Goal: Task Accomplishment & Management: Complete application form

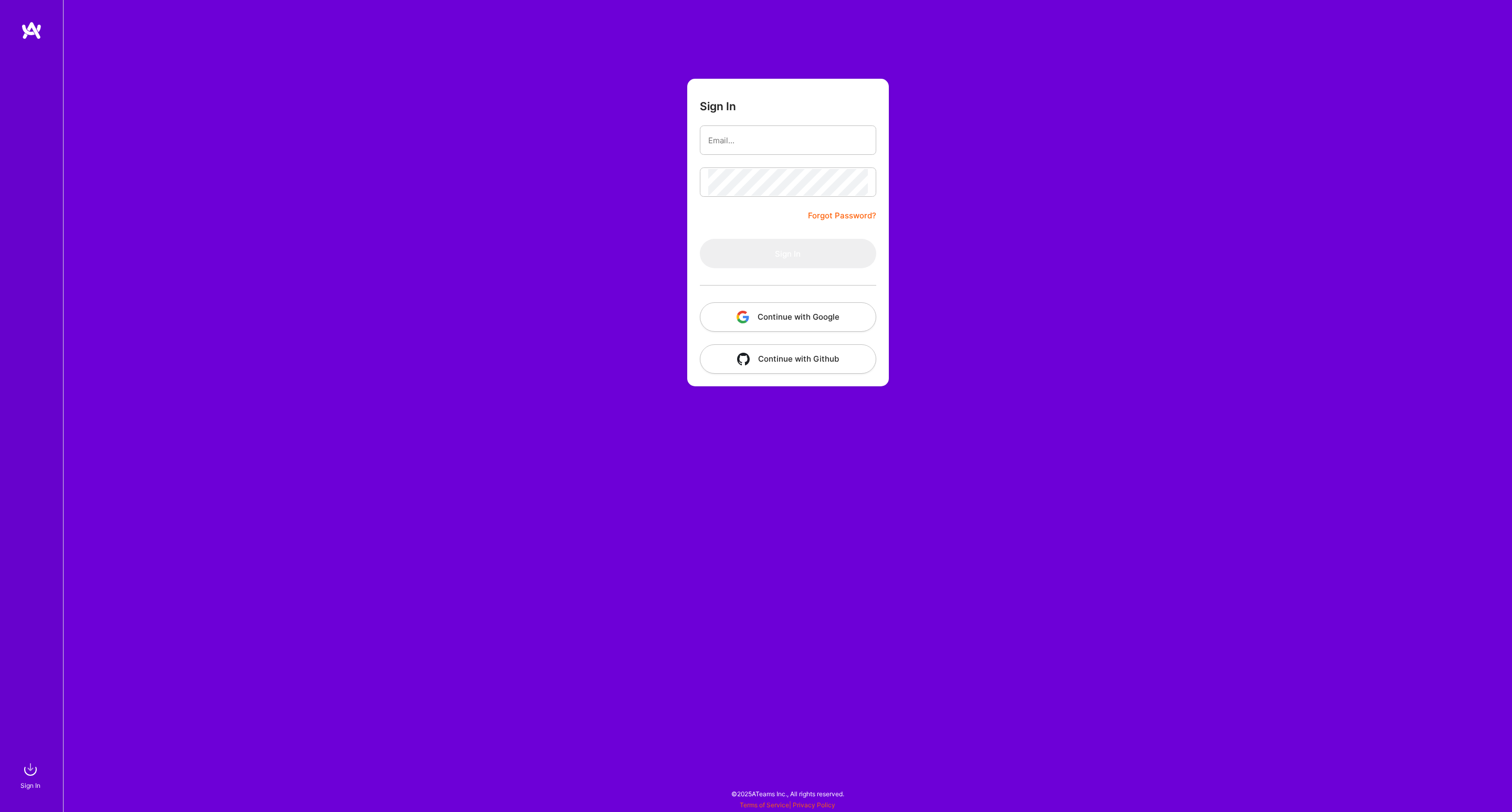
click at [788, 319] on button "Continue with Google" at bounding box center [788, 317] width 177 height 30
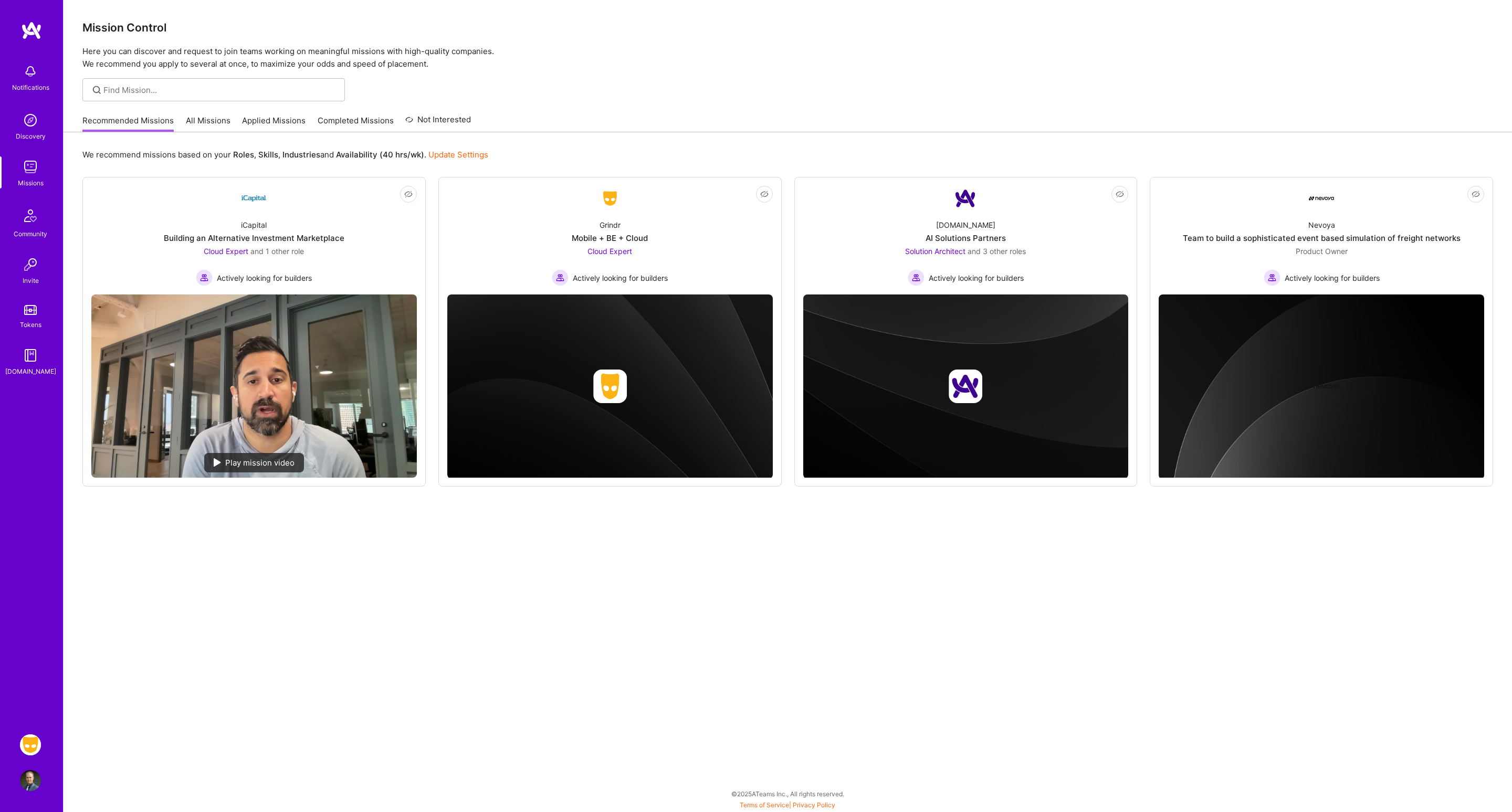
click at [31, 541] on img at bounding box center [30, 744] width 21 height 21
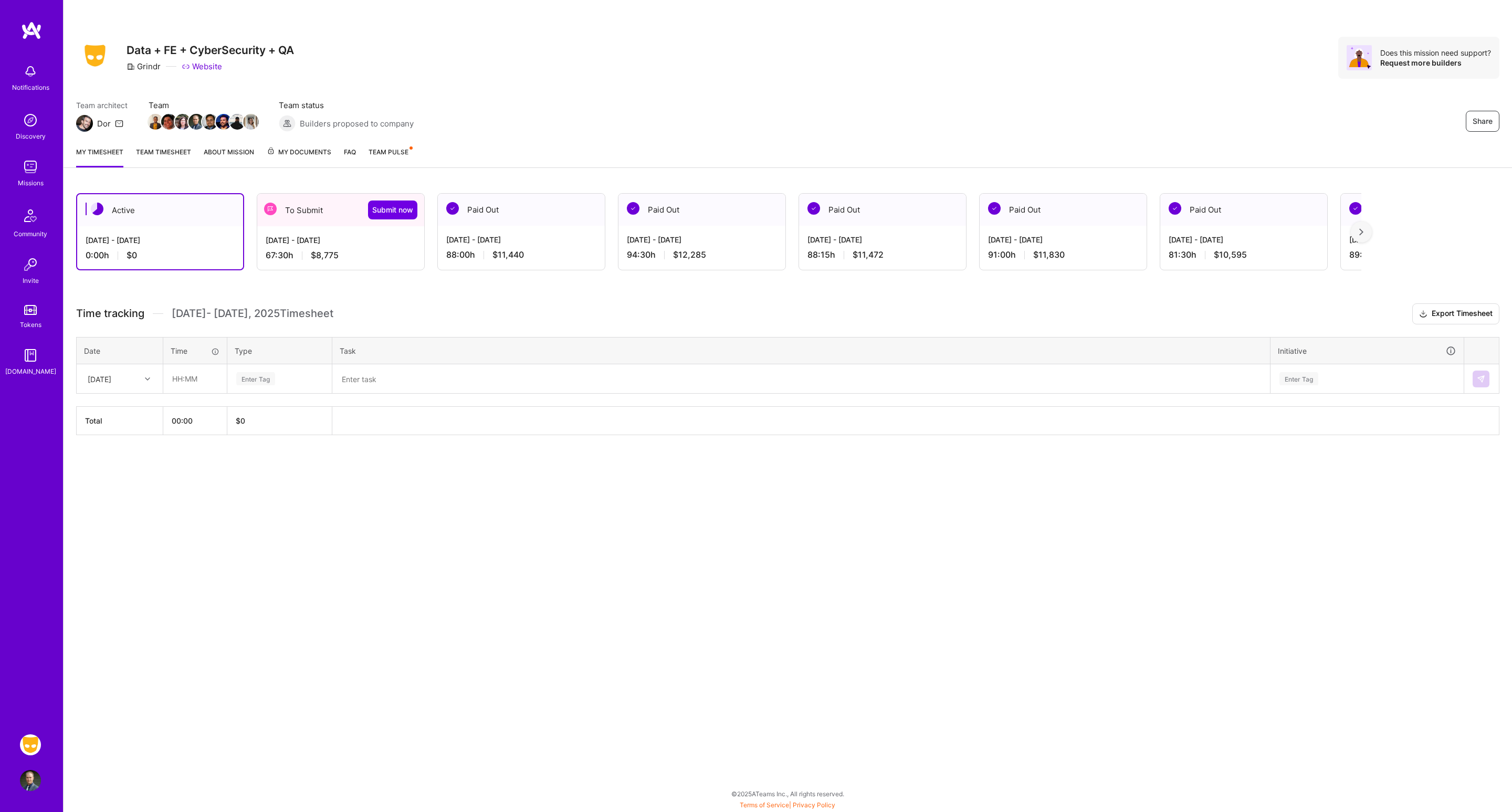
click at [335, 207] on div "To Submit Submit now" at bounding box center [341, 210] width 167 height 33
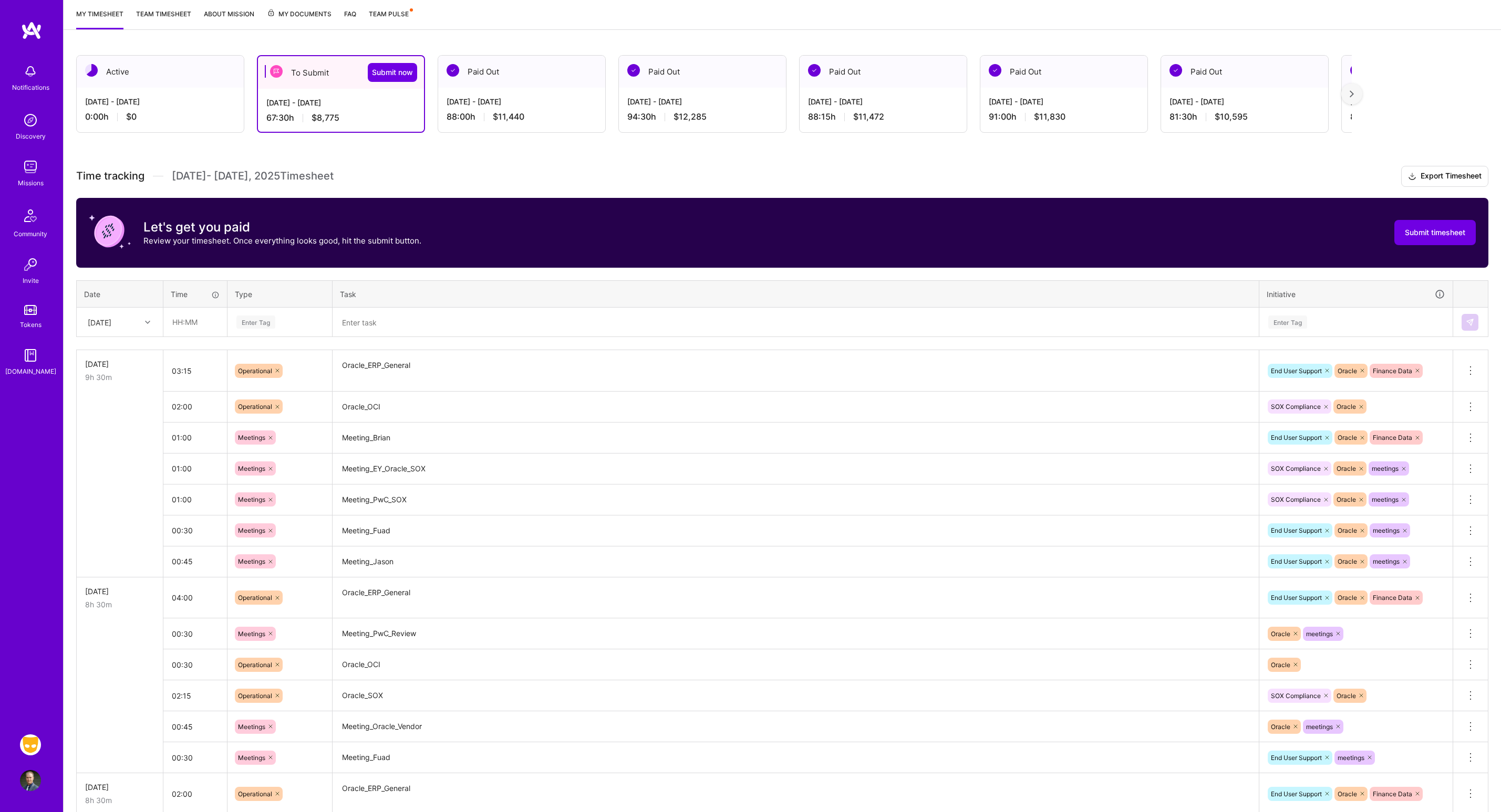
scroll to position [139, 0]
click at [141, 321] on div at bounding box center [148, 322] width 16 height 14
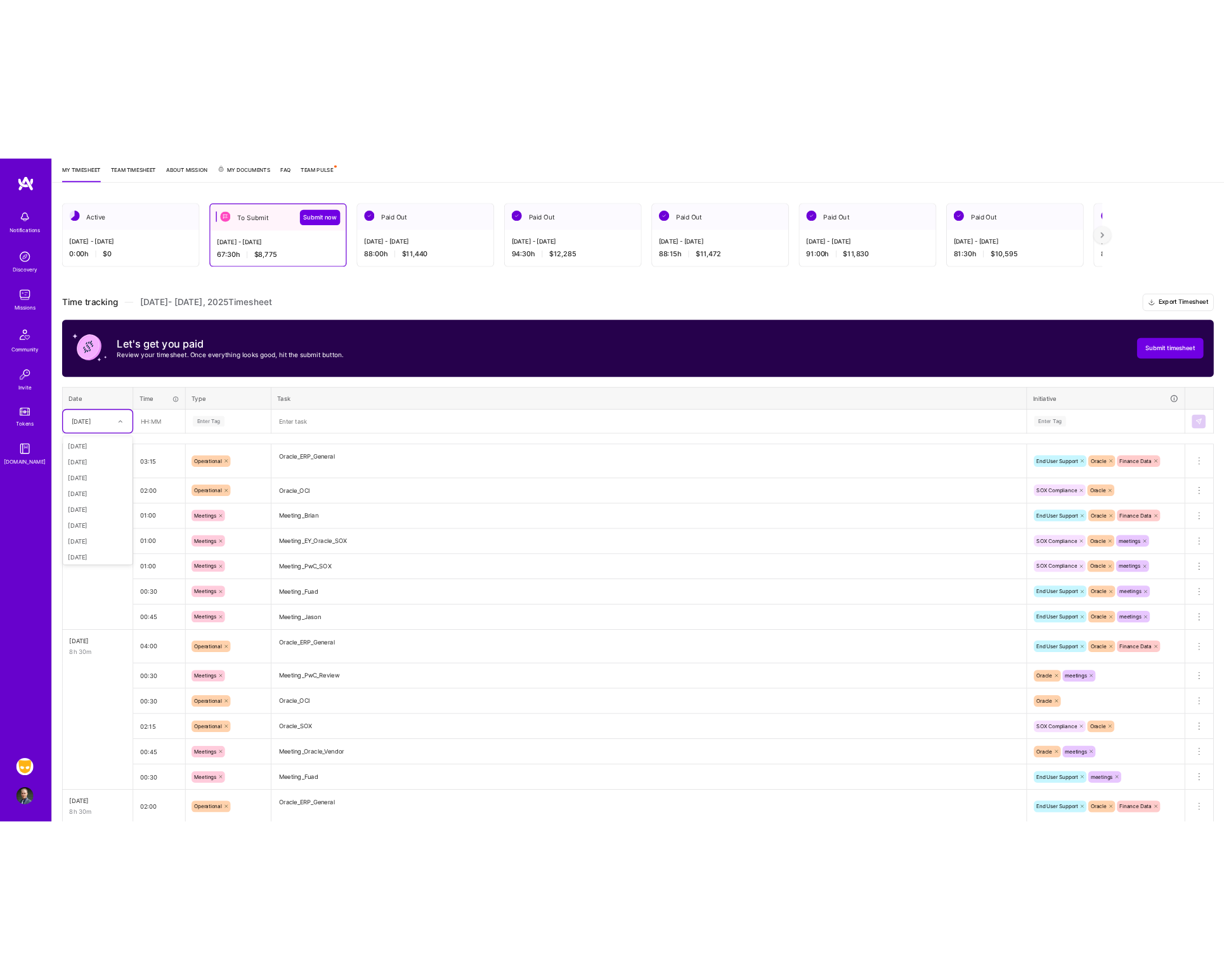
scroll to position [141, 0]
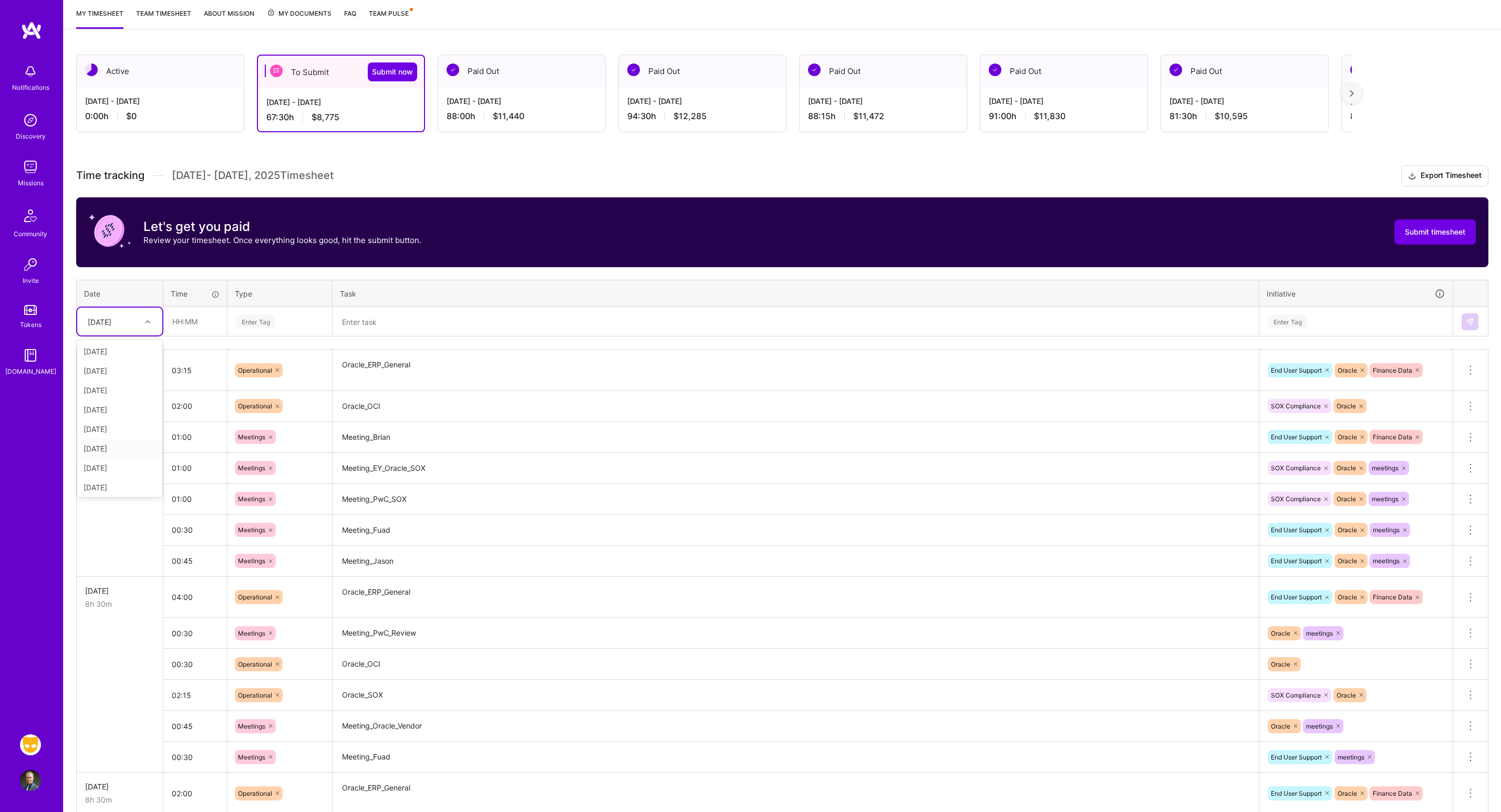
click at [114, 449] on div "[DATE]" at bounding box center [120, 449] width 85 height 20
click at [205, 322] on input "text" at bounding box center [195, 321] width 62 height 28
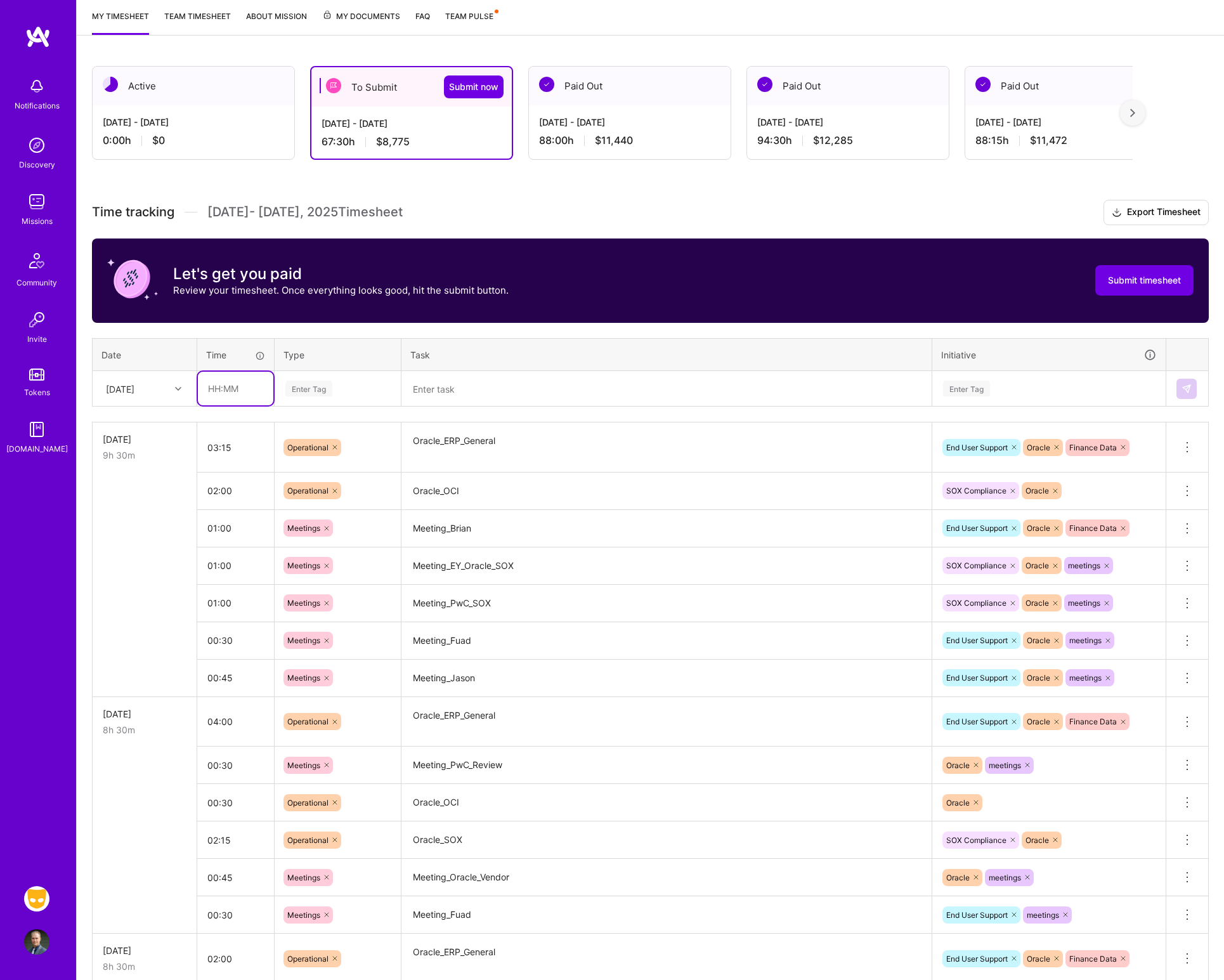
click at [230, 392] on input "text" at bounding box center [235, 388] width 75 height 34
type input "07:00"
type input "op"
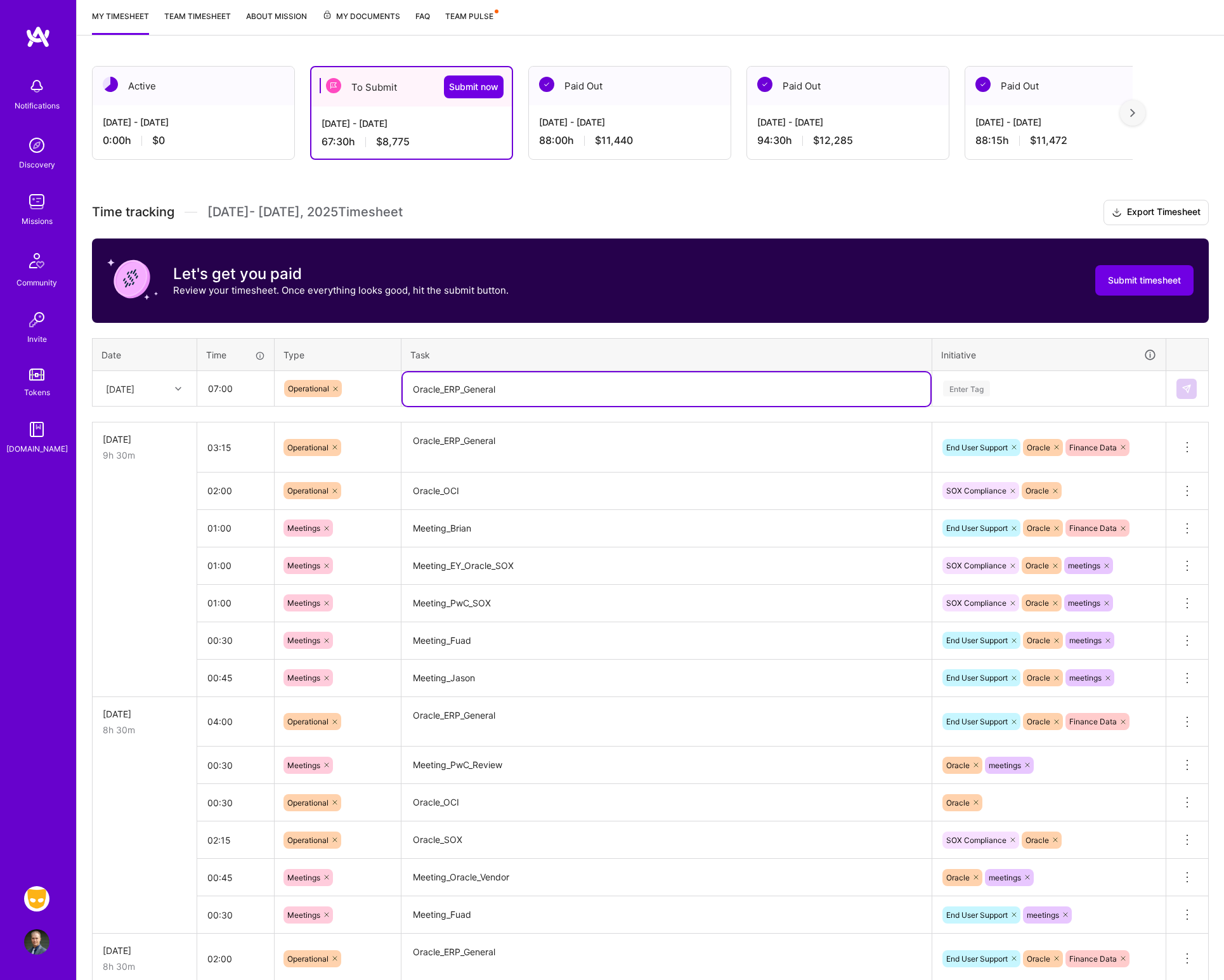
type textarea "Oracle_ERP_General"
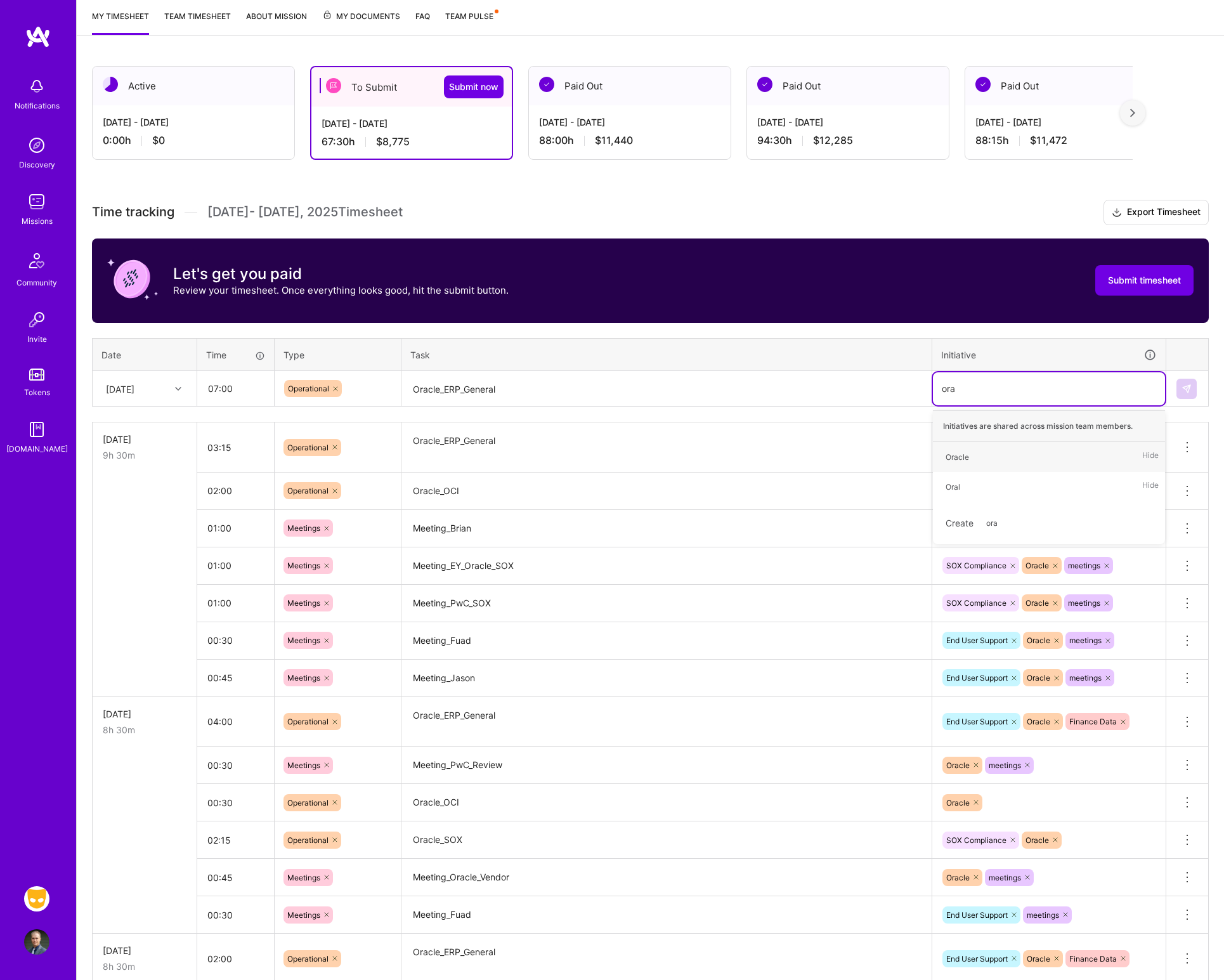
type input "orac"
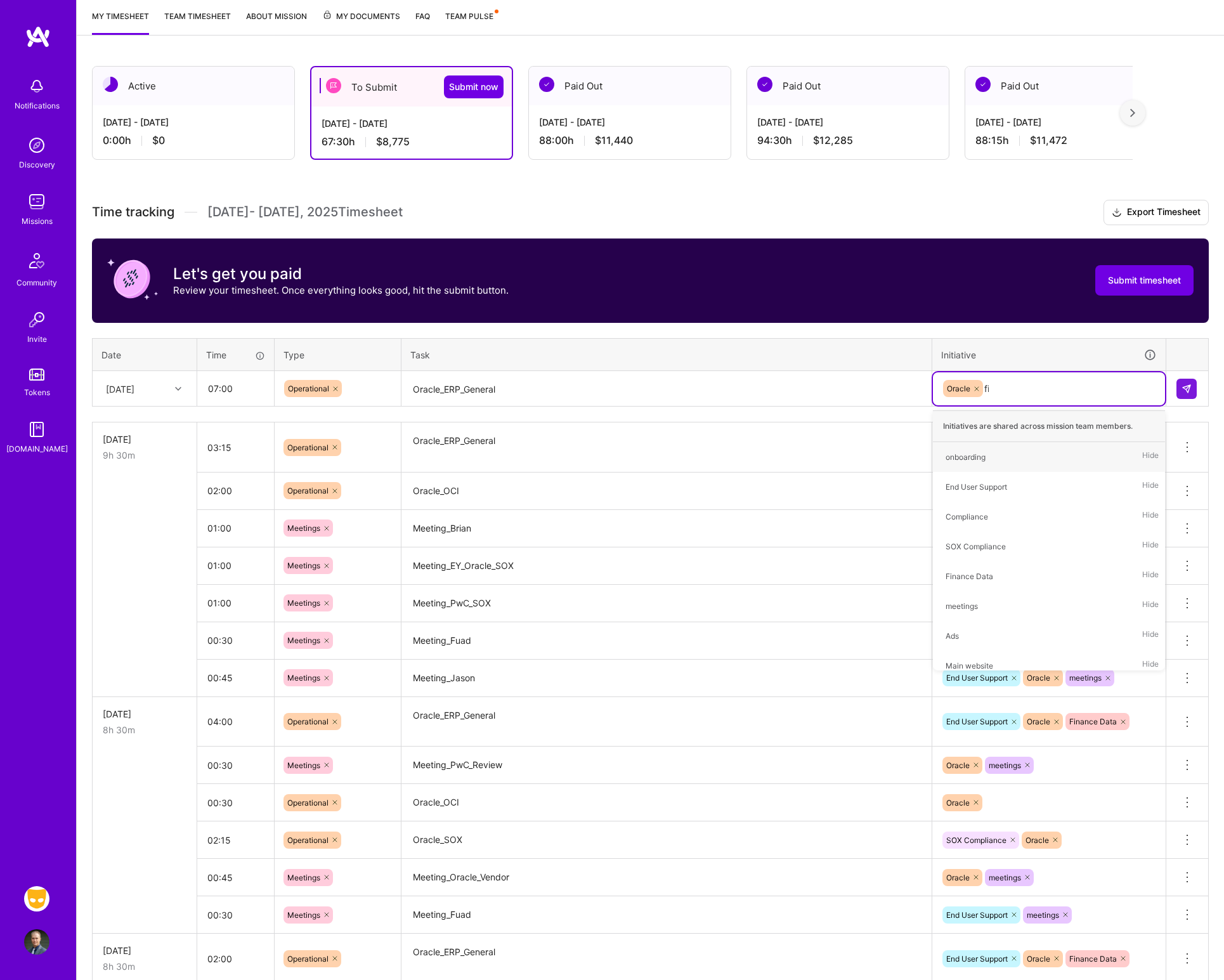
type input "fina"
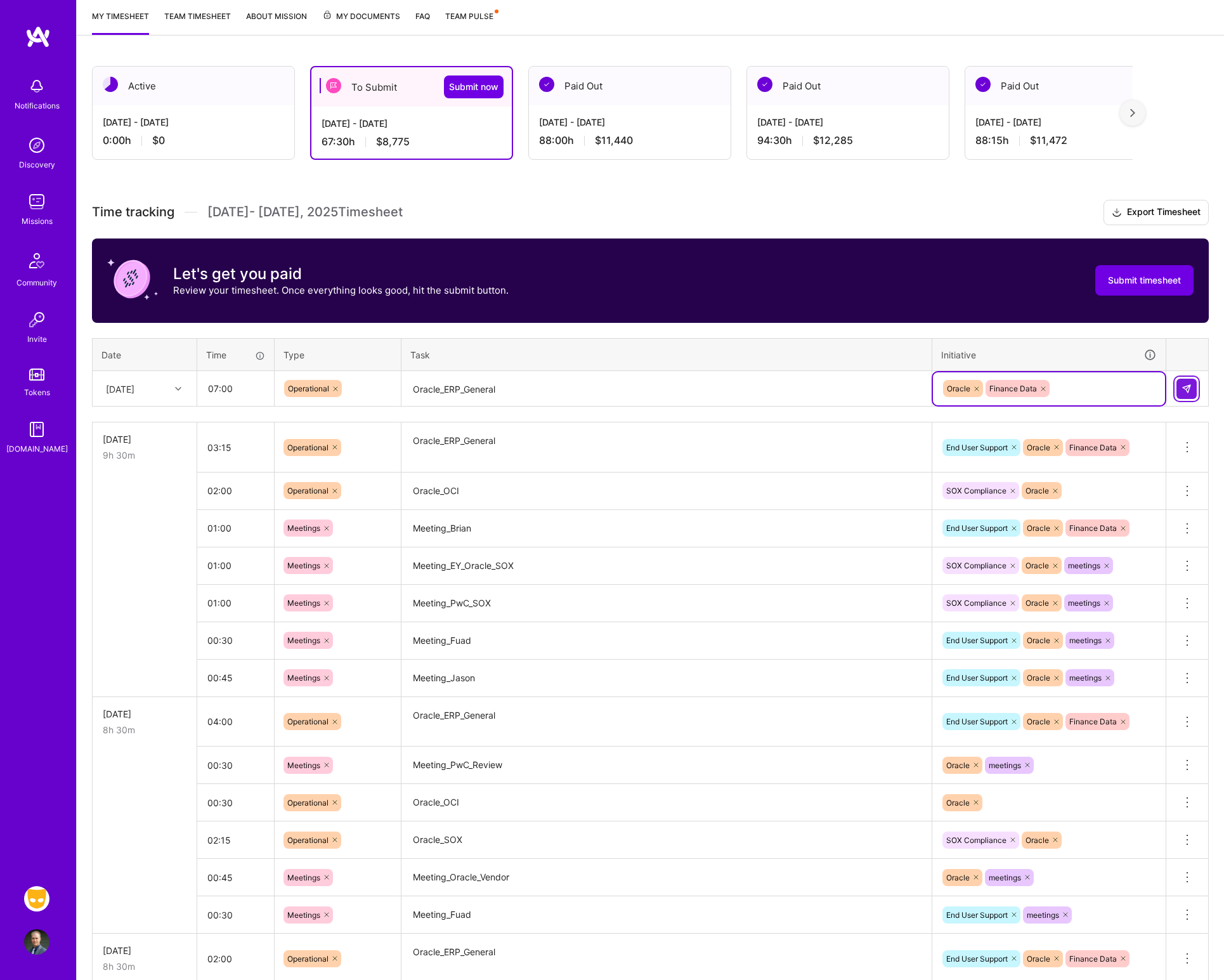
click at [1187, 387] on img at bounding box center [1186, 389] width 10 height 10
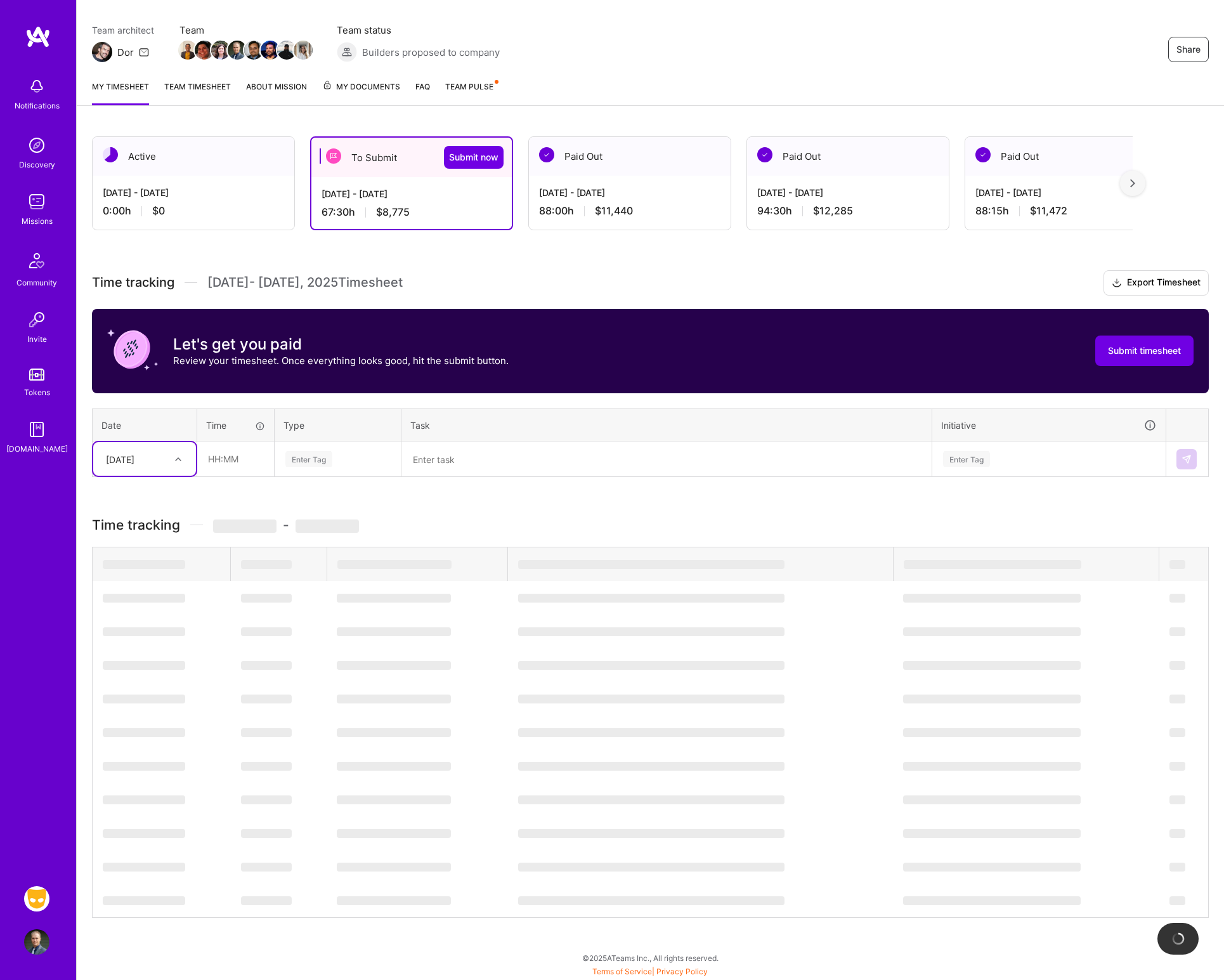
scroll to position [97, 0]
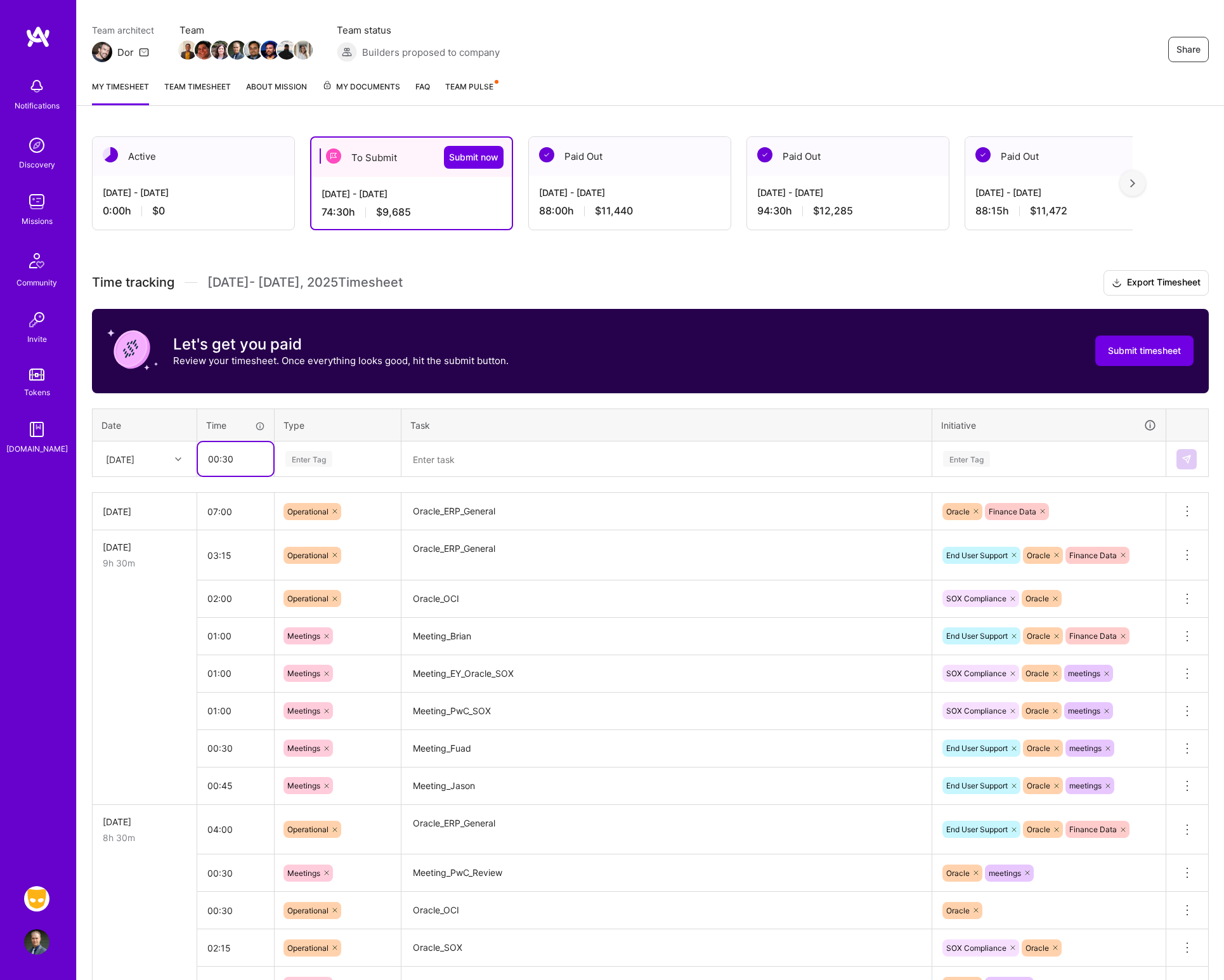
click at [239, 462] on input "00:30" at bounding box center [235, 458] width 75 height 34
type input "0"
type input "01:00"
type input "meetin"
type input "MEET"
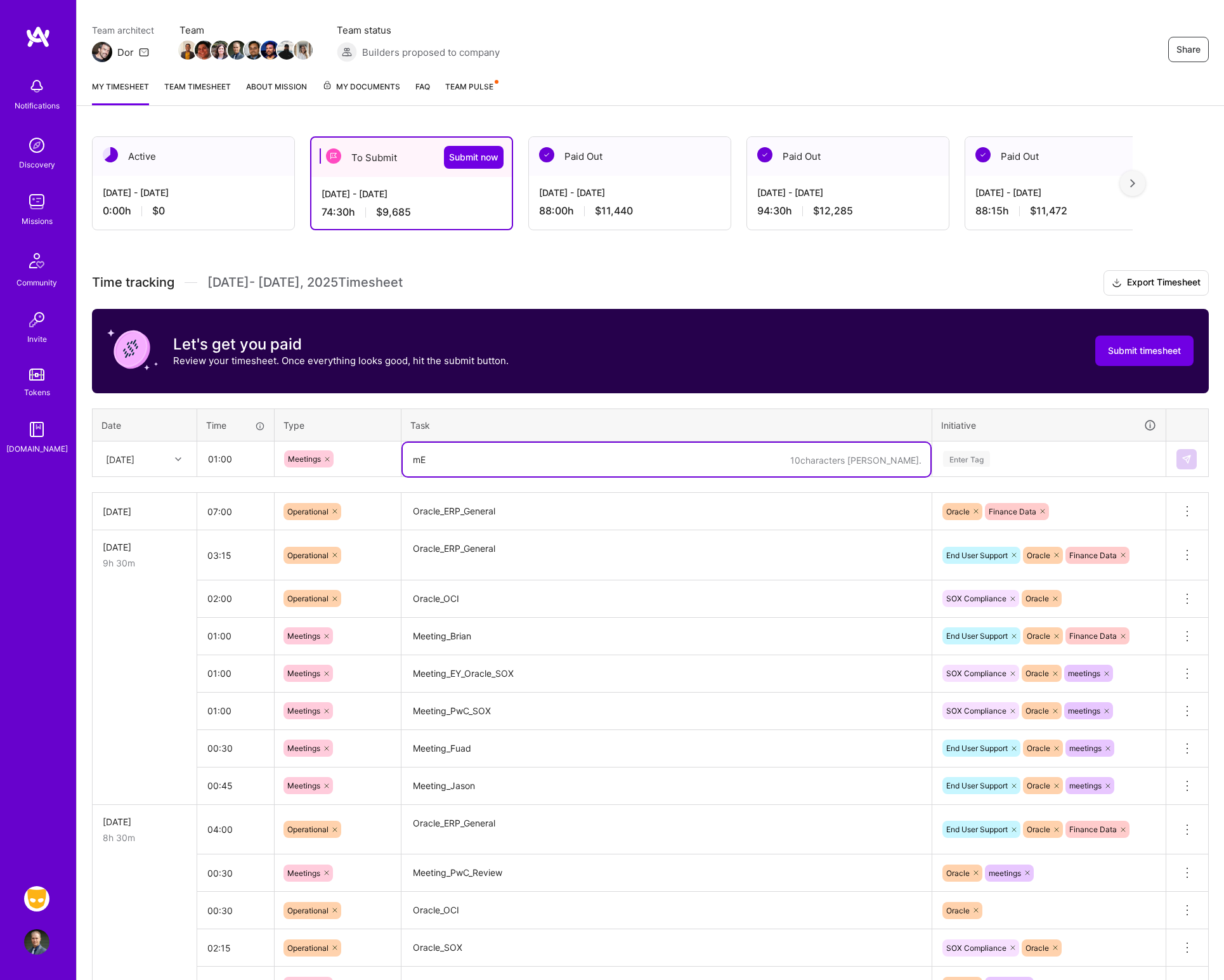
type textarea "m"
type textarea "Meeting_PwC_Review"
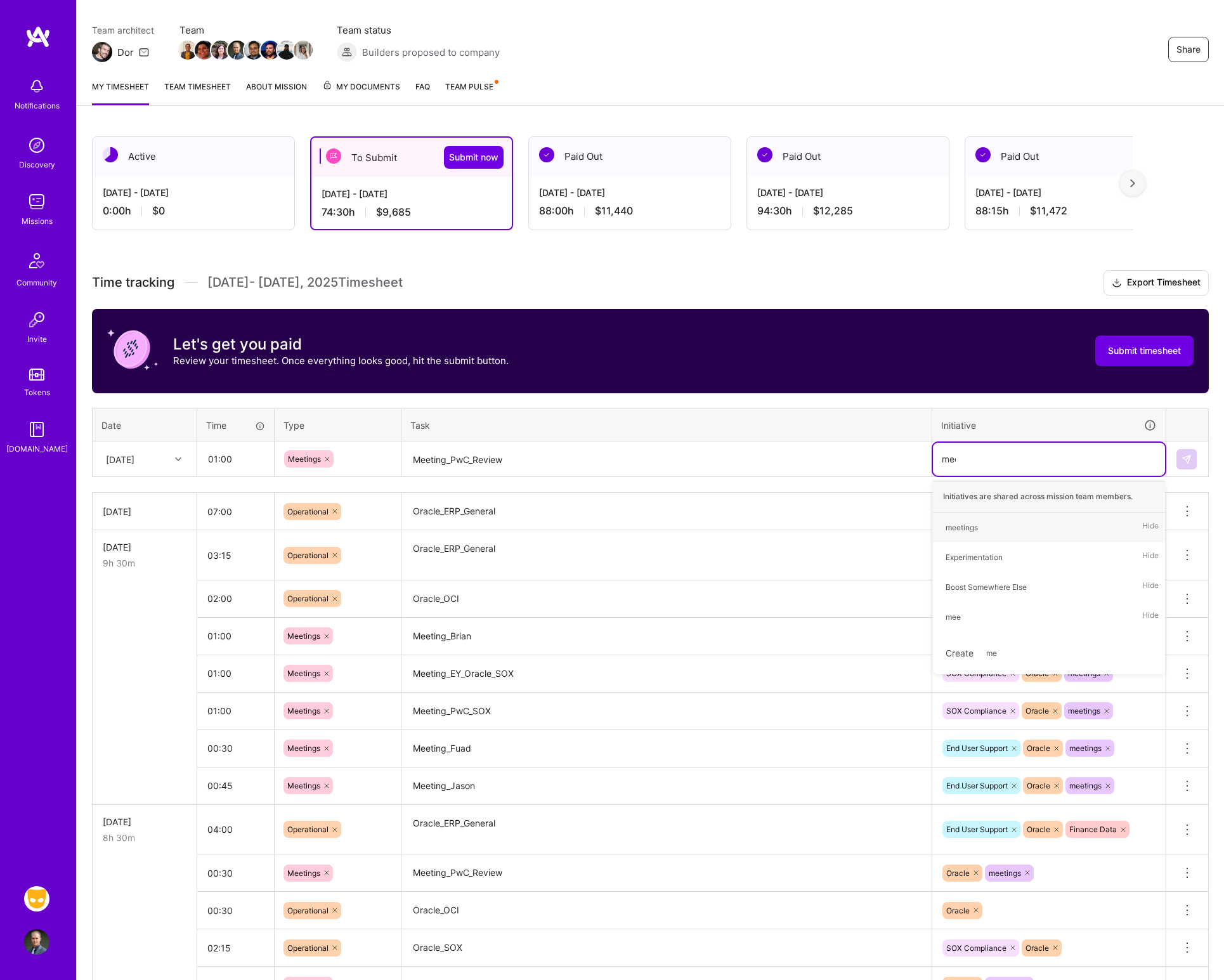
type input "meet"
type input "end"
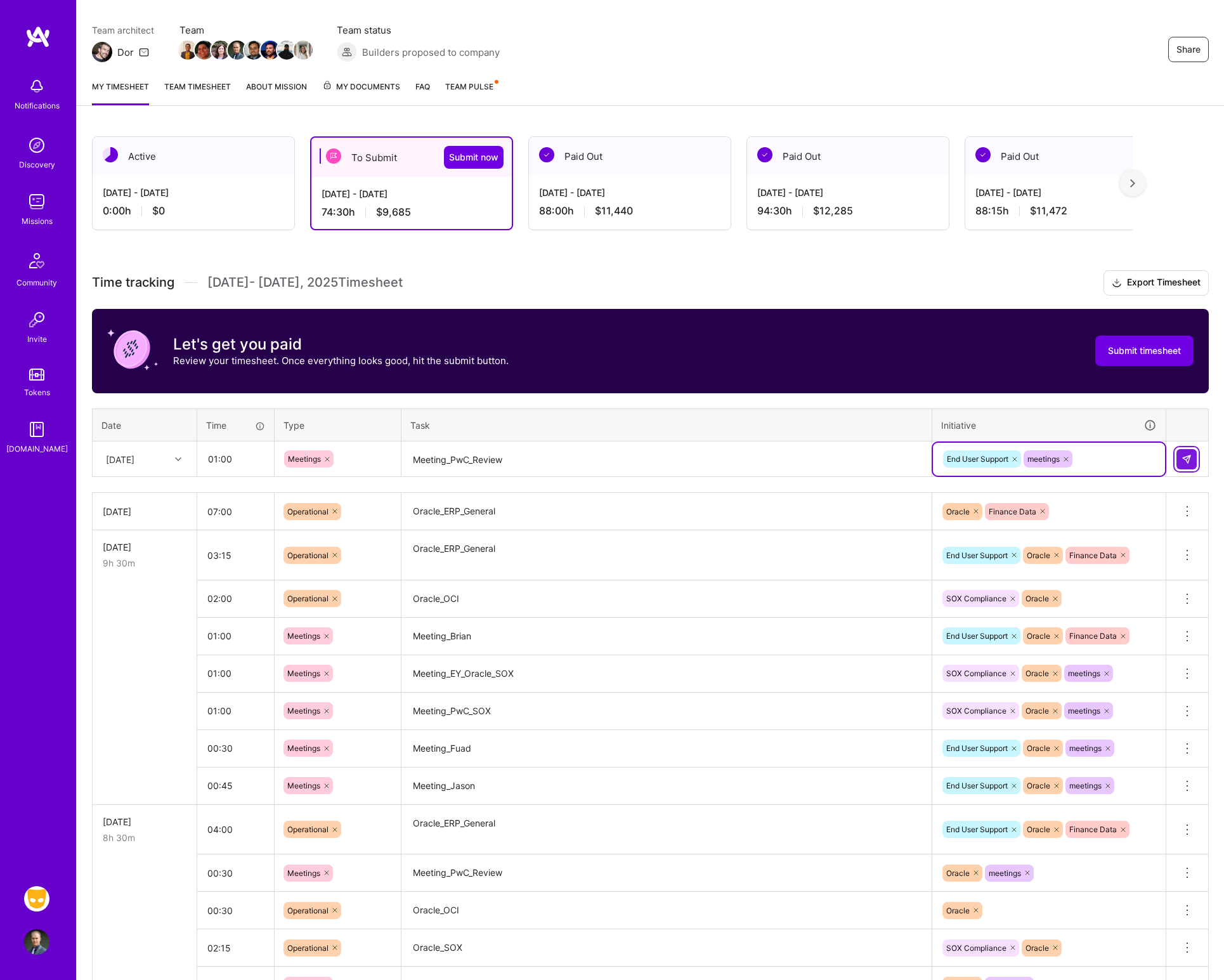
click at [1186, 460] on img at bounding box center [1186, 459] width 10 height 10
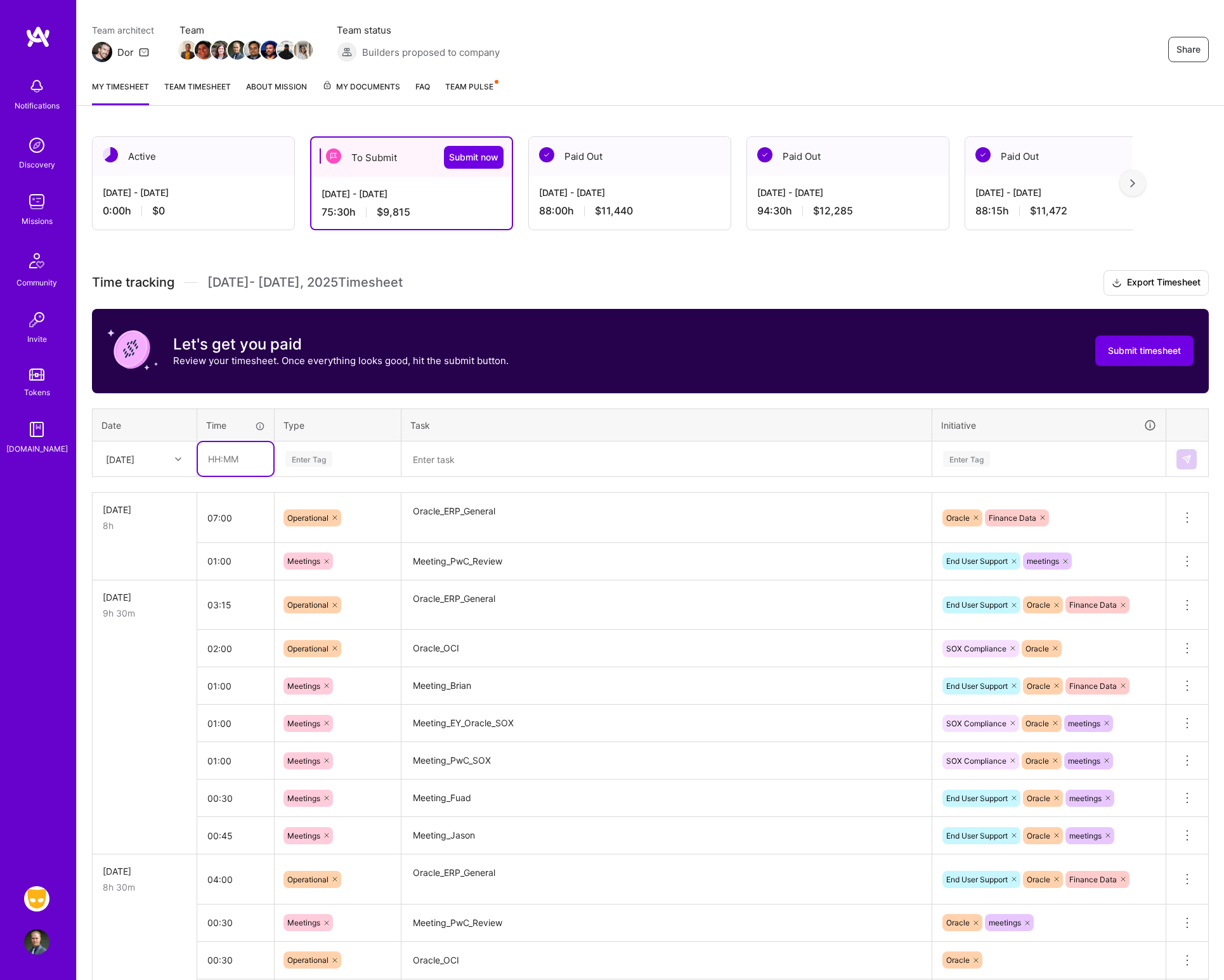
click at [215, 462] on input "text" at bounding box center [235, 458] width 75 height 34
type input "00:30"
type input "Meetin"
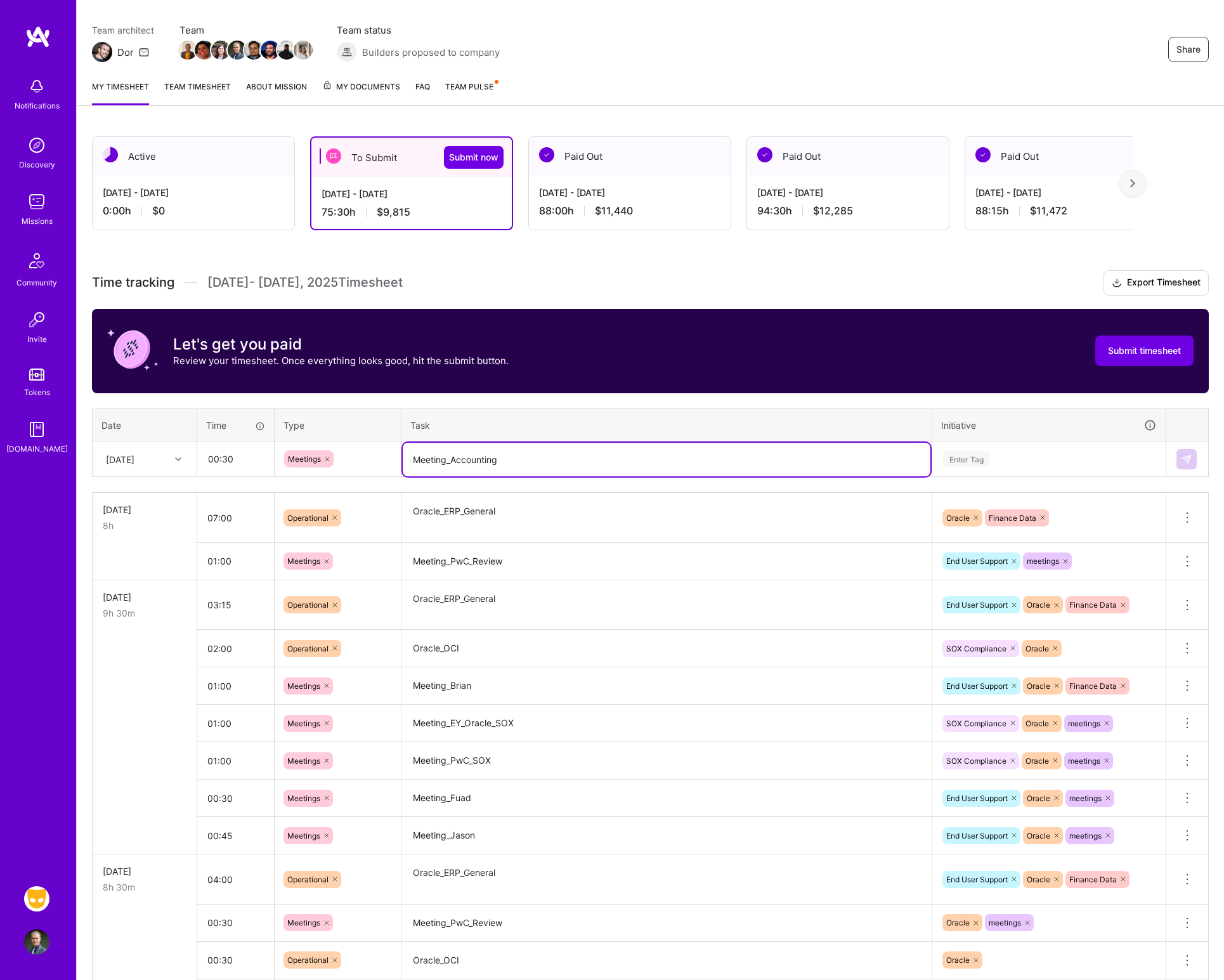
type textarea "Meeting_Accounting"
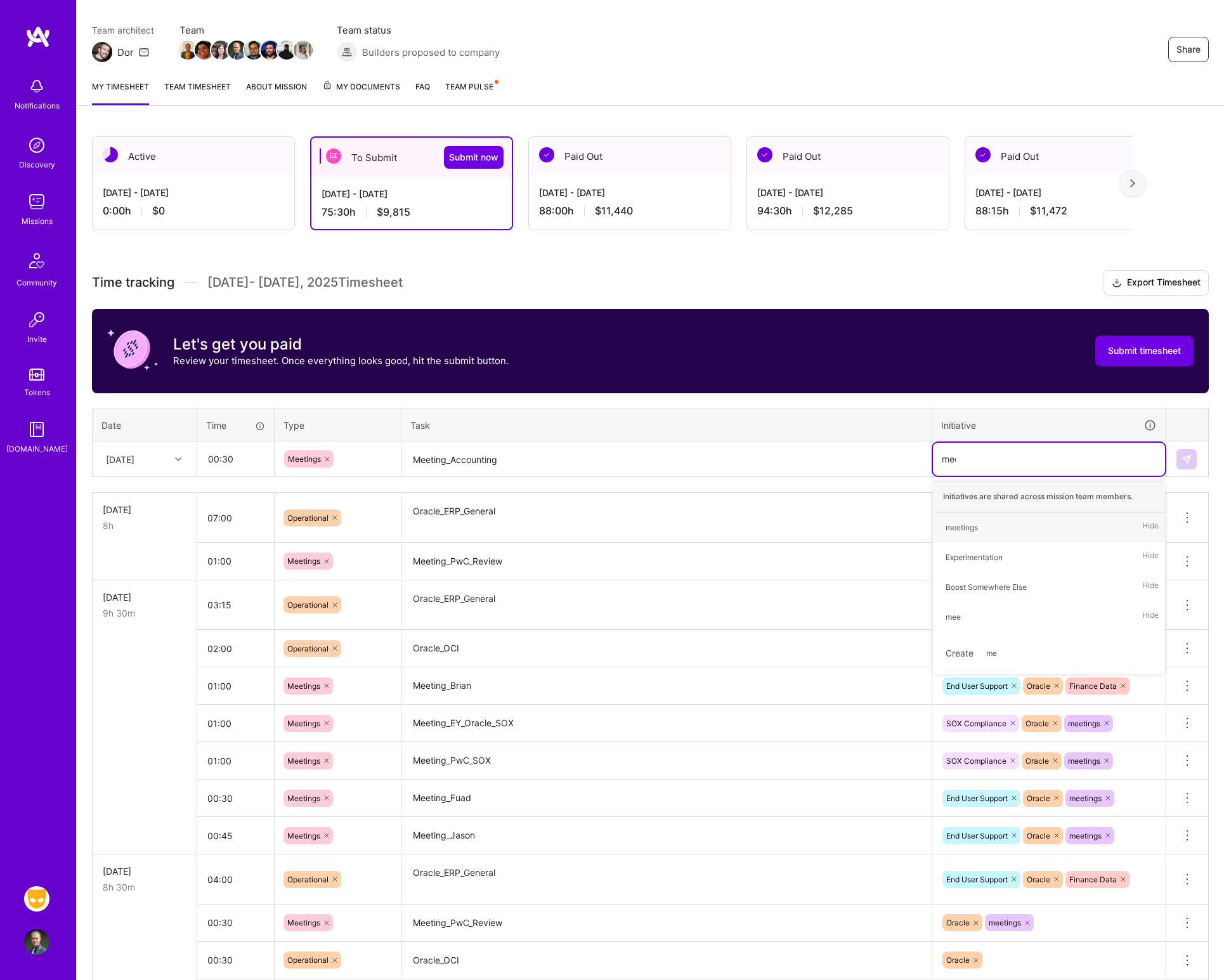
type input "meet"
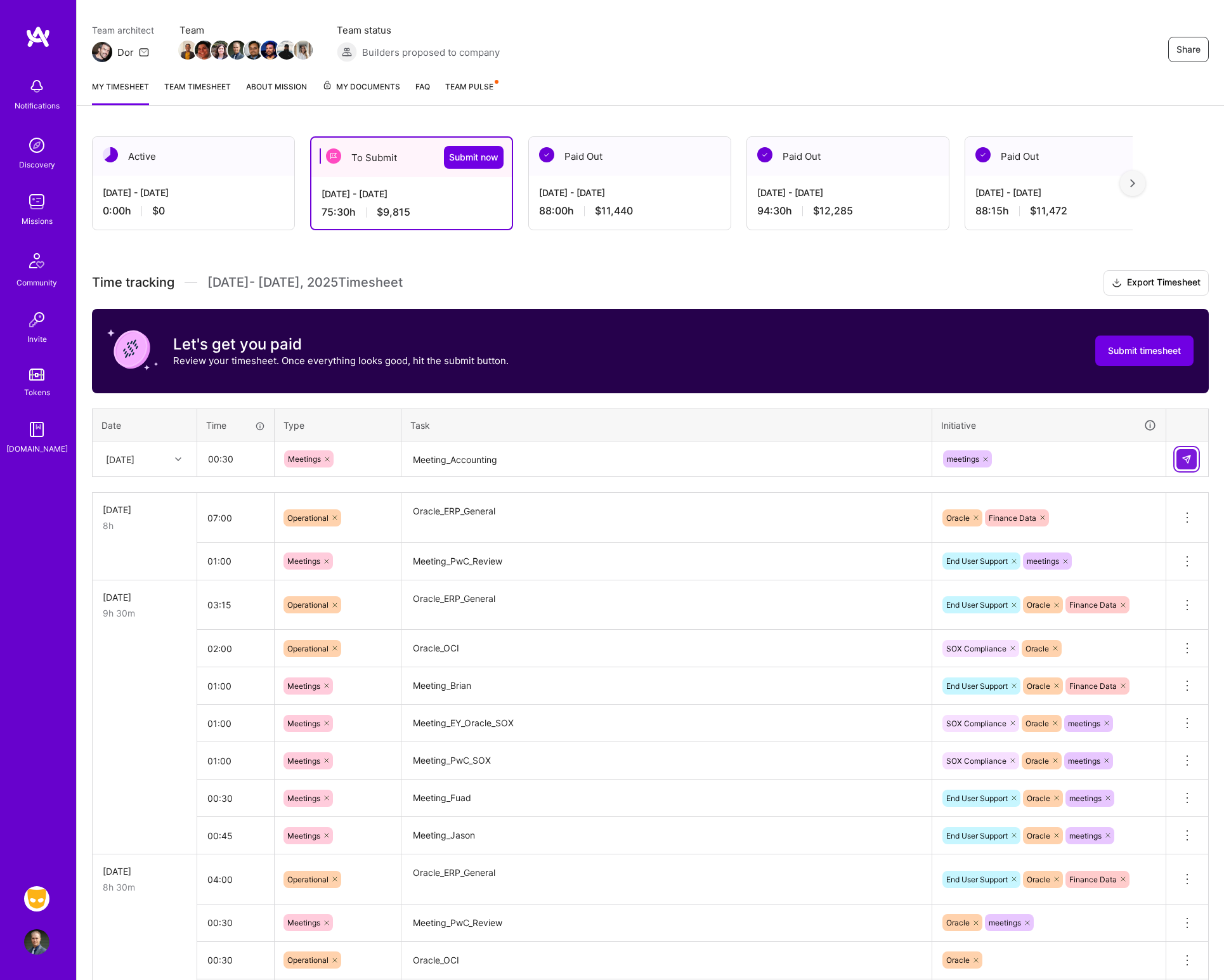
click at [1179, 452] on button at bounding box center [1186, 459] width 20 height 20
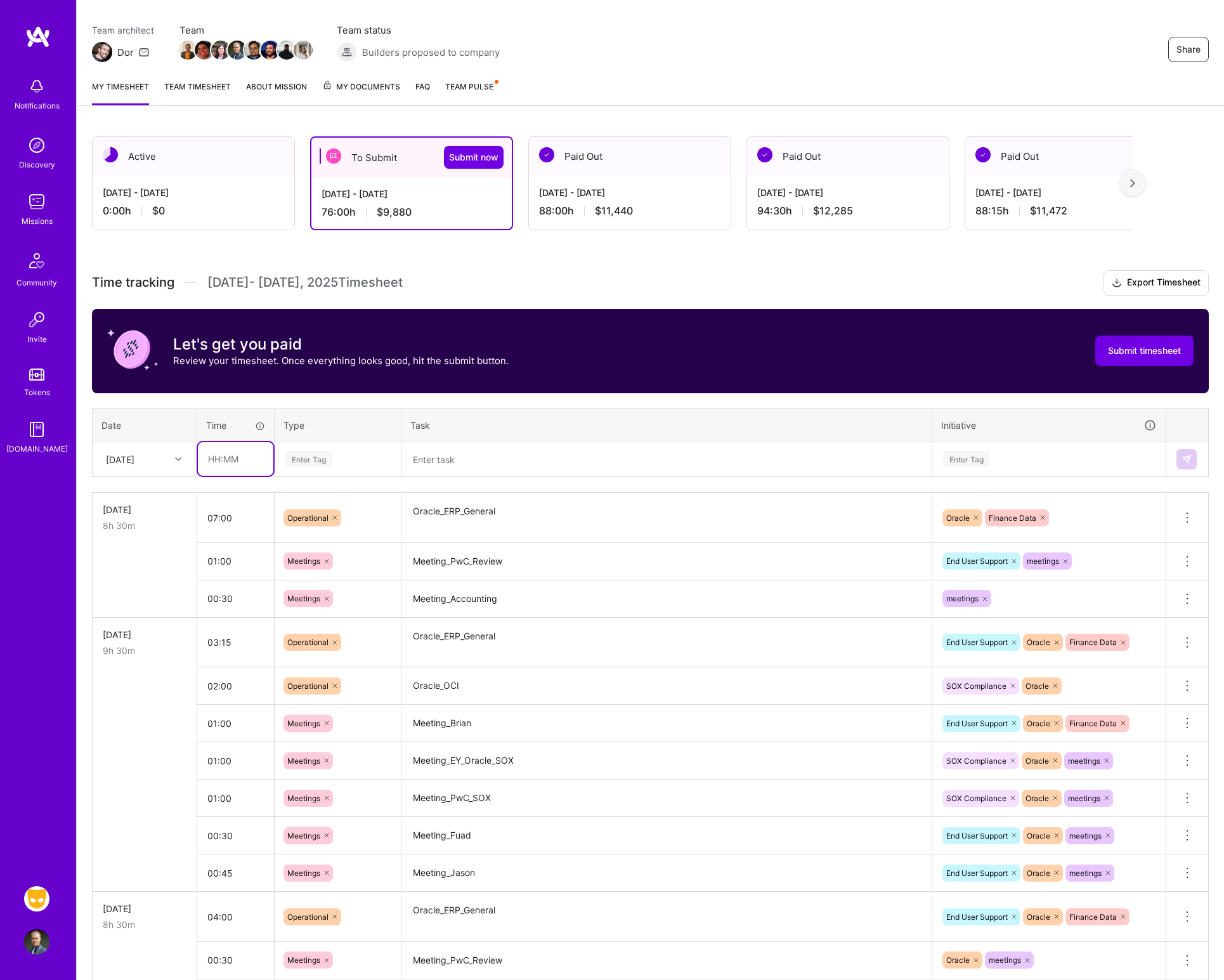
click at [212, 461] on input "text" at bounding box center [235, 458] width 75 height 34
type input "00:30"
type input "meetin"
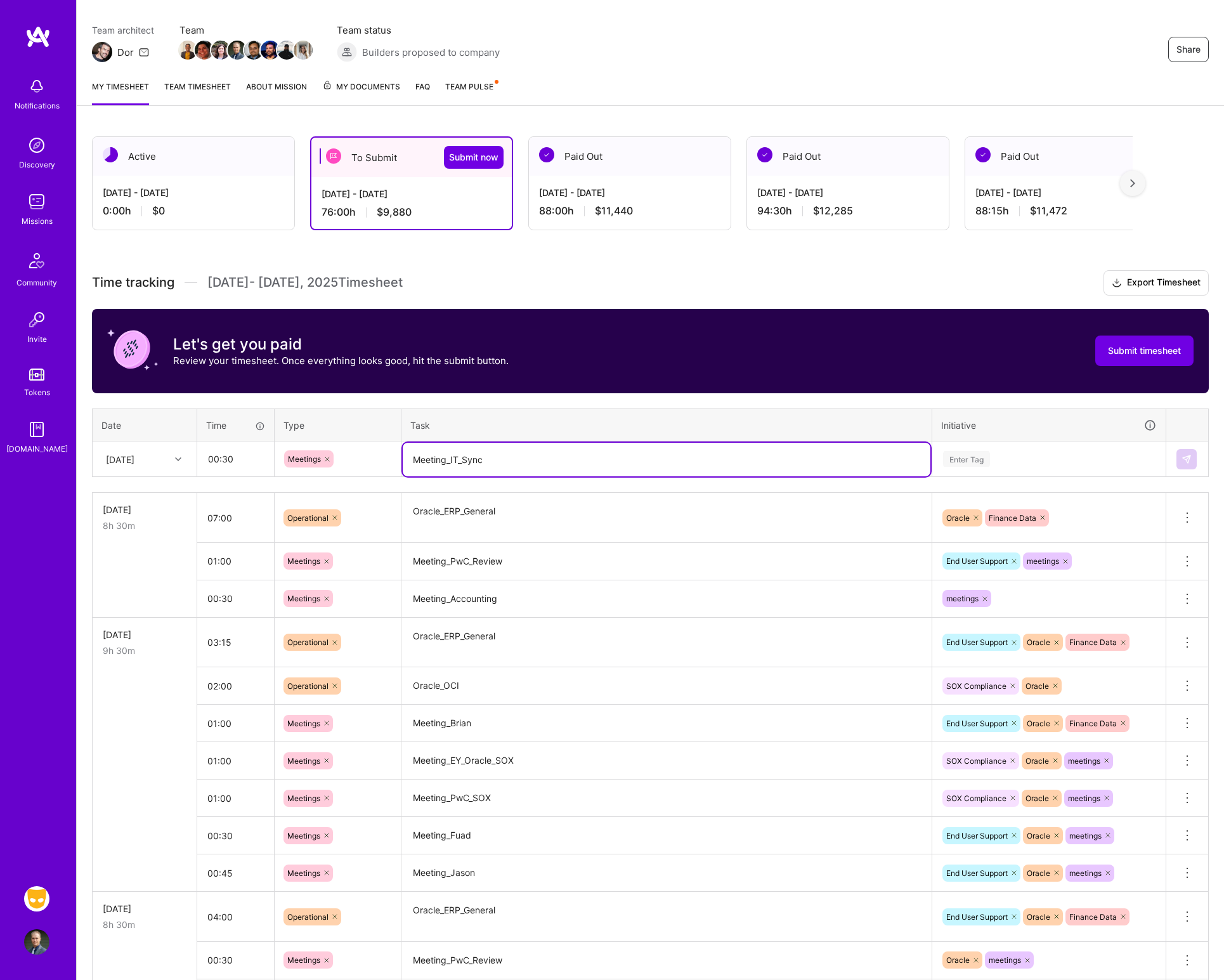
type textarea "Meeting_IT_Sync"
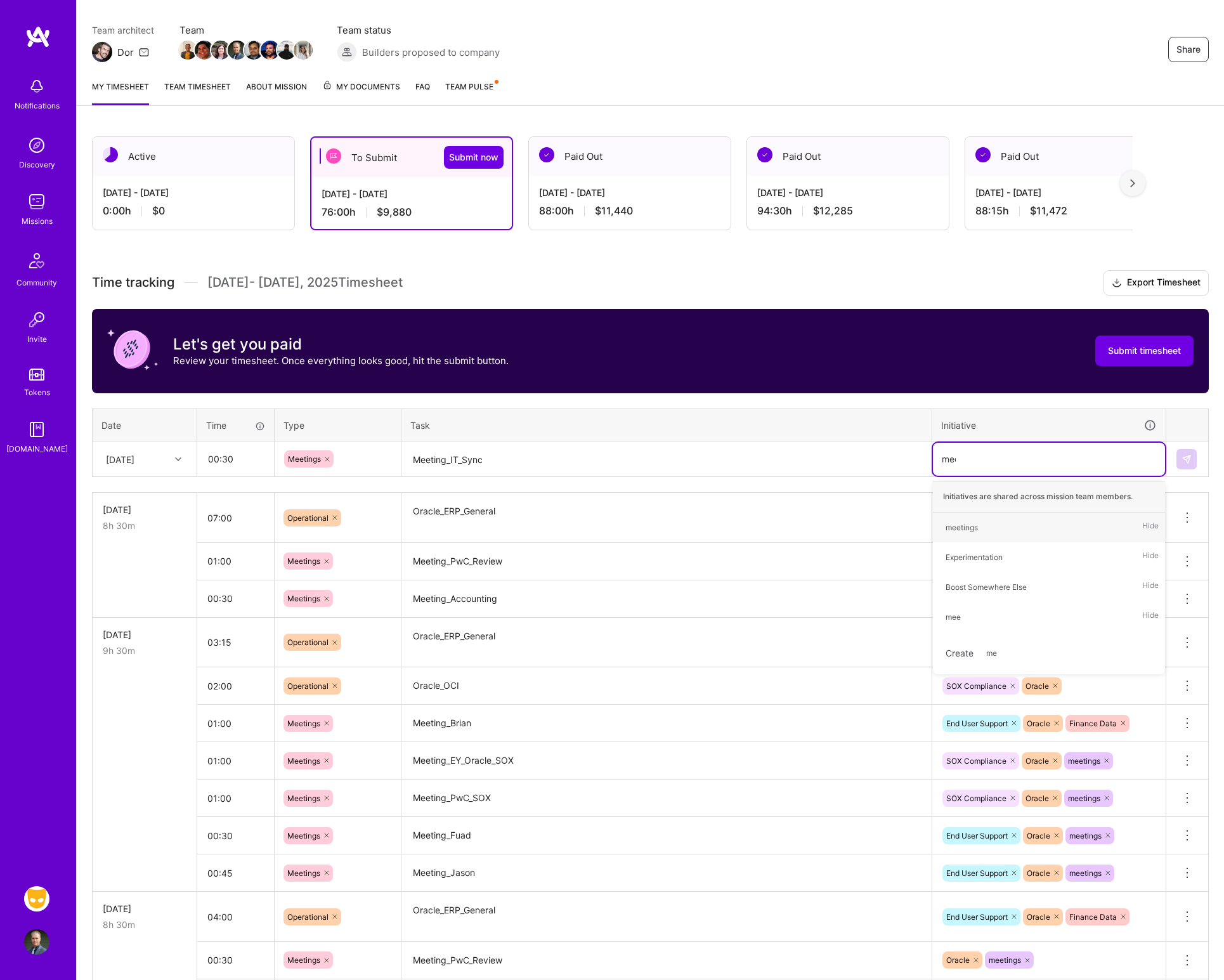
type input "meet"
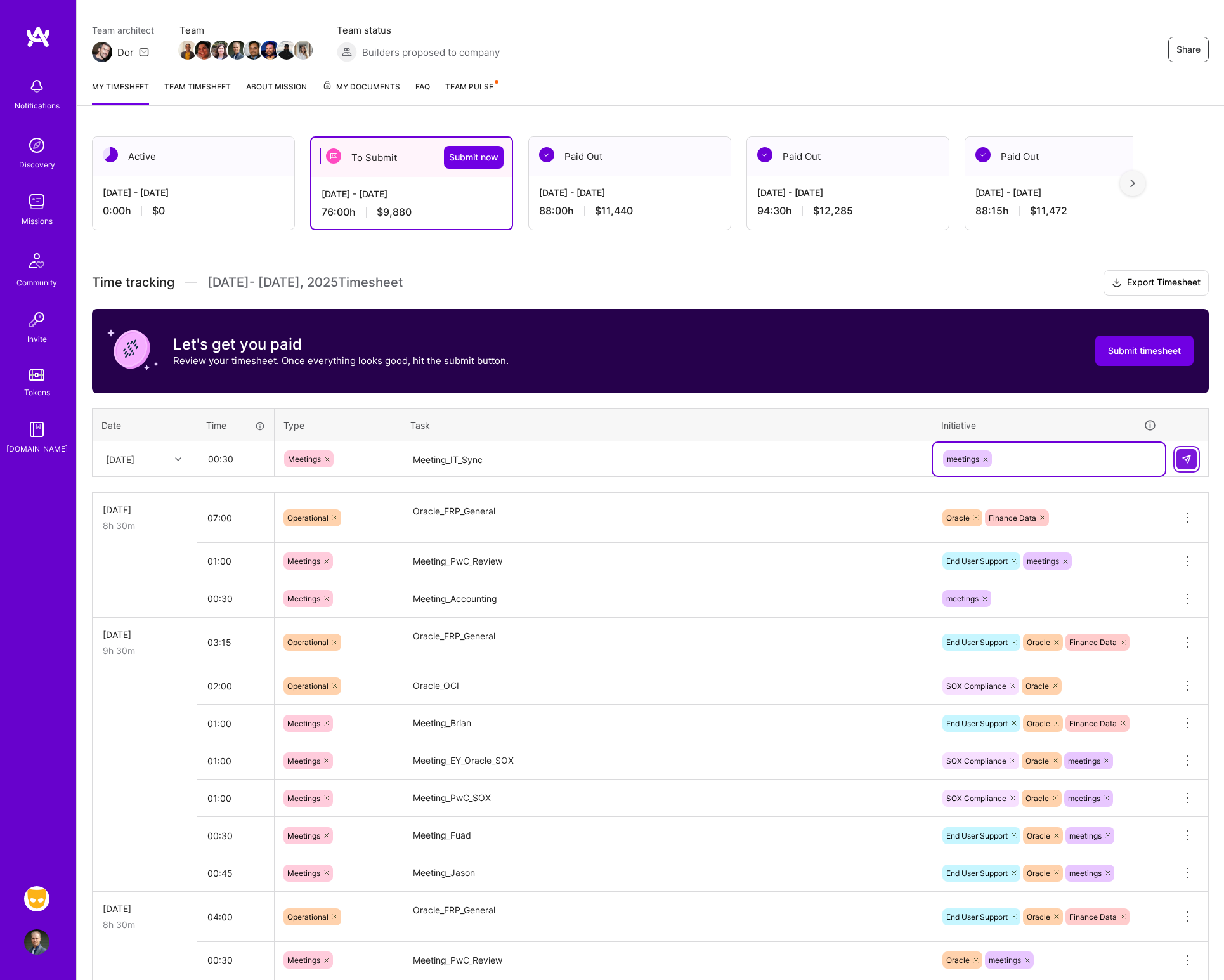
click at [1195, 463] on button at bounding box center [1186, 459] width 20 height 20
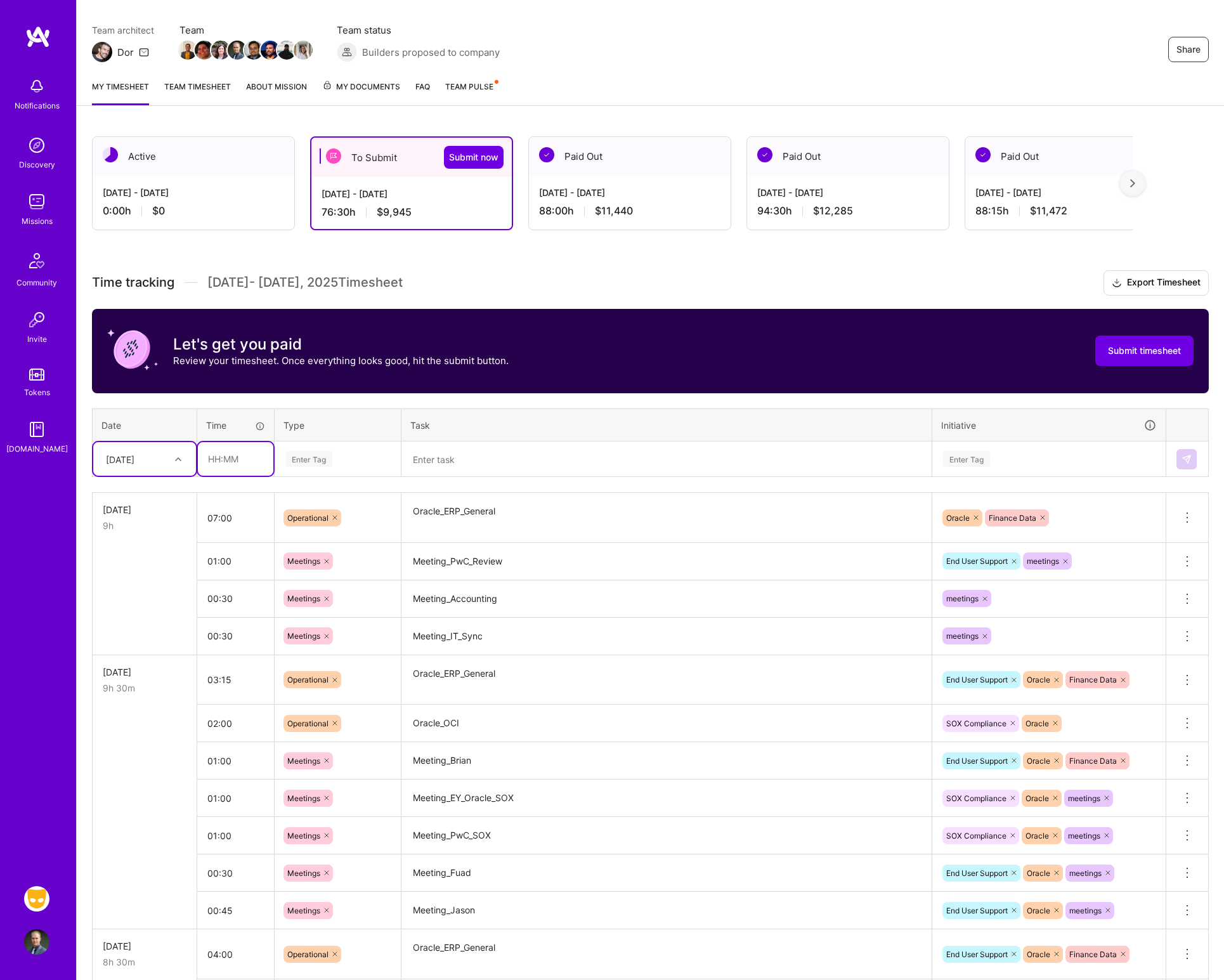
click at [236, 467] on input "text" at bounding box center [235, 458] width 75 height 34
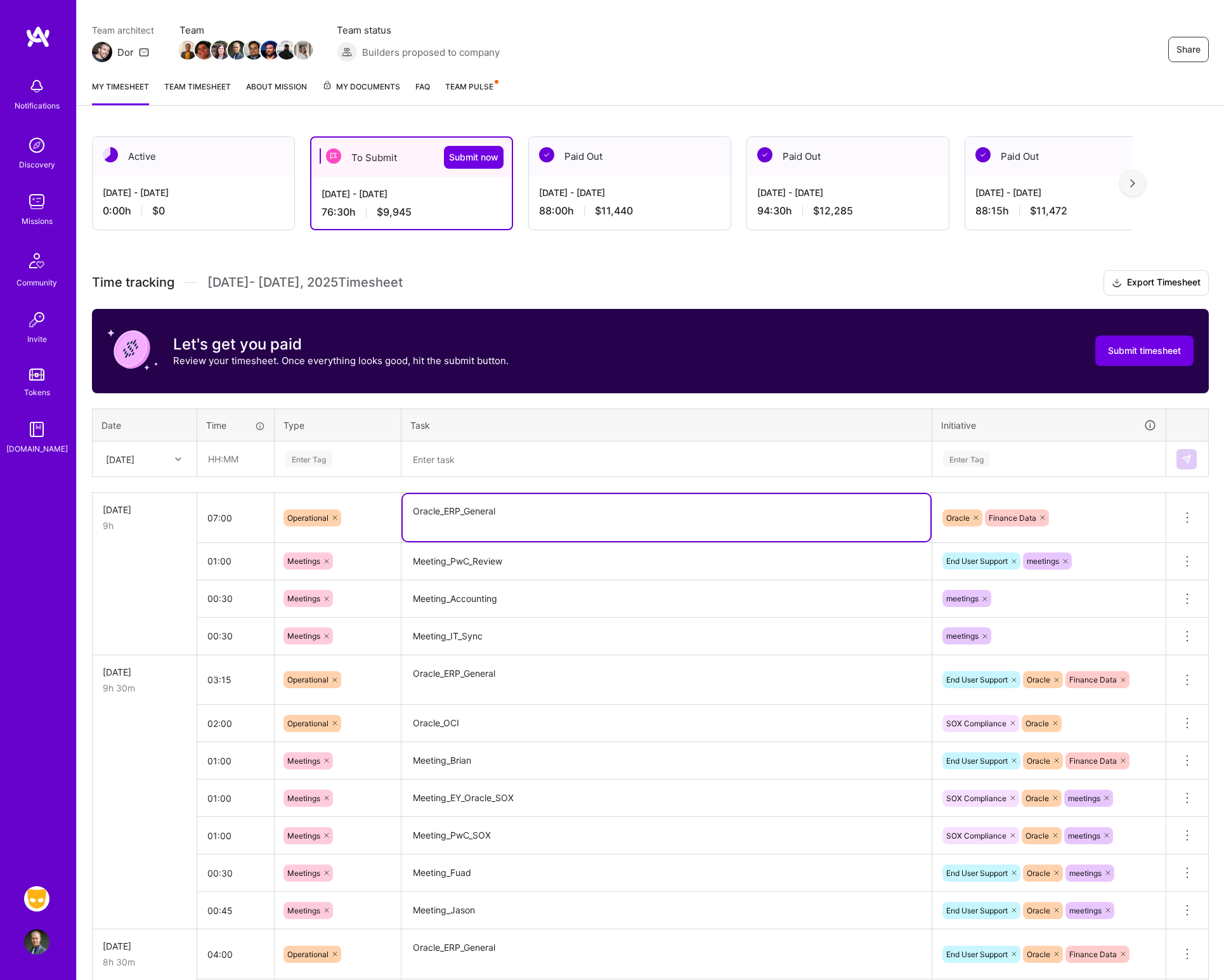
click at [523, 514] on textarea "Oracle_ERP_General" at bounding box center [666, 518] width 528 height 47
drag, startPoint x: 486, startPoint y: 556, endPoint x: 498, endPoint y: 520, distance: 37.9
click at [499, 518] on textarea "Oracle_ERP_General" at bounding box center [666, 518] width 528 height 47
click at [495, 543] on td "Meeting_PwC_Review" at bounding box center [666, 561] width 530 height 37
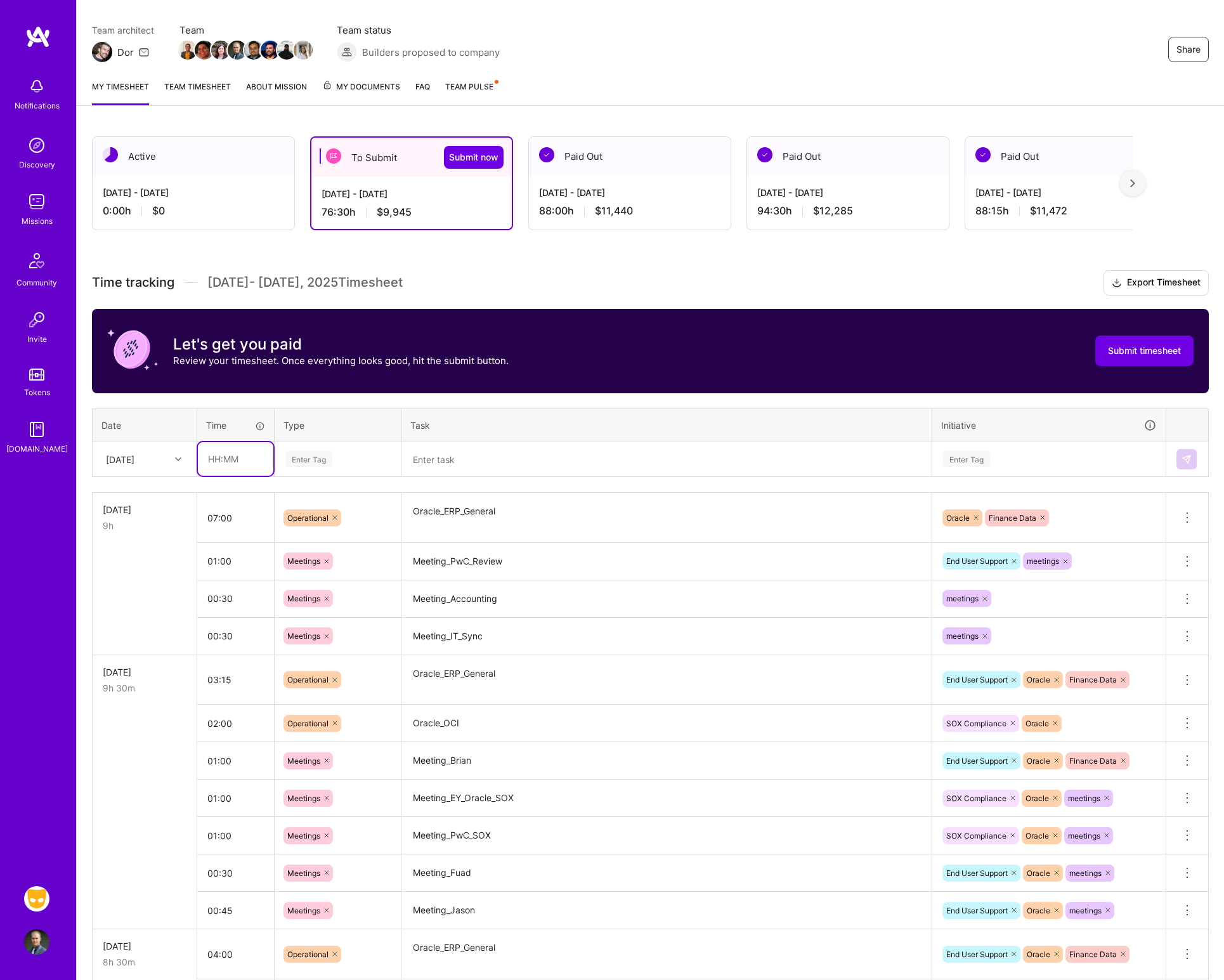
click at [252, 461] on input "text" at bounding box center [235, 458] width 75 height 34
type input "01:00"
type input "op"
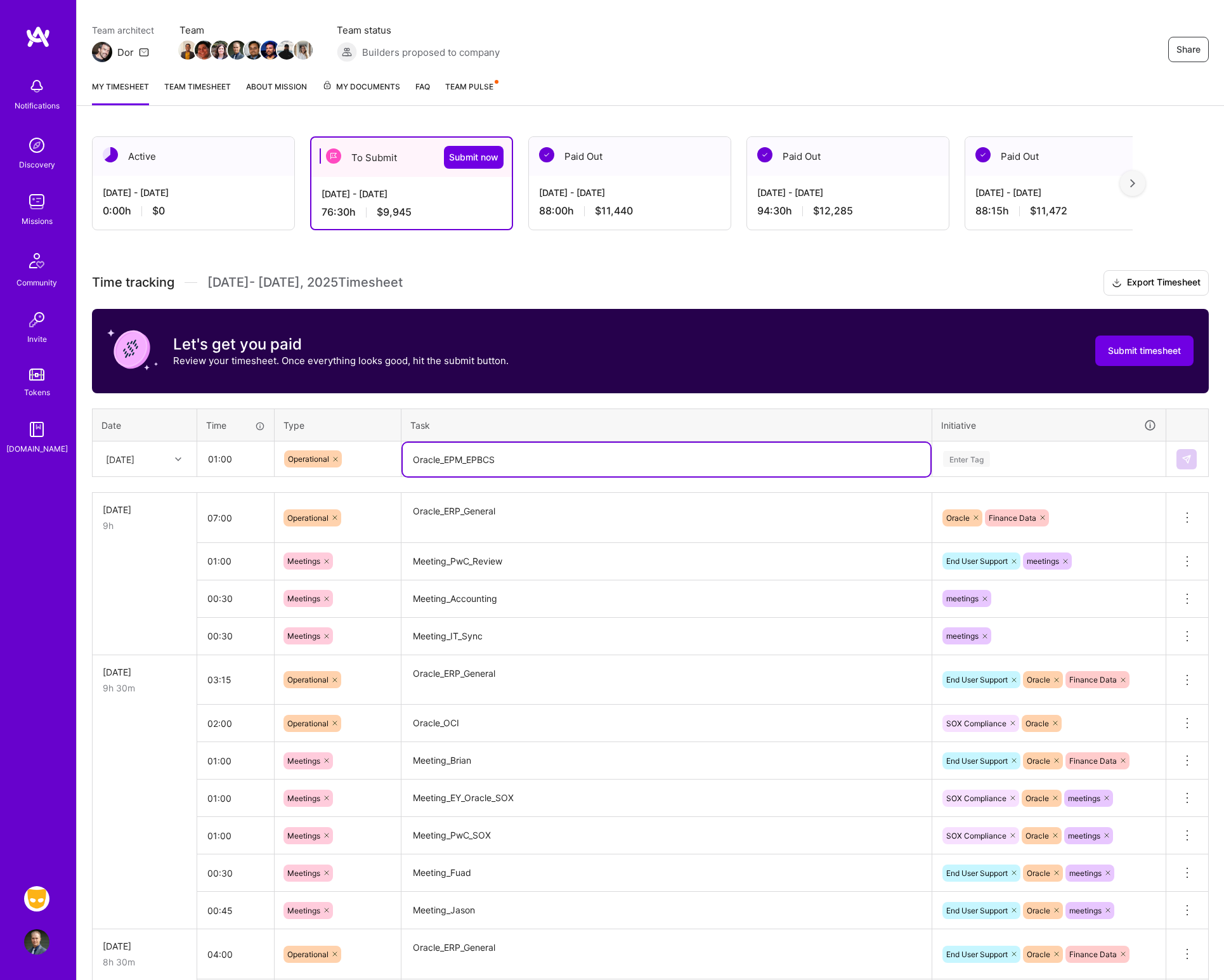
type textarea "Oracle_EPM_EPBCS"
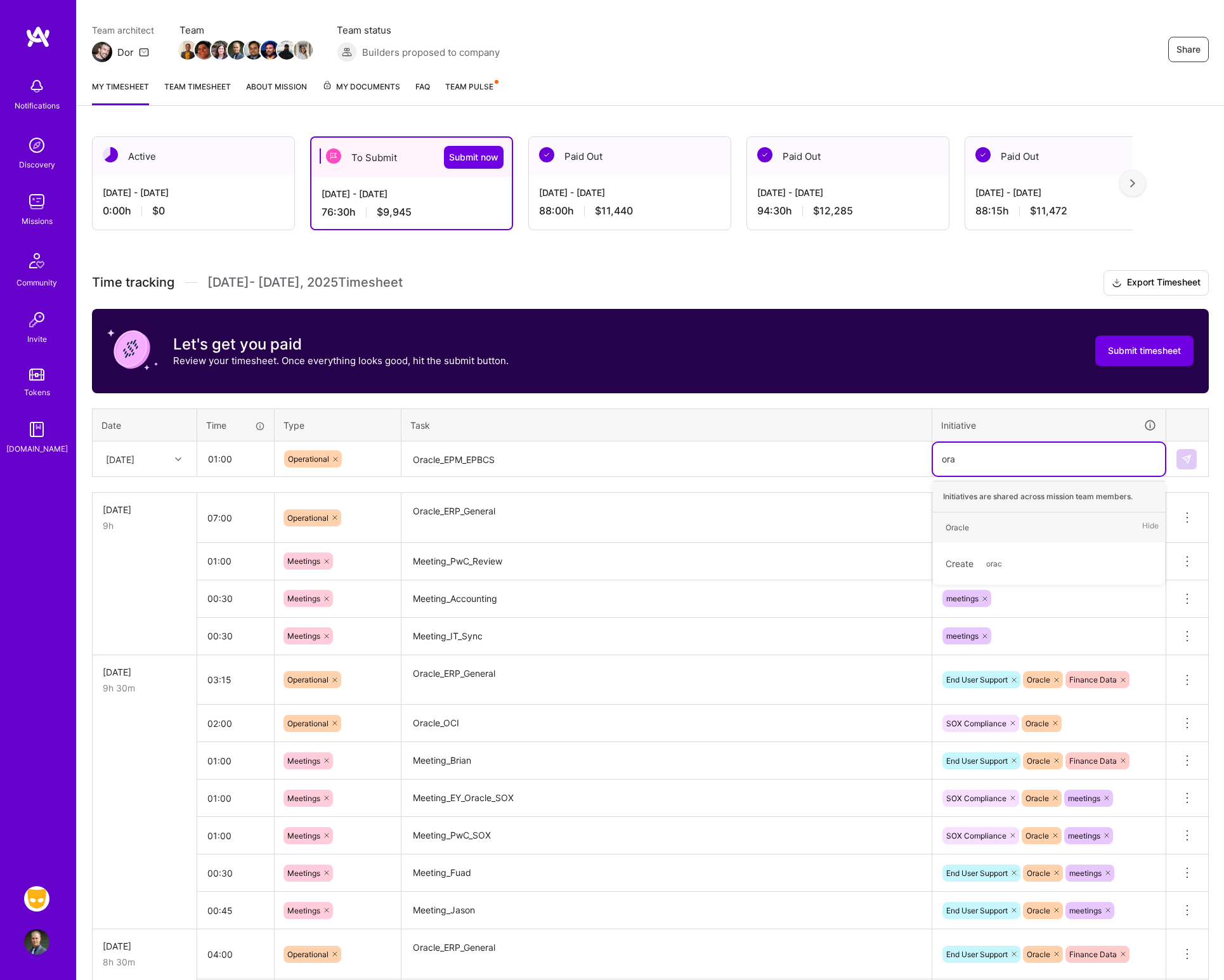
type input "orac"
type input "fina"
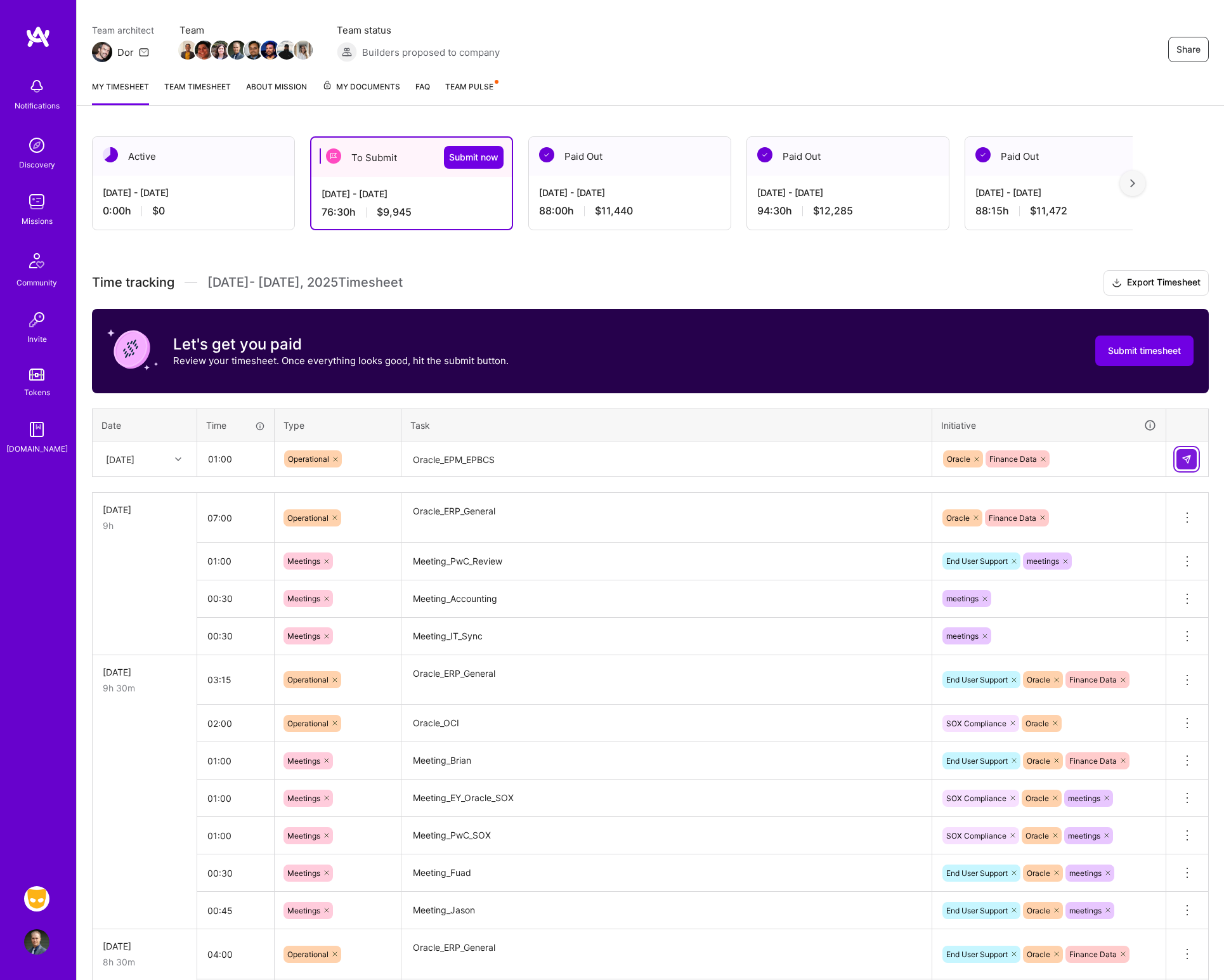
drag, startPoint x: 1185, startPoint y: 460, endPoint x: 1141, endPoint y: 459, distance: 44.0
click at [1185, 459] on img at bounding box center [1186, 459] width 10 height 10
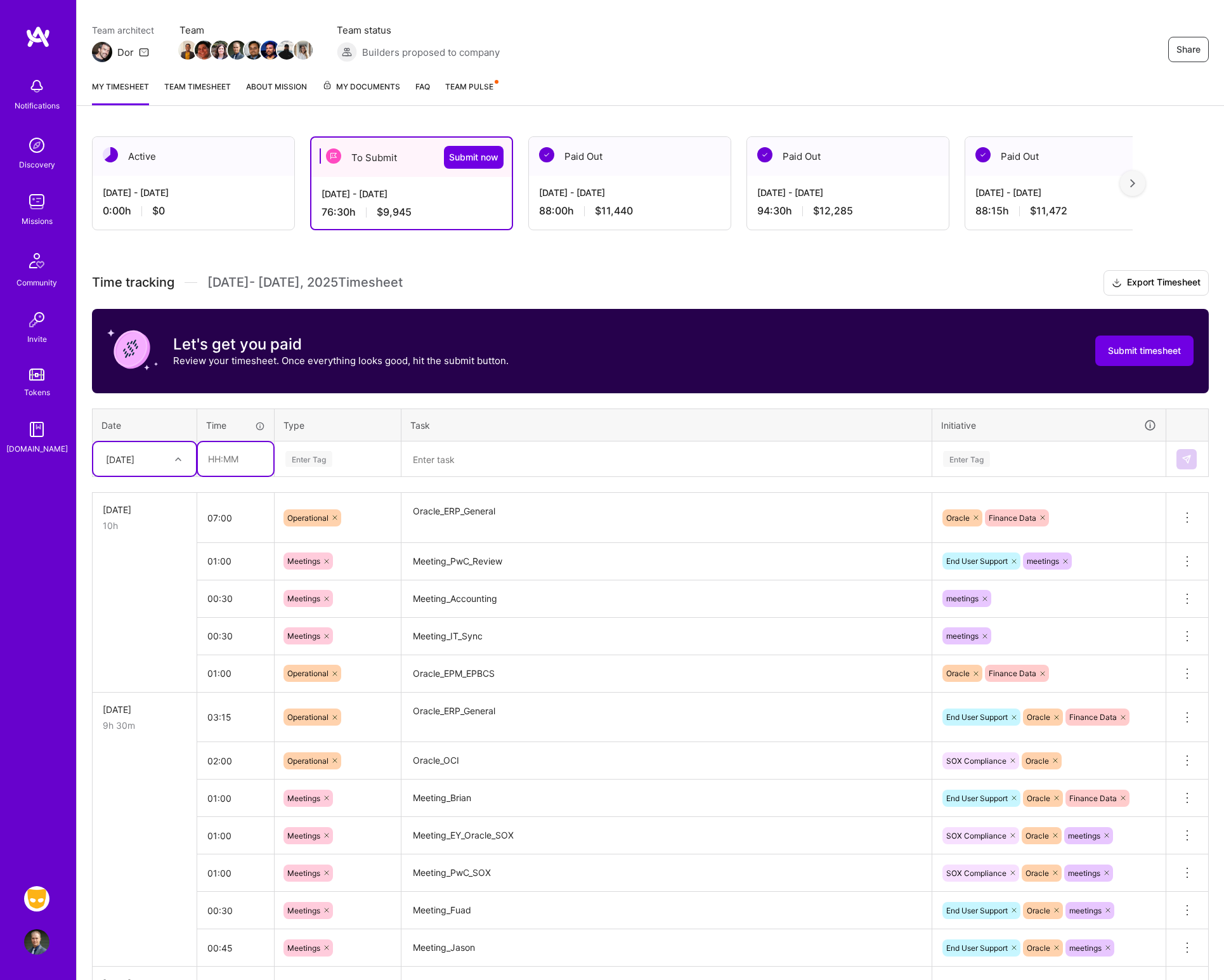
click at [253, 457] on input "text" at bounding box center [235, 458] width 75 height 34
type input "00:30"
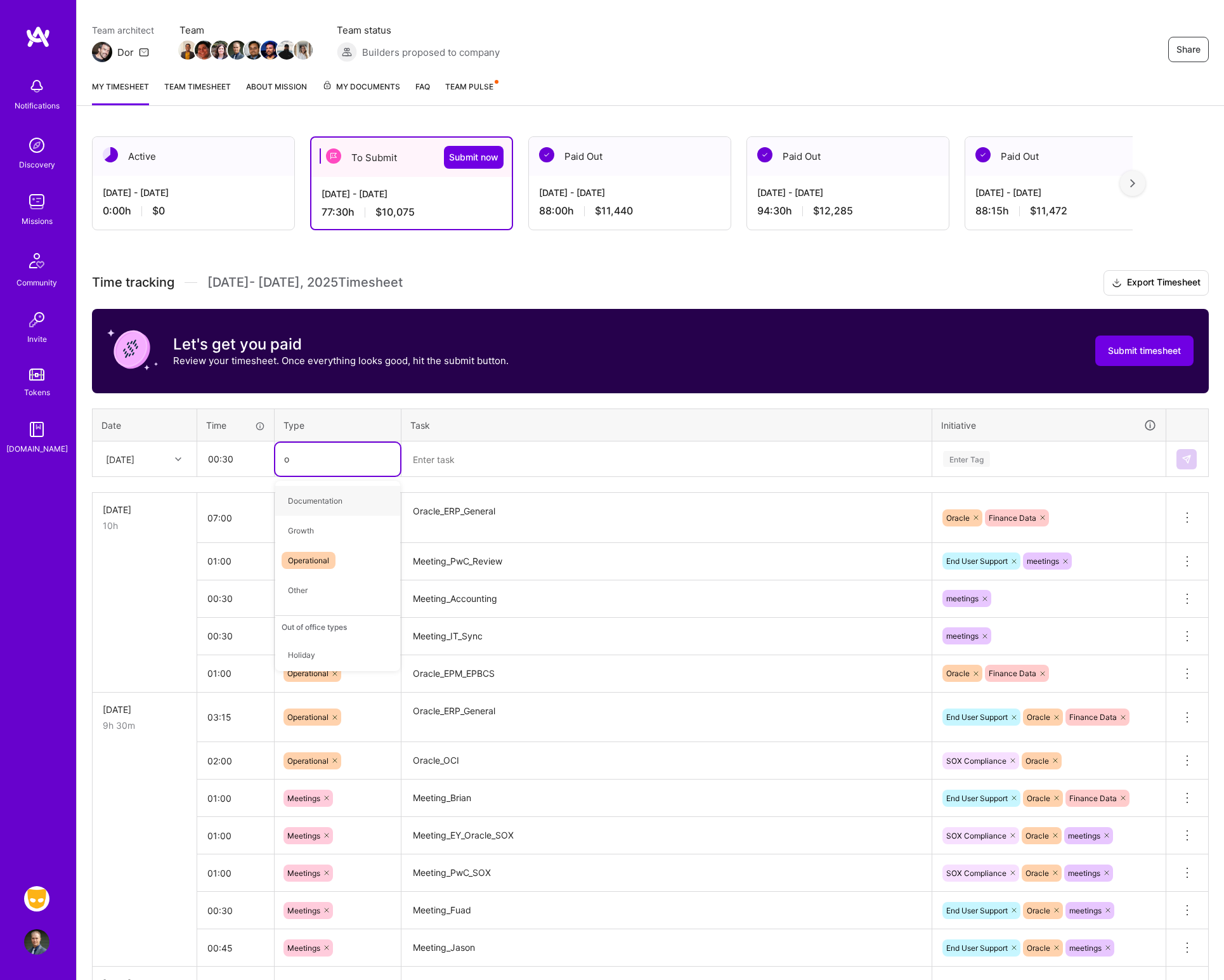
type input "op"
type input "meetings"
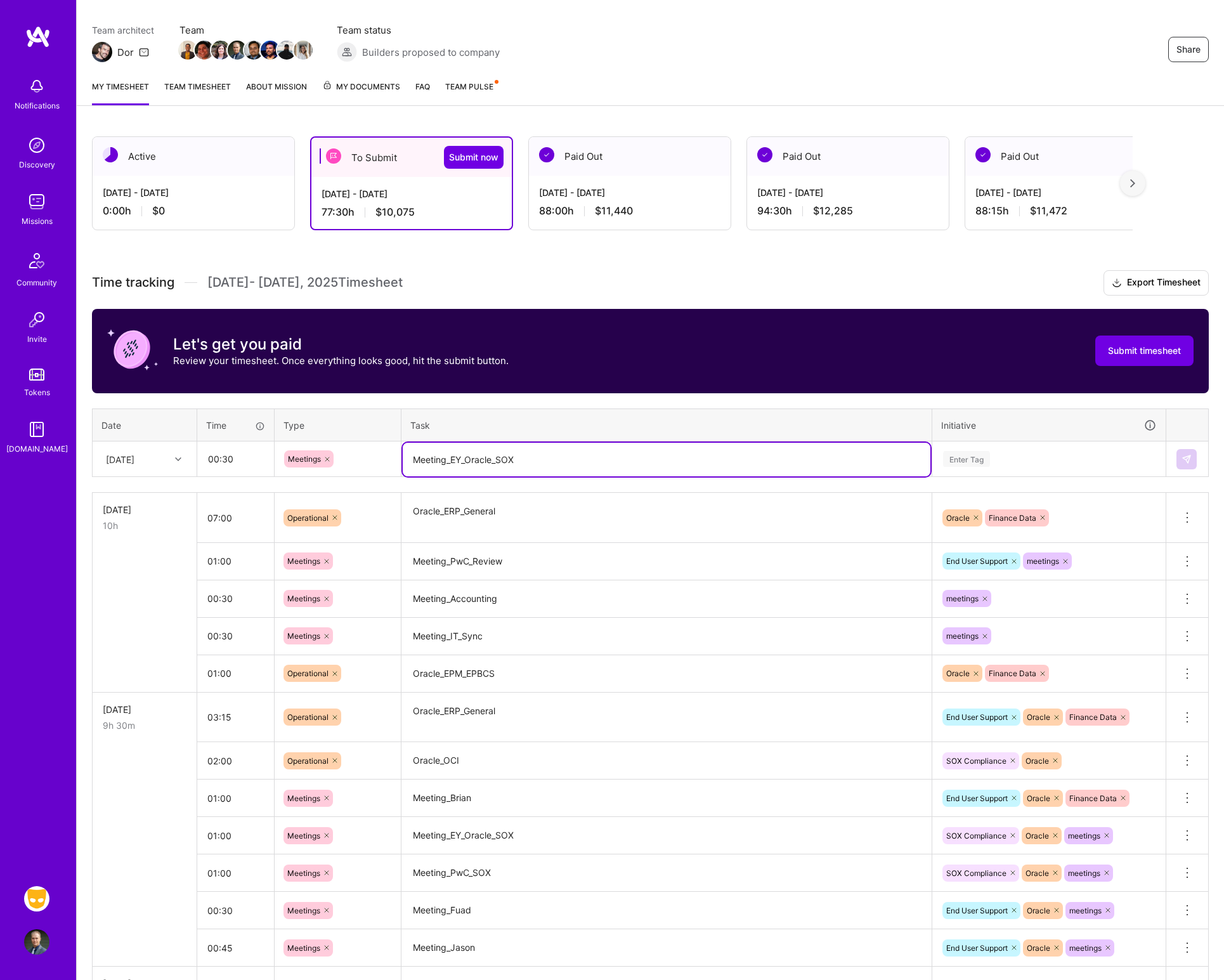
type textarea "Meeting_EY_Oracle_SOX"
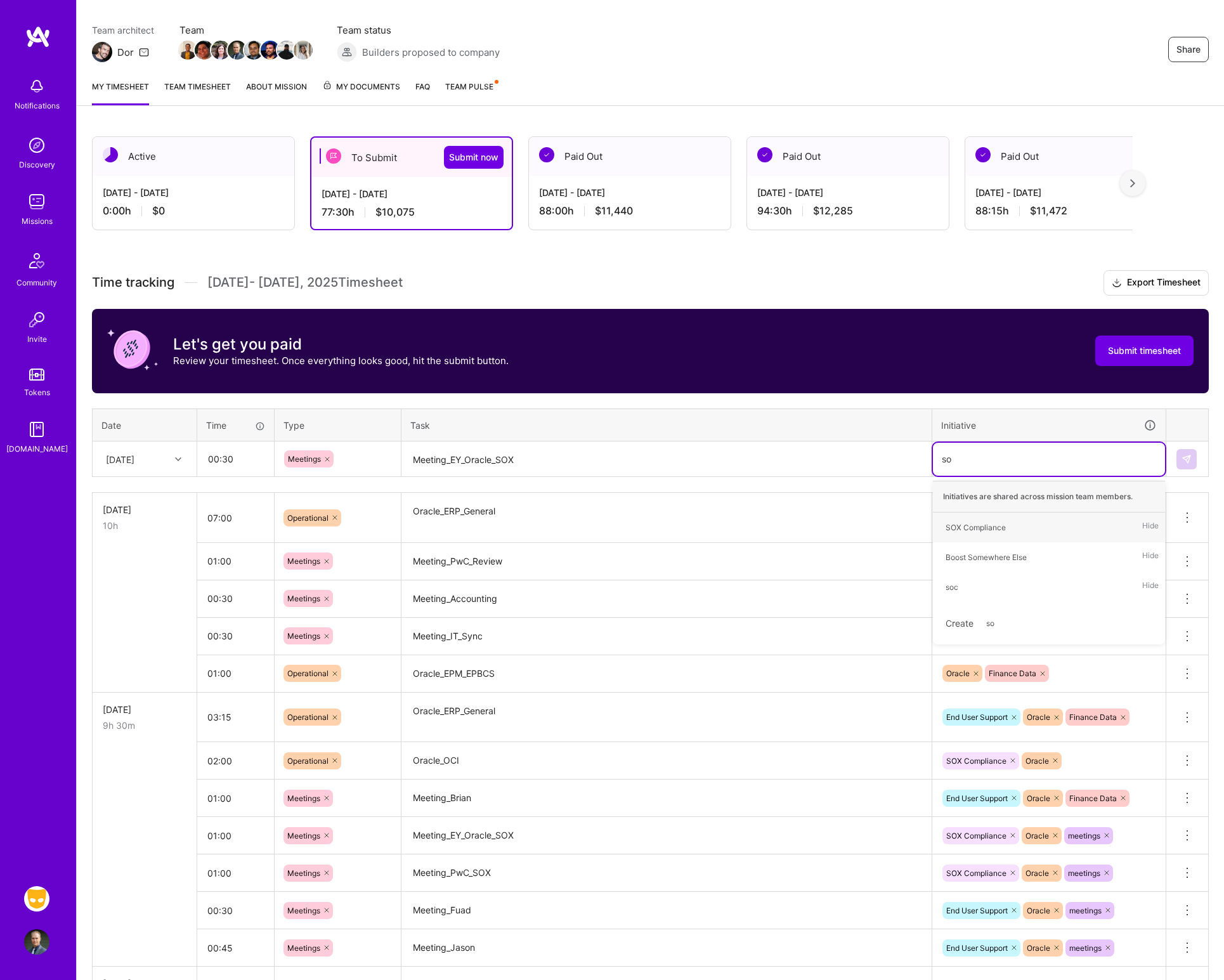
type input "sox"
type input "meet"
type input "ora"
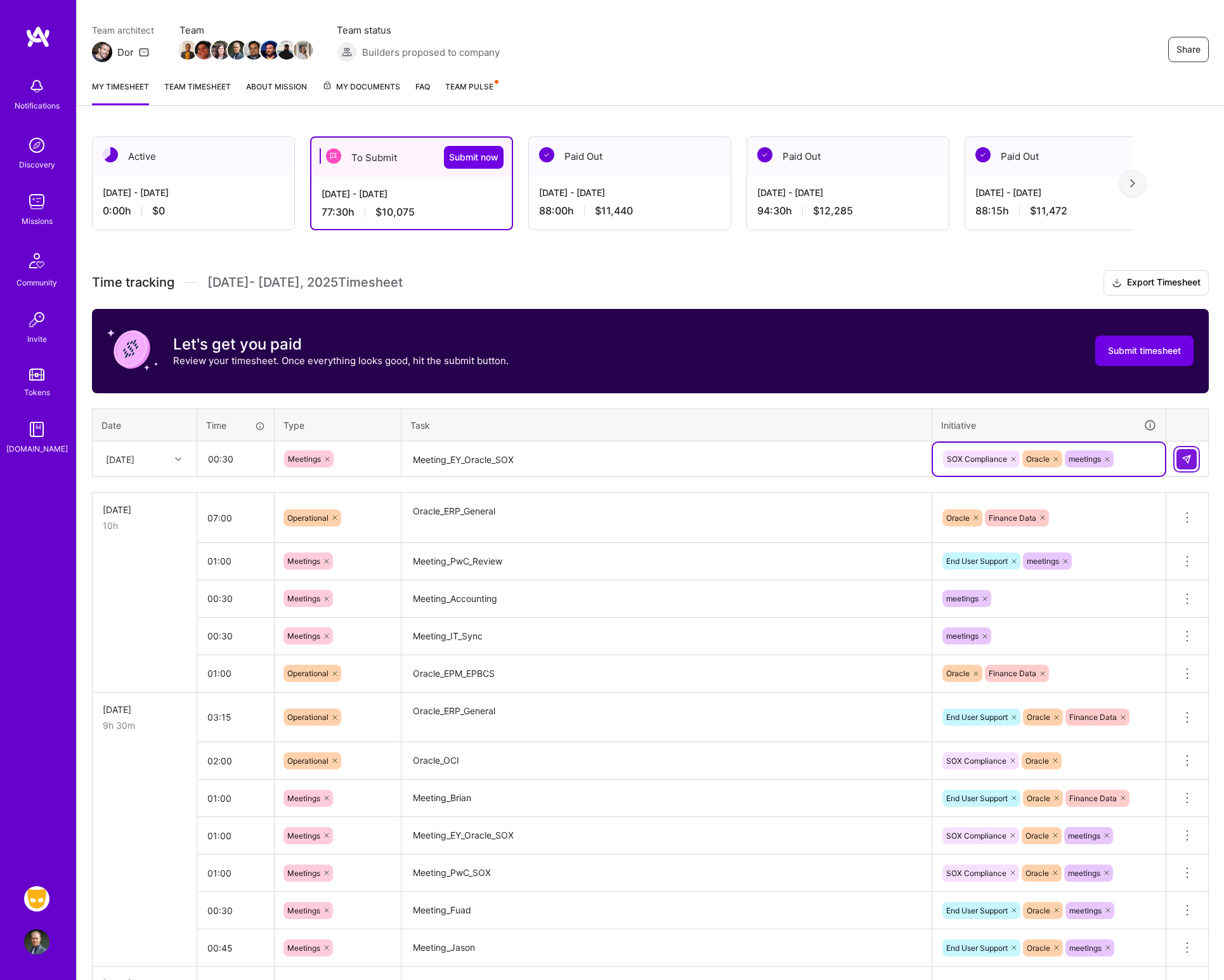
click at [1185, 458] on img at bounding box center [1186, 459] width 10 height 10
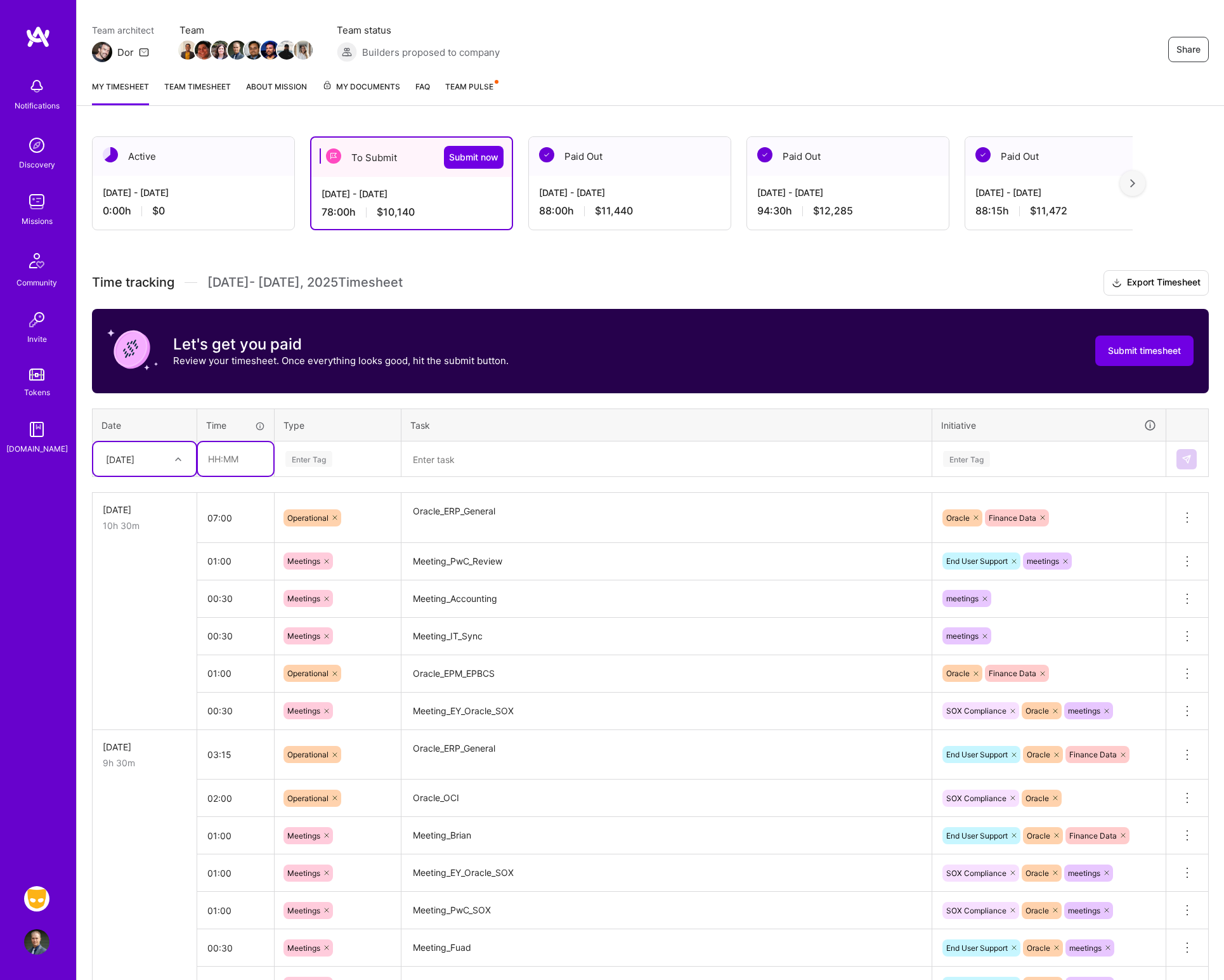
click at [228, 460] on input "text" at bounding box center [235, 458] width 75 height 34
type input "00:30"
type input "meet"
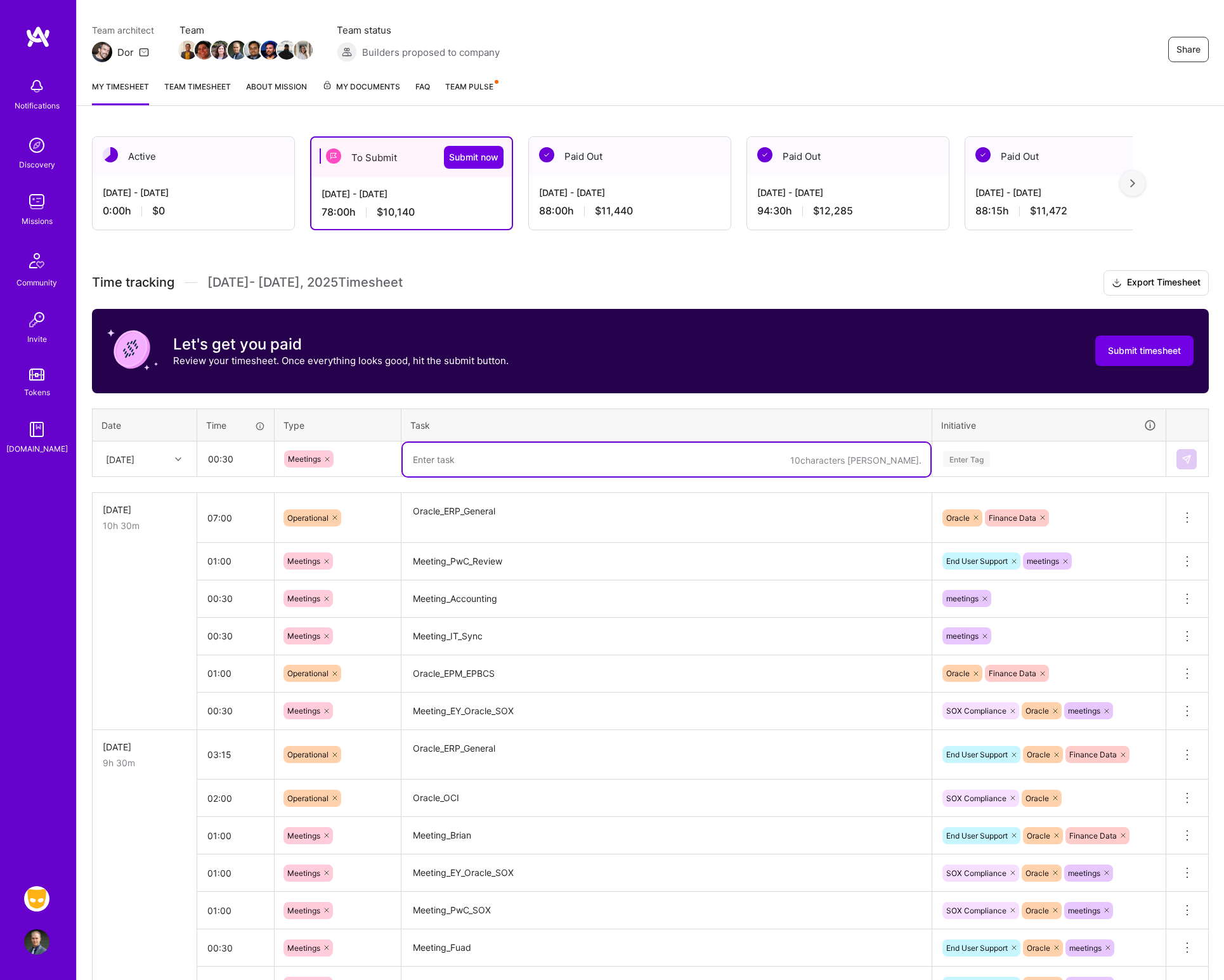
type textarea "O"
type textarea "Meeting_PwC_SOX"
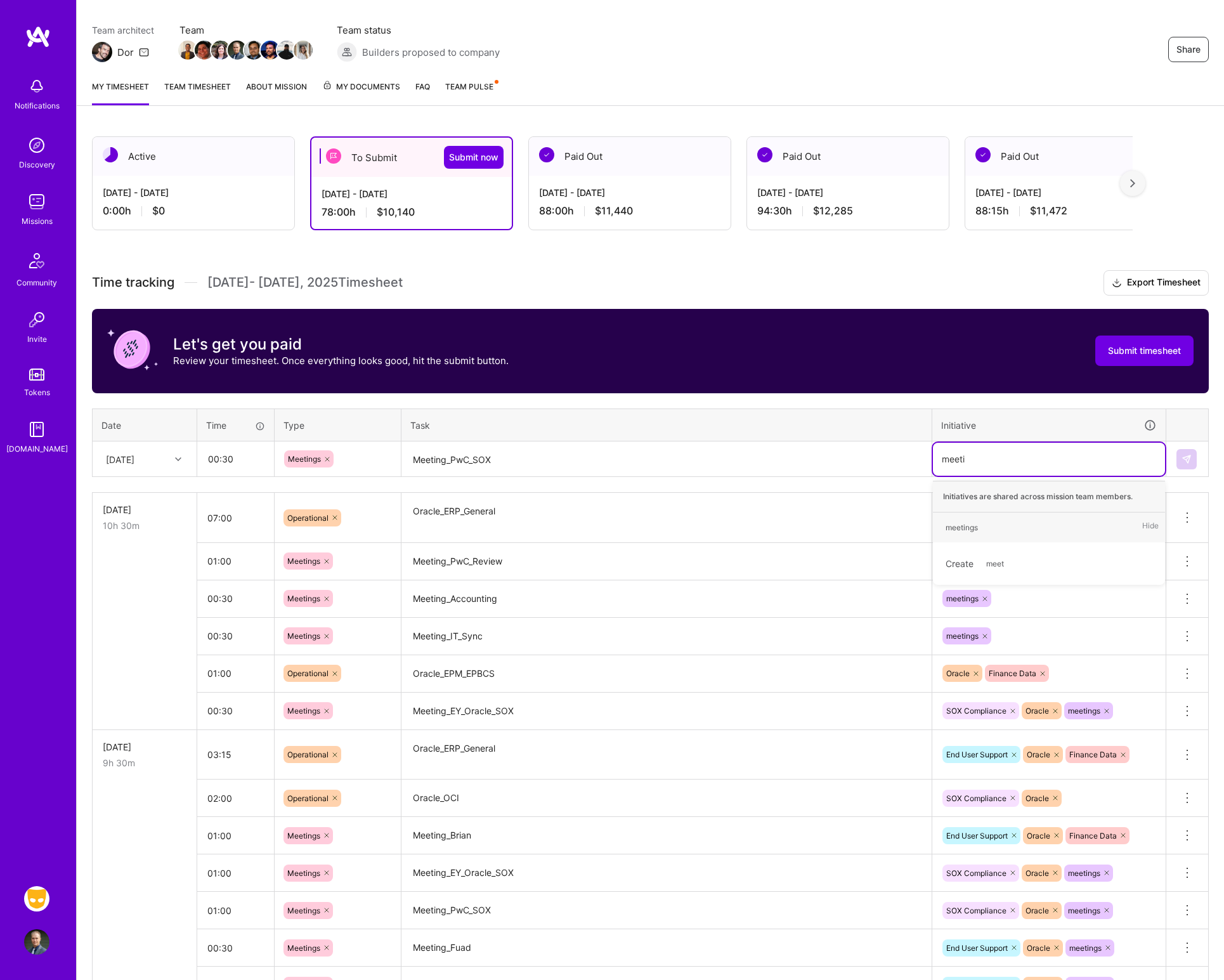
type input "meetin"
type input "sox"
type input "ora"
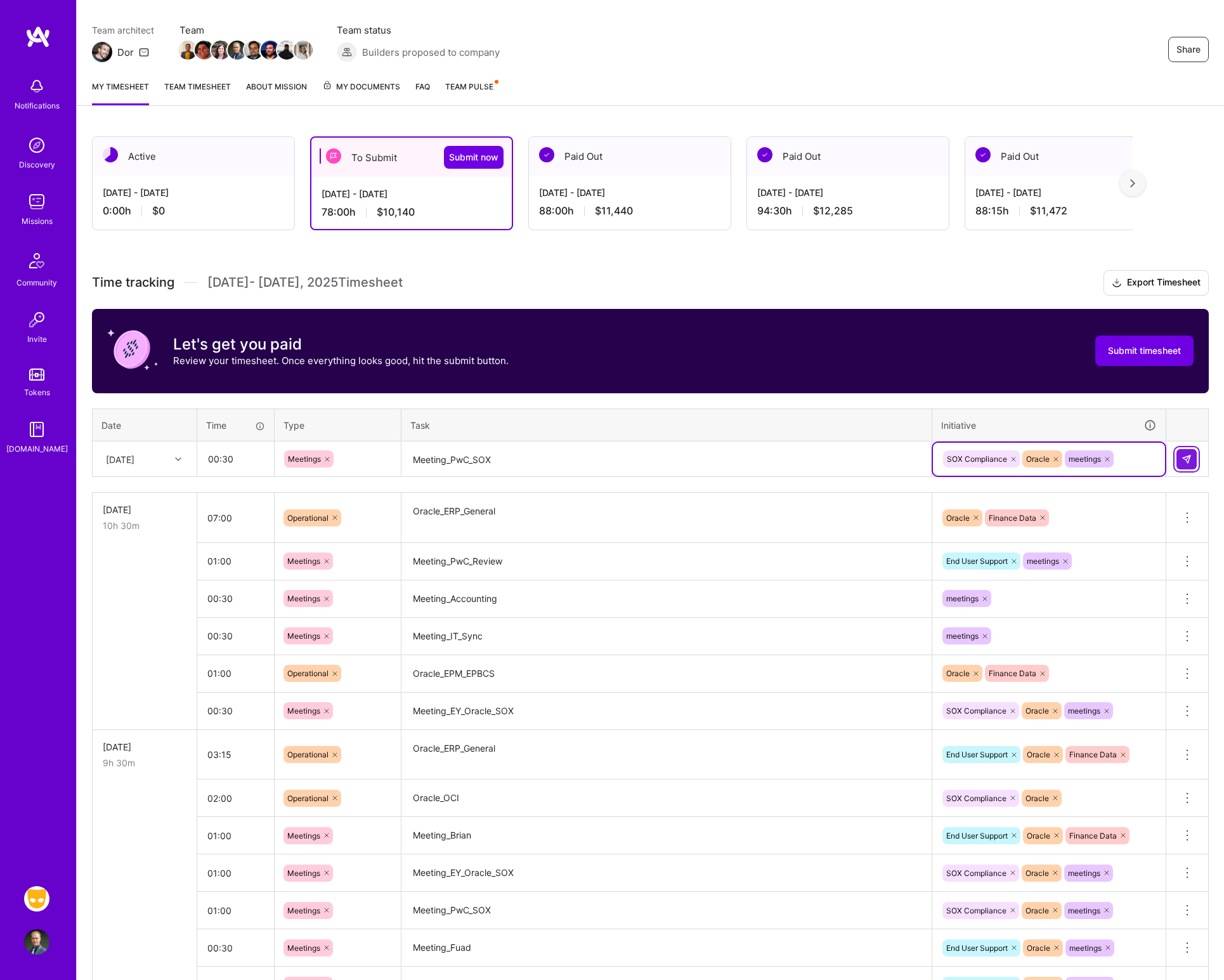
click at [1189, 464] on img at bounding box center [1186, 459] width 10 height 10
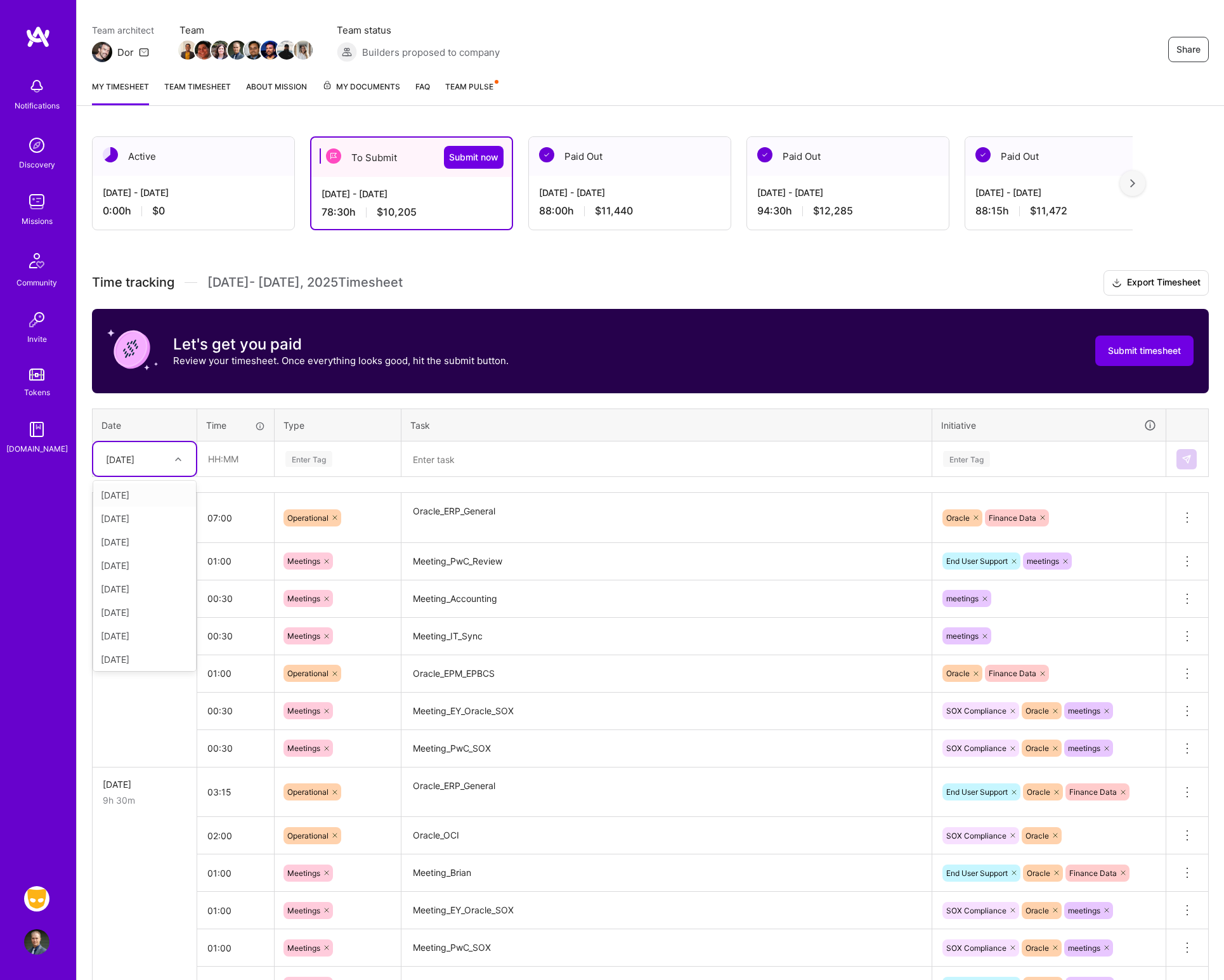
click at [180, 454] on div at bounding box center [179, 459] width 19 height 16
click at [126, 612] on div "[DATE]" at bounding box center [145, 609] width 103 height 24
click at [232, 470] on input "text" at bounding box center [235, 458] width 75 height 34
type input "04:30"
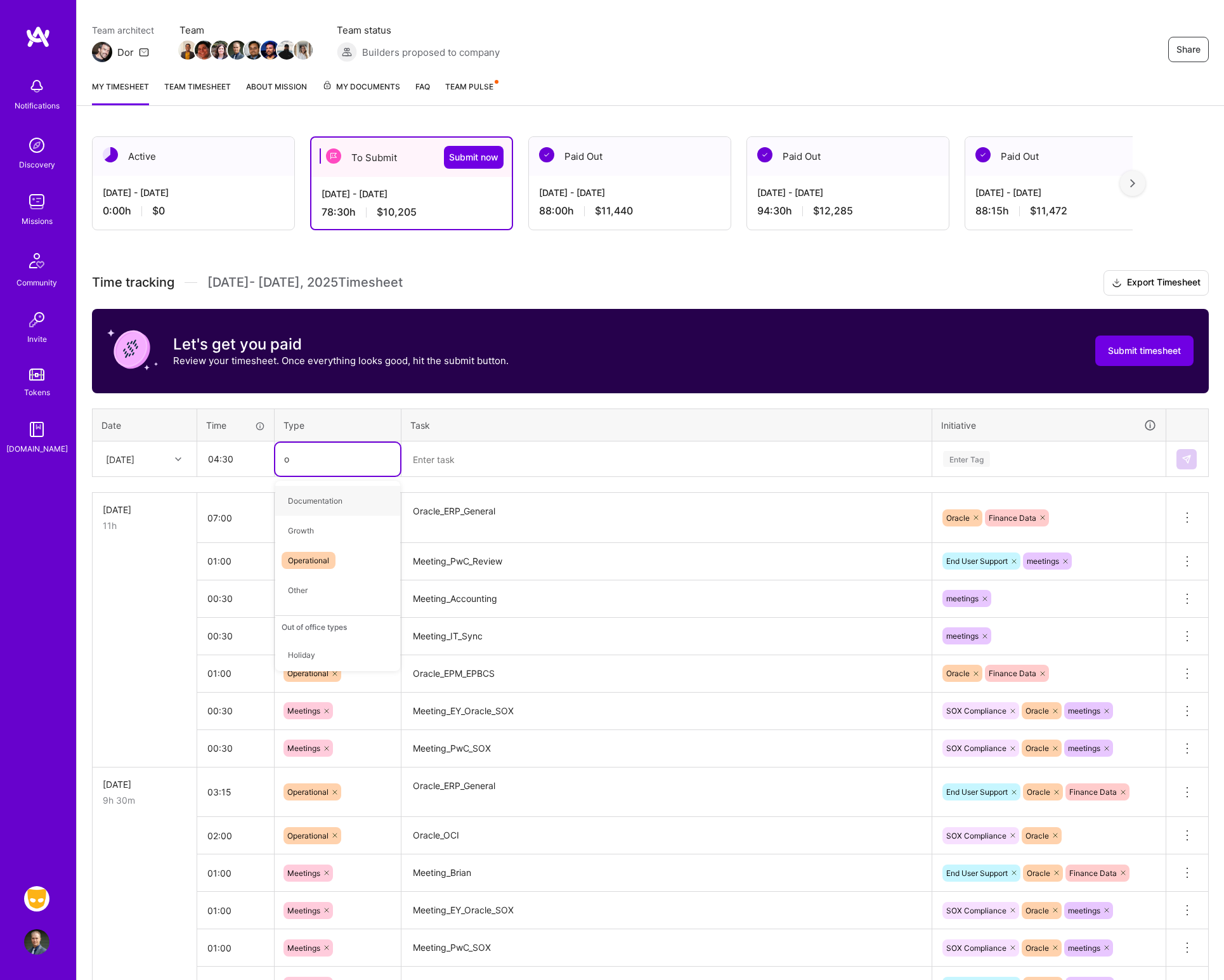
type input "op"
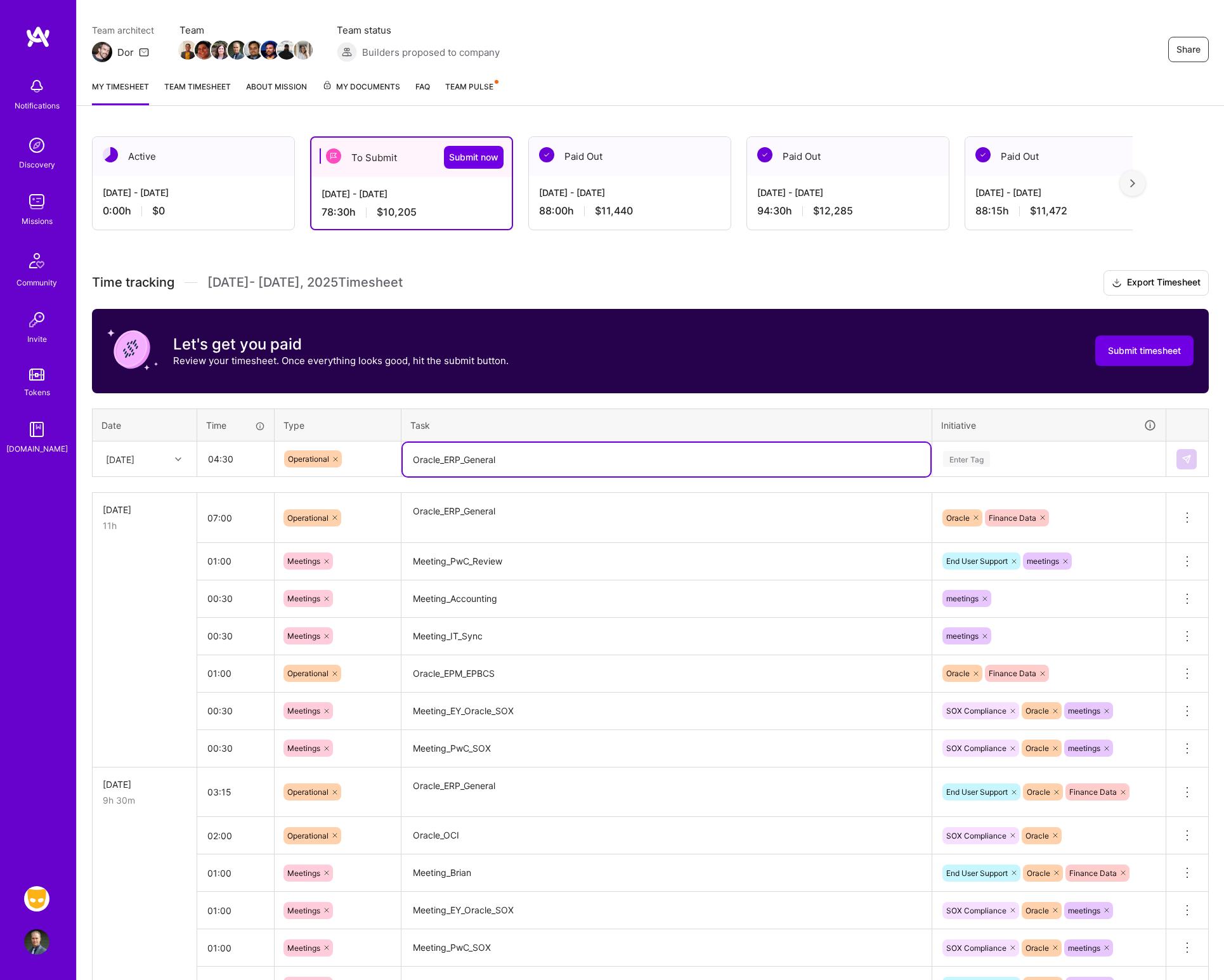
type textarea "Oracle_ERP_General"
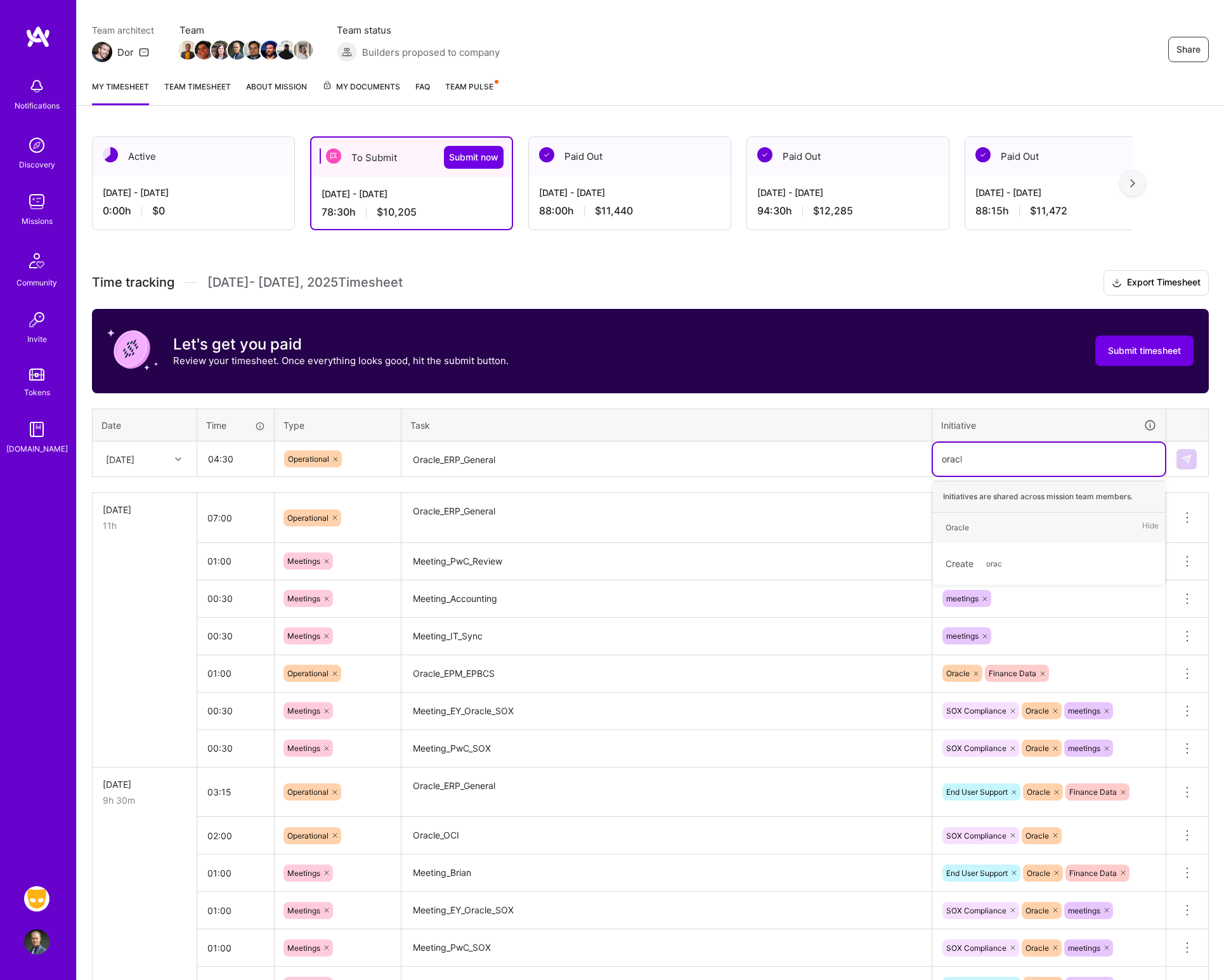
type input "oracle"
type input "d"
type input "f"
type input "orcale"
type input "Oracle"
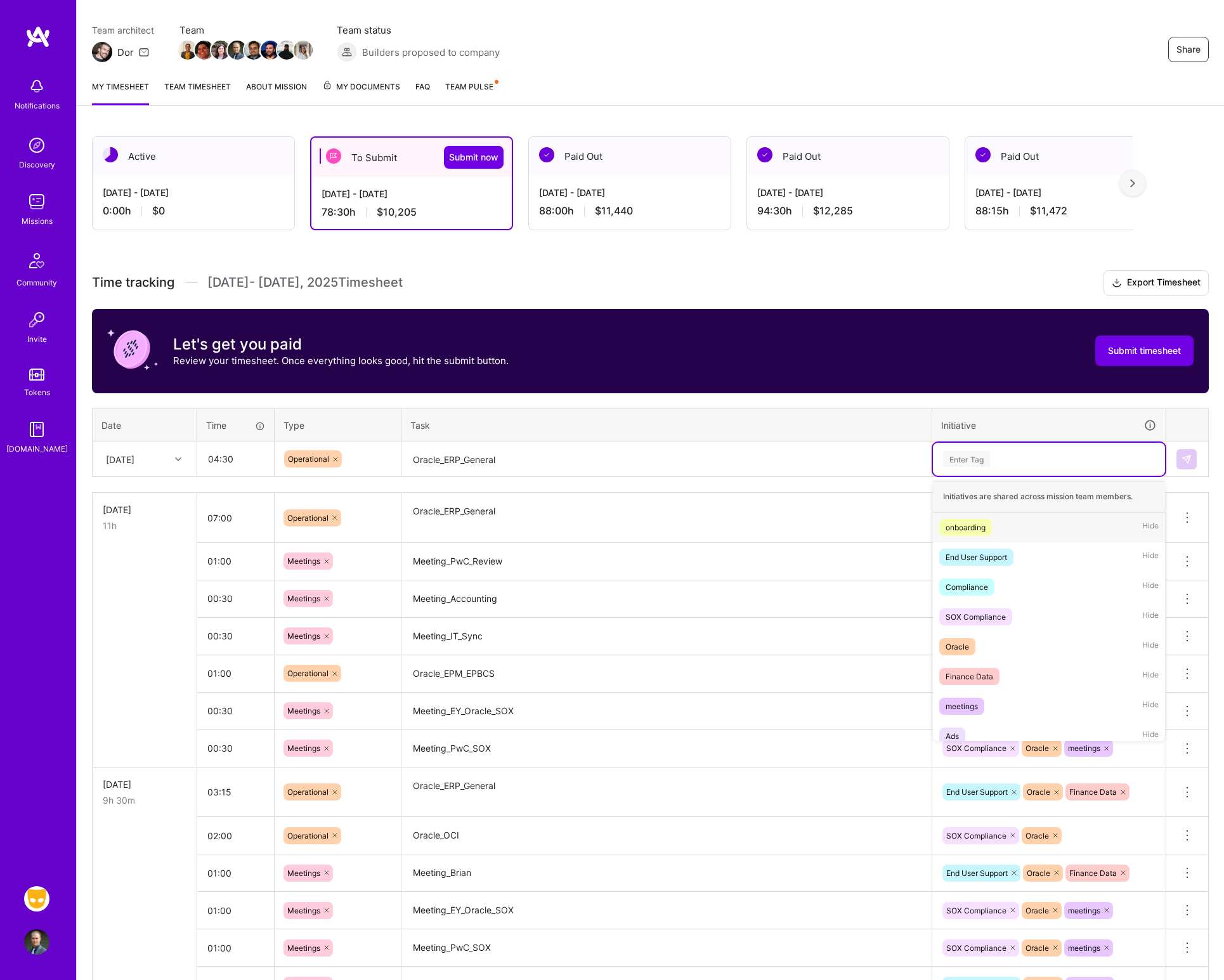
click at [1026, 464] on div "Enter Tag" at bounding box center [1048, 459] width 214 height 16
type input "Ora"
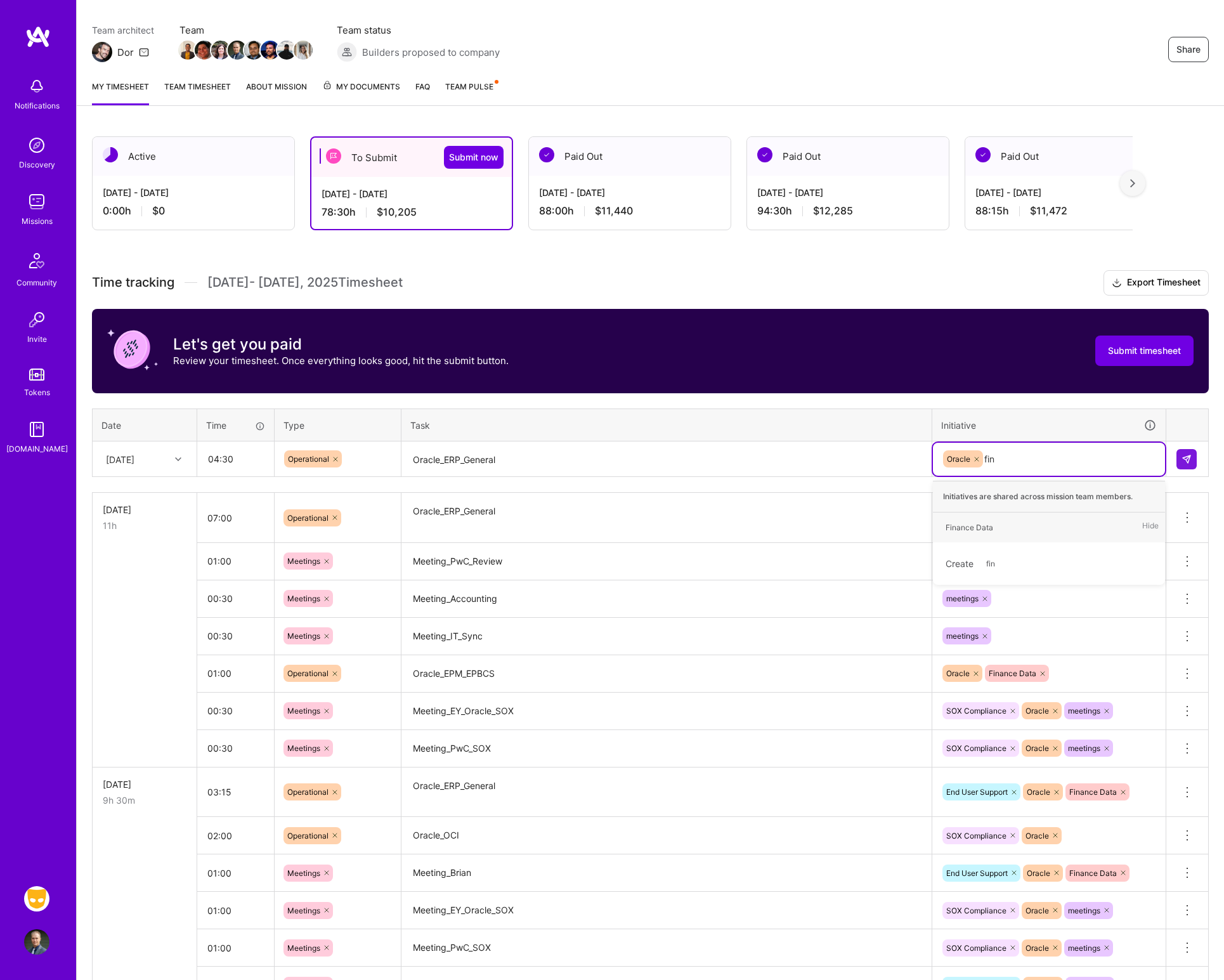
type input "fina"
type input "end"
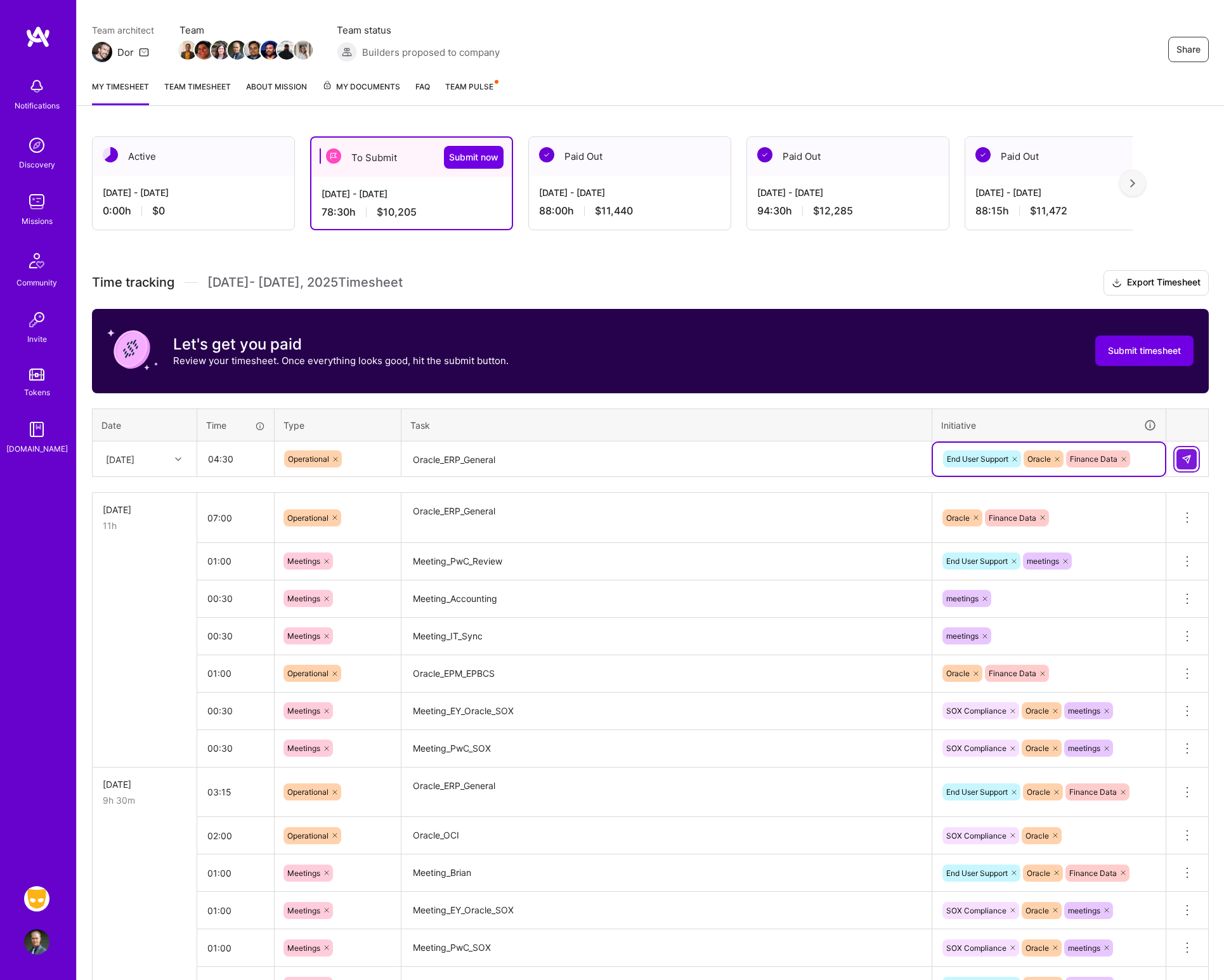
click at [1191, 461] on button at bounding box center [1186, 459] width 20 height 20
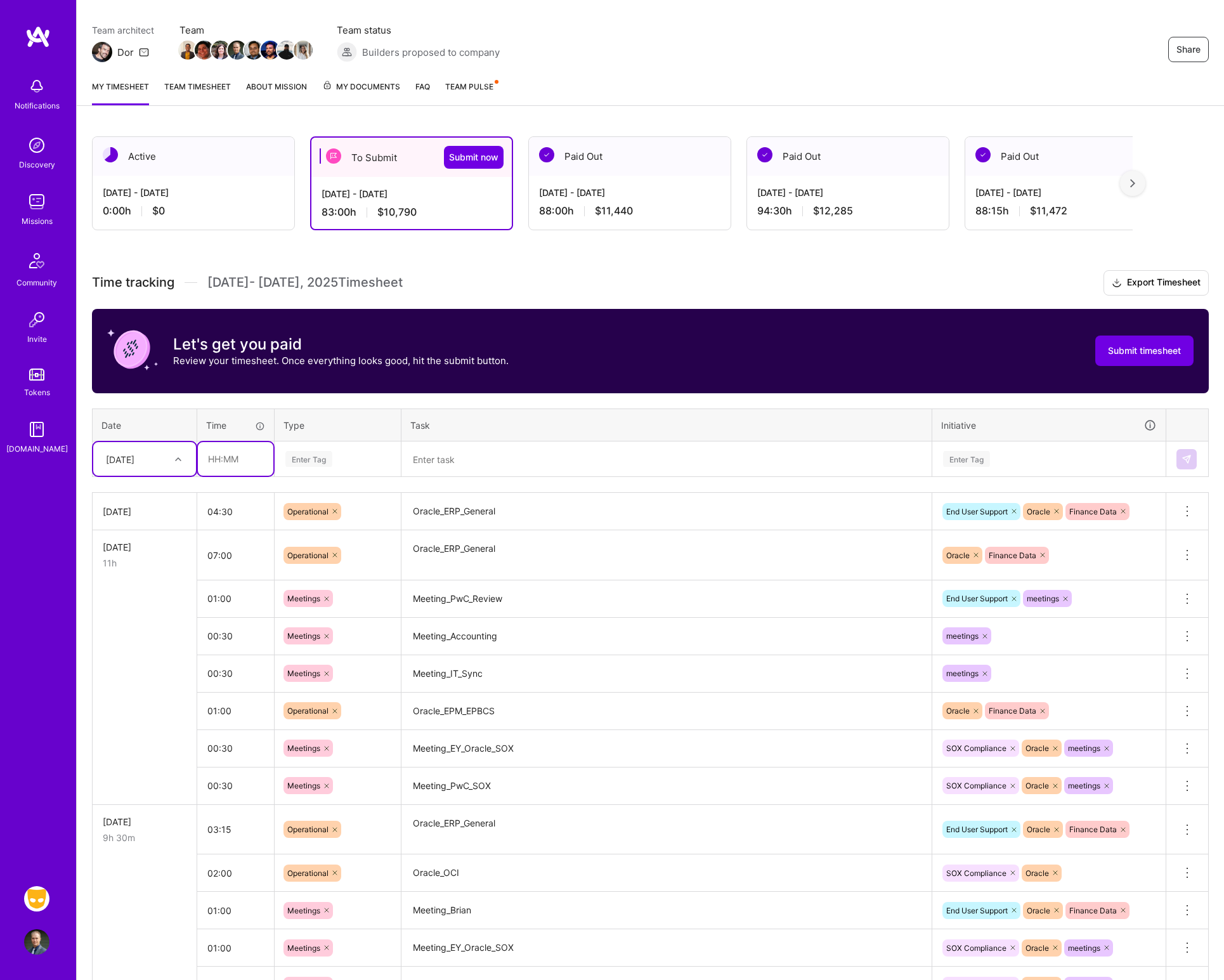
click at [246, 453] on input "text" at bounding box center [235, 458] width 75 height 34
type input "01:00"
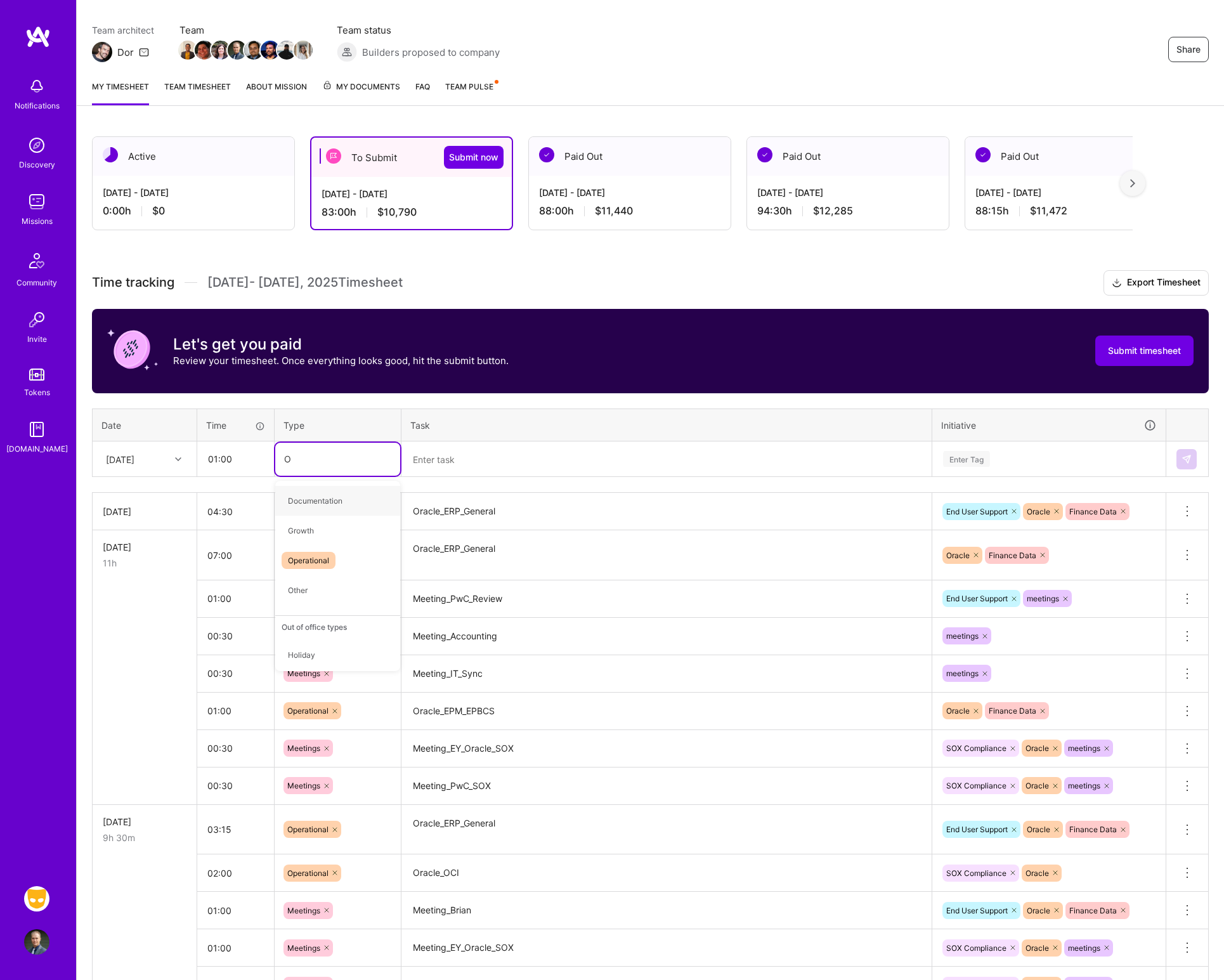
type input "Op"
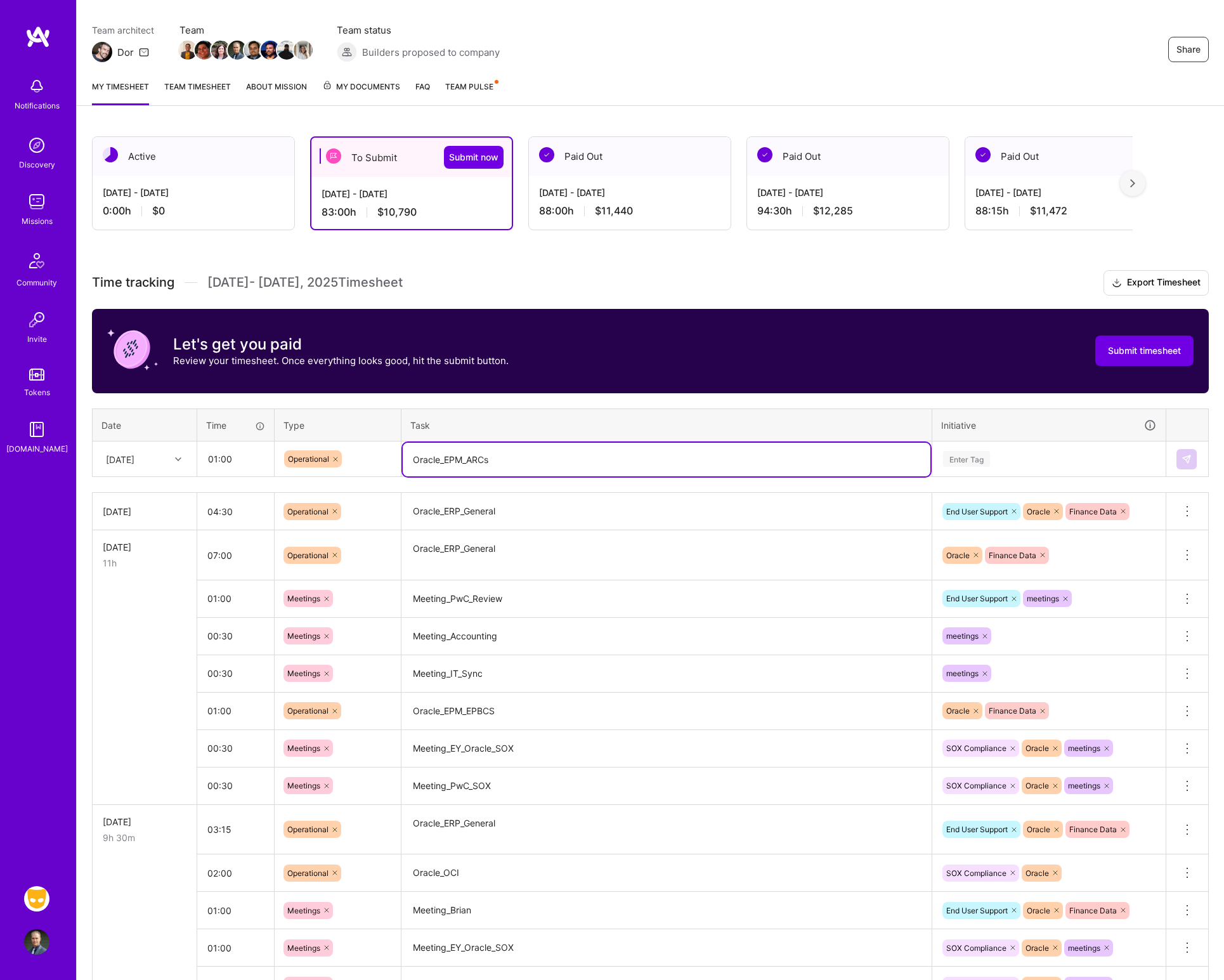
type textarea "Oracle_EPM_ARCs"
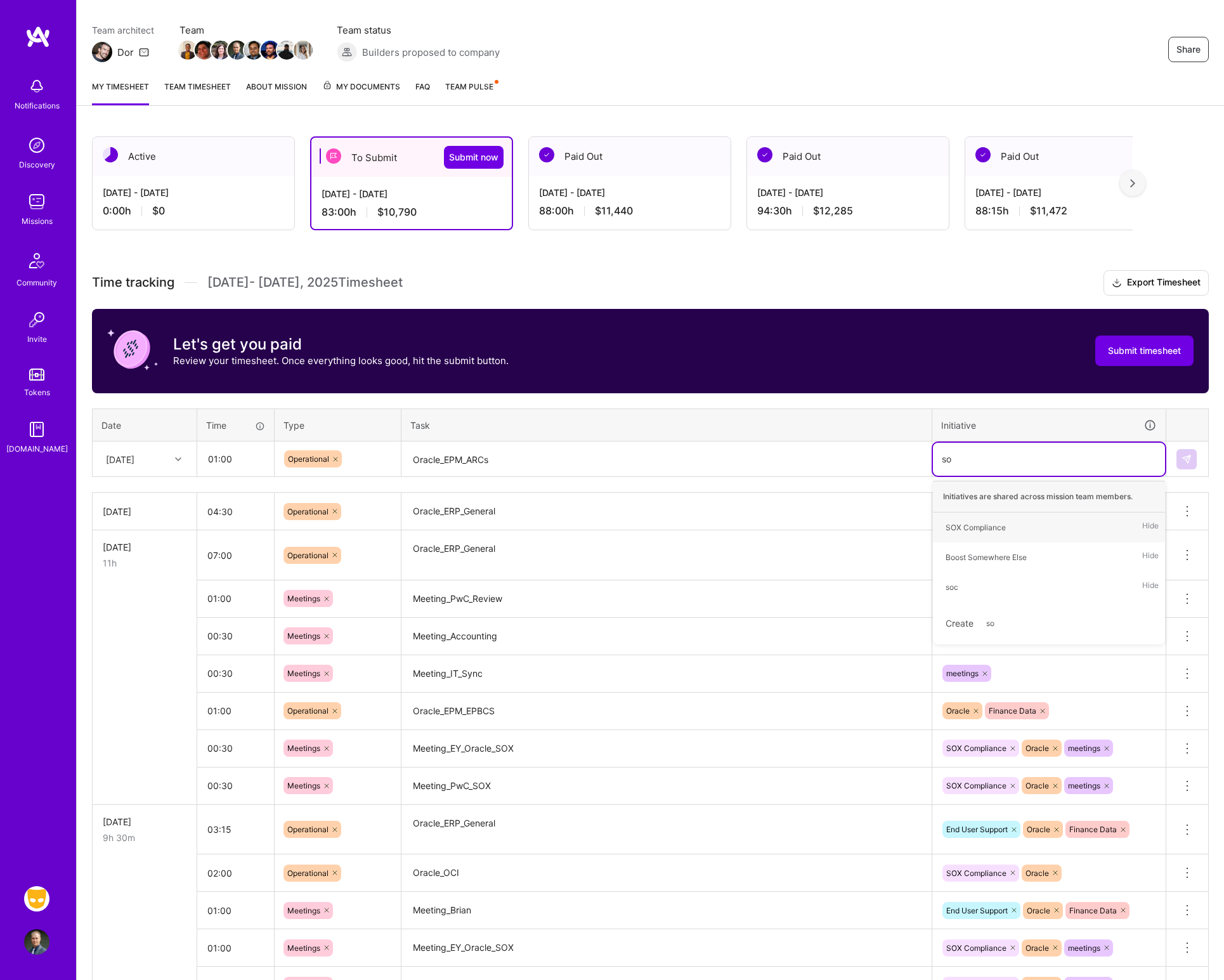
type input "sox"
type input "orac"
type input "end"
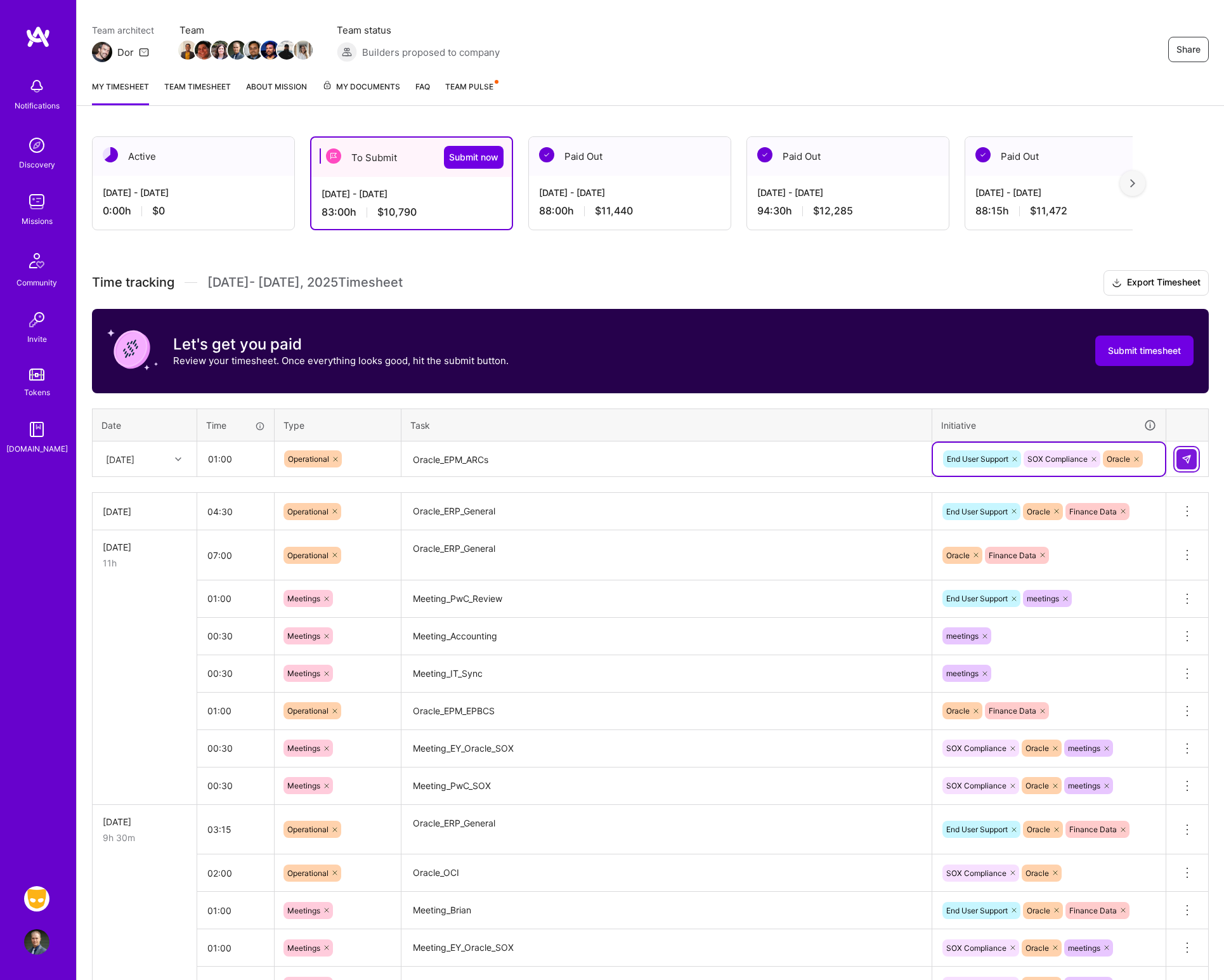
click at [1183, 456] on img at bounding box center [1186, 459] width 10 height 10
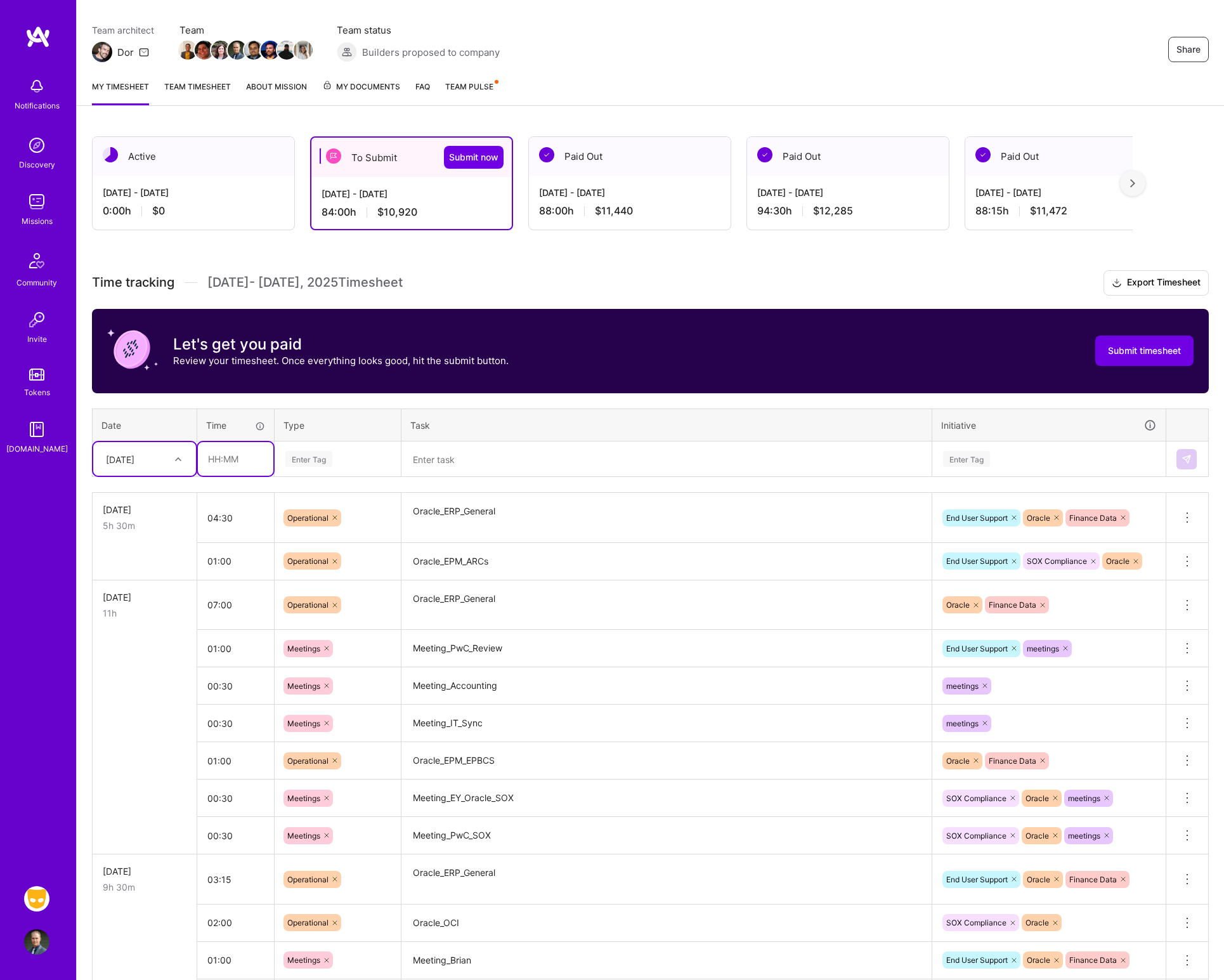
click at [257, 447] on input "text" at bounding box center [235, 458] width 75 height 34
type input "00:45"
type input "op"
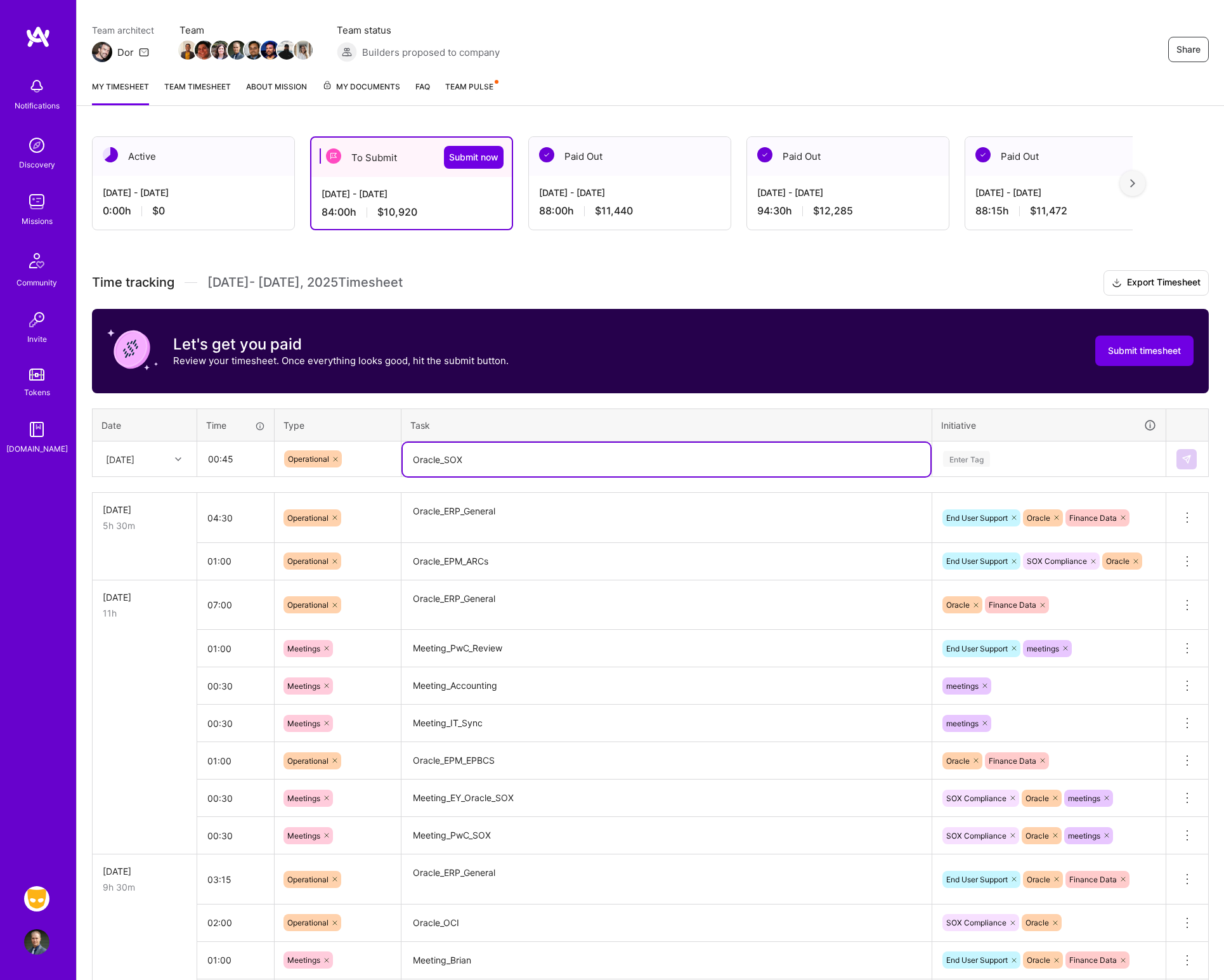
type textarea "Oracle_SOX"
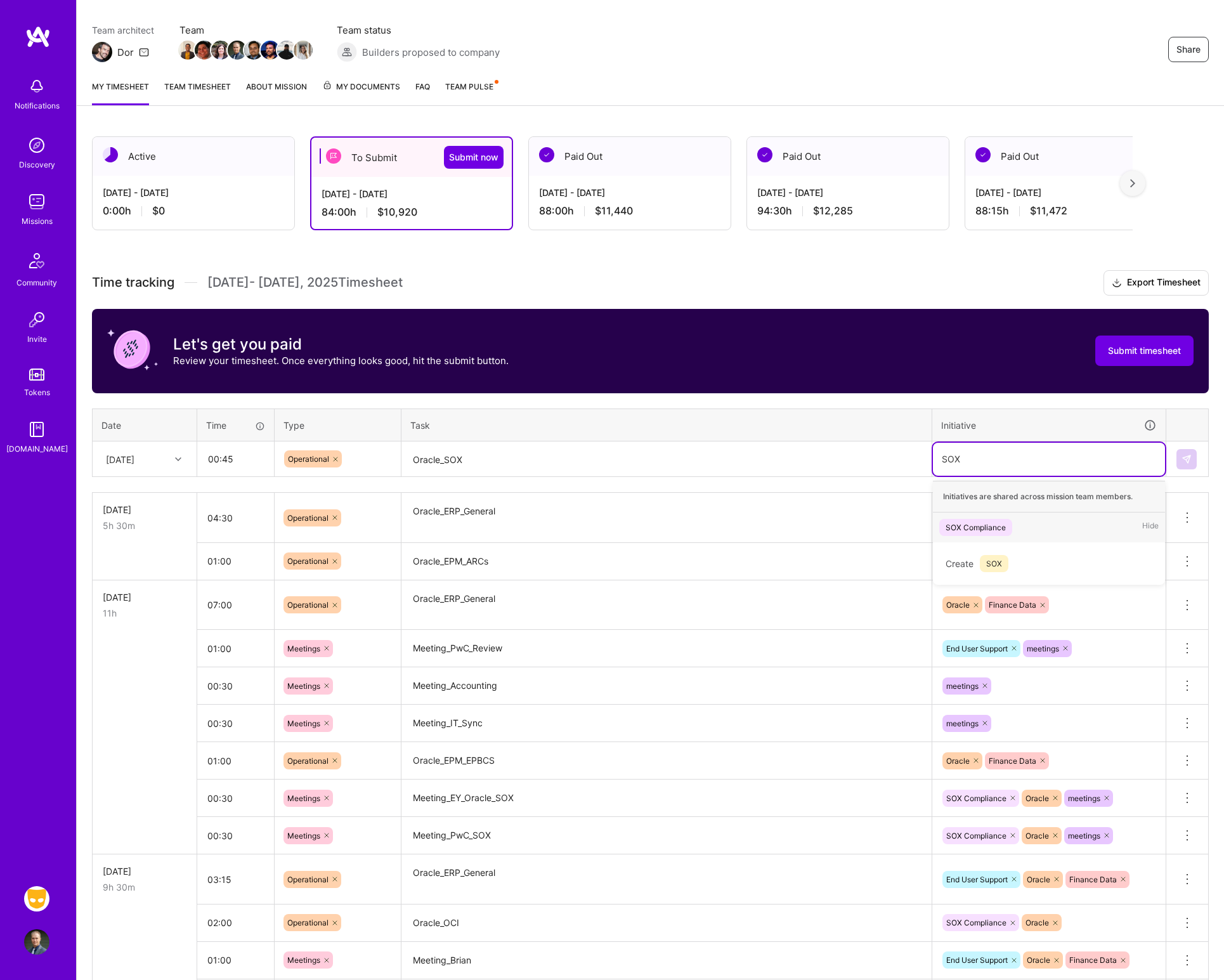
type input "SOX"
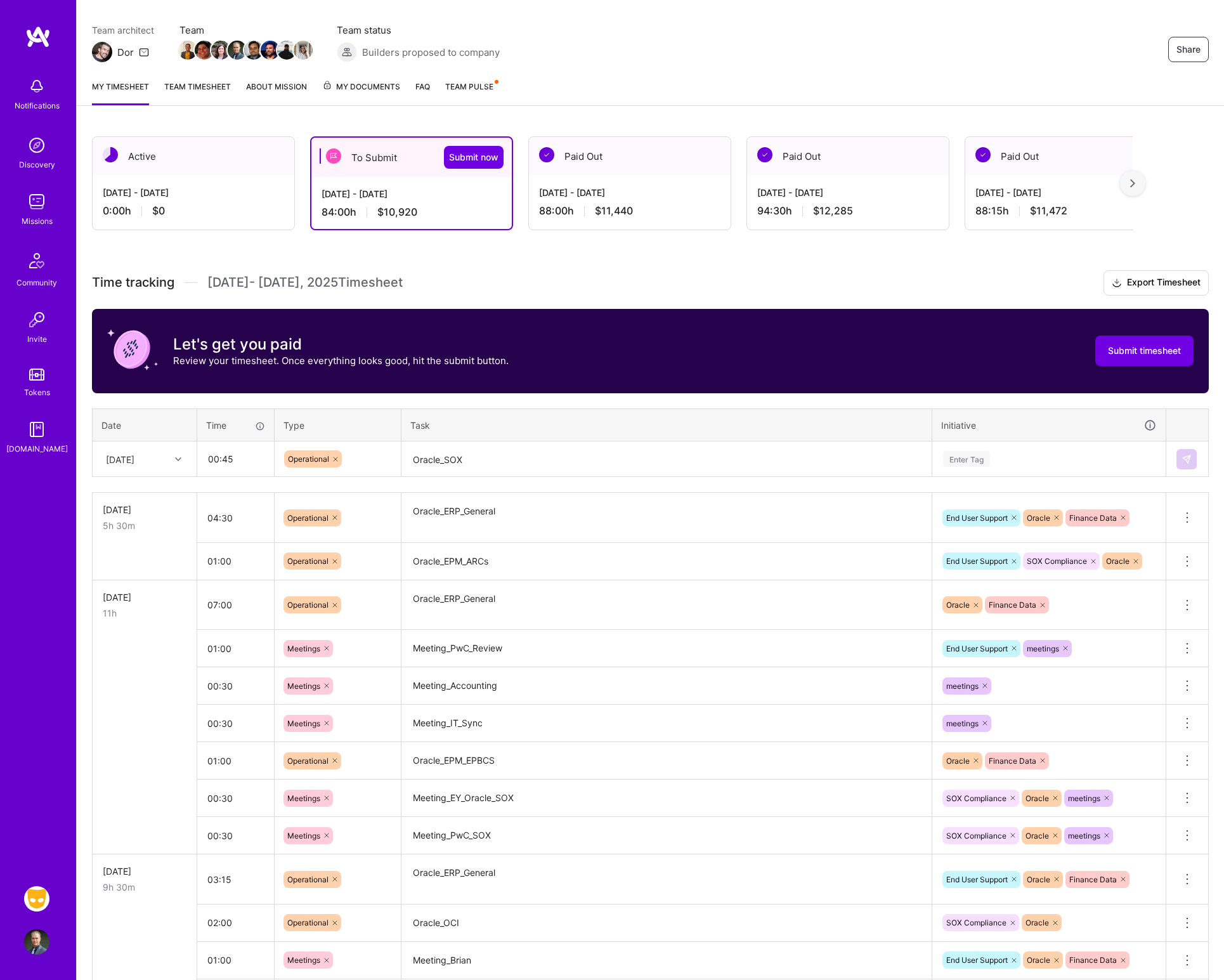
click at [997, 455] on div "Enter Tag" at bounding box center [1048, 459] width 214 height 16
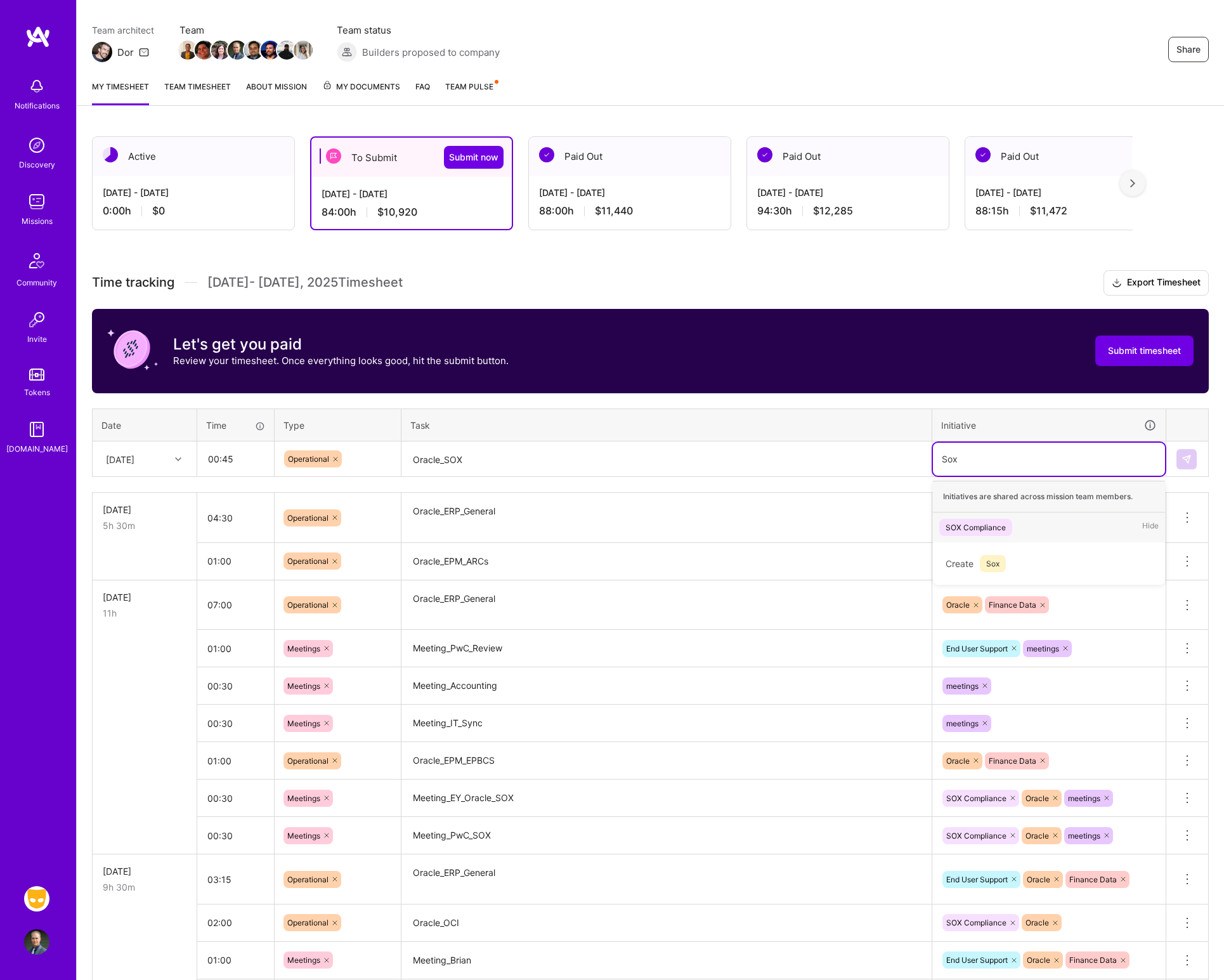
type input "Sox"
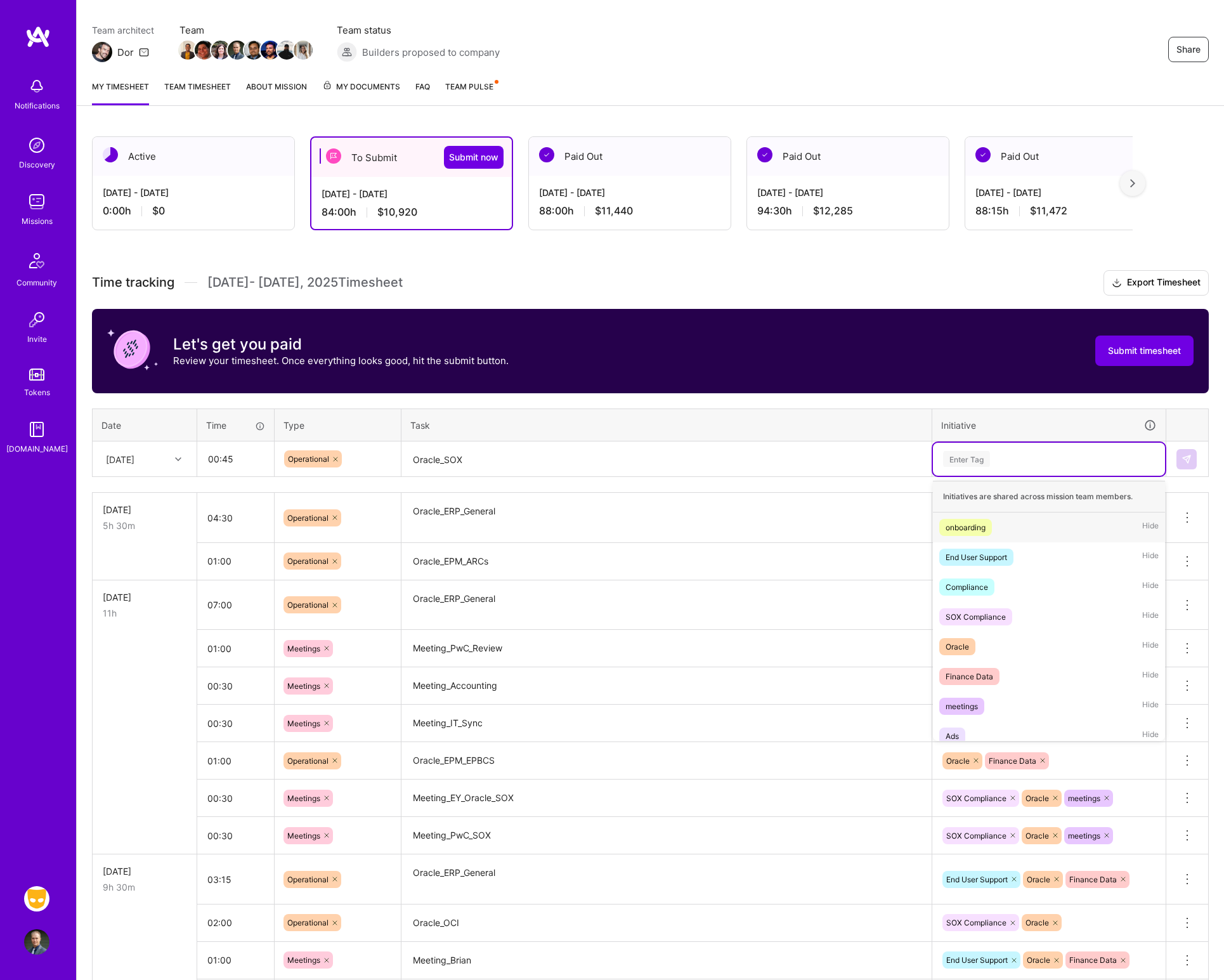
click at [997, 455] on div "Enter Tag" at bounding box center [1048, 459] width 214 height 16
type input "sox"
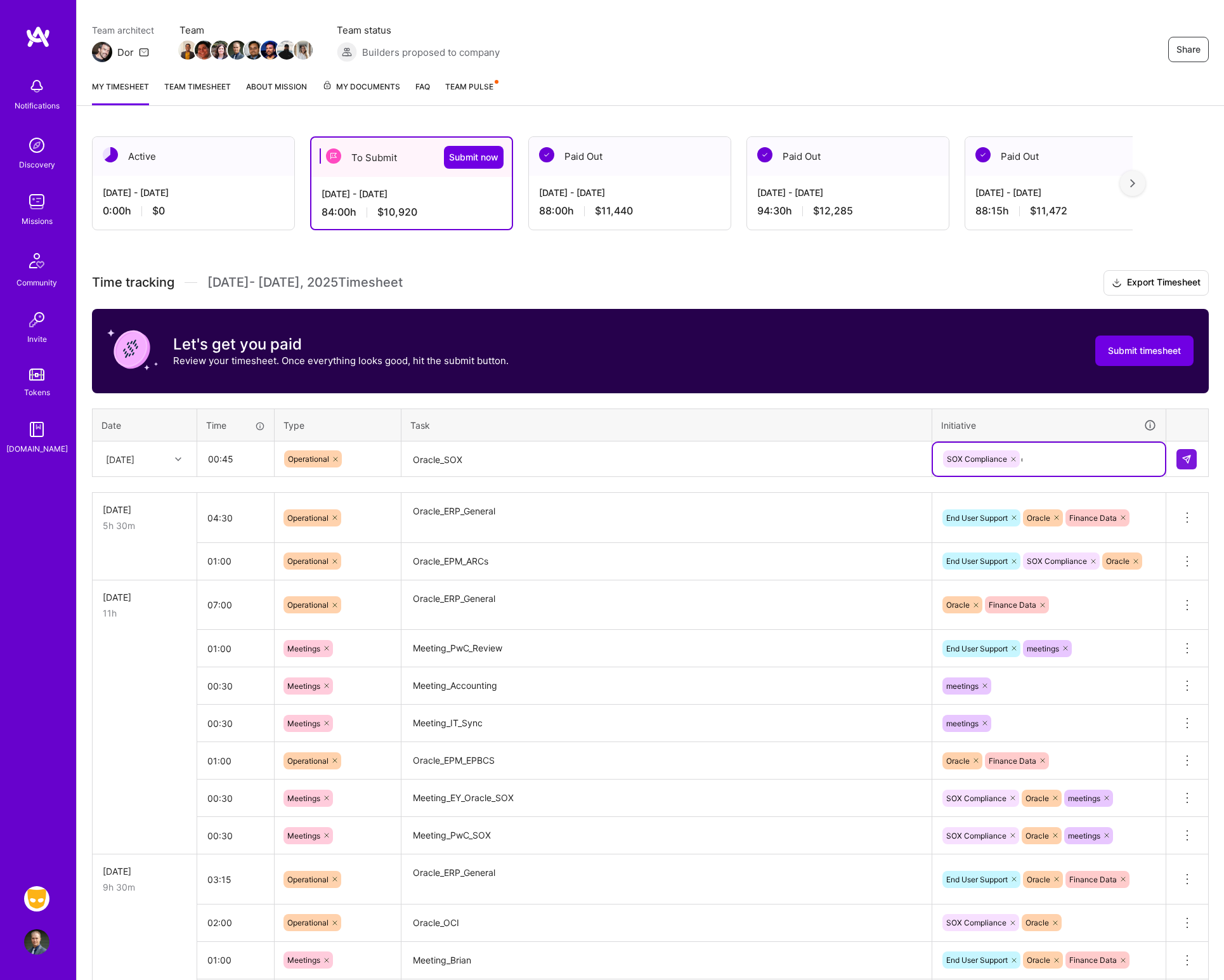
type input "orac"
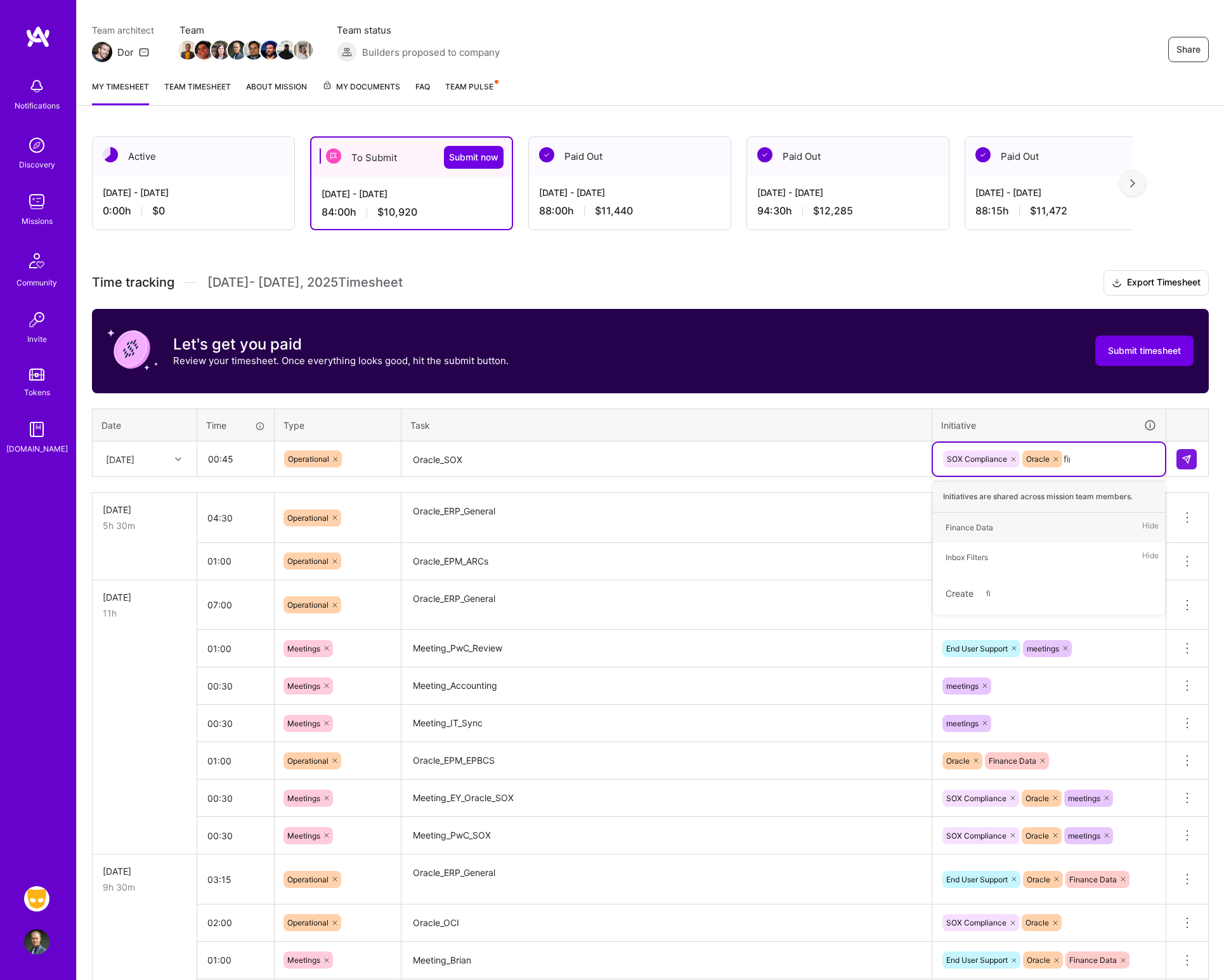
type input "fina"
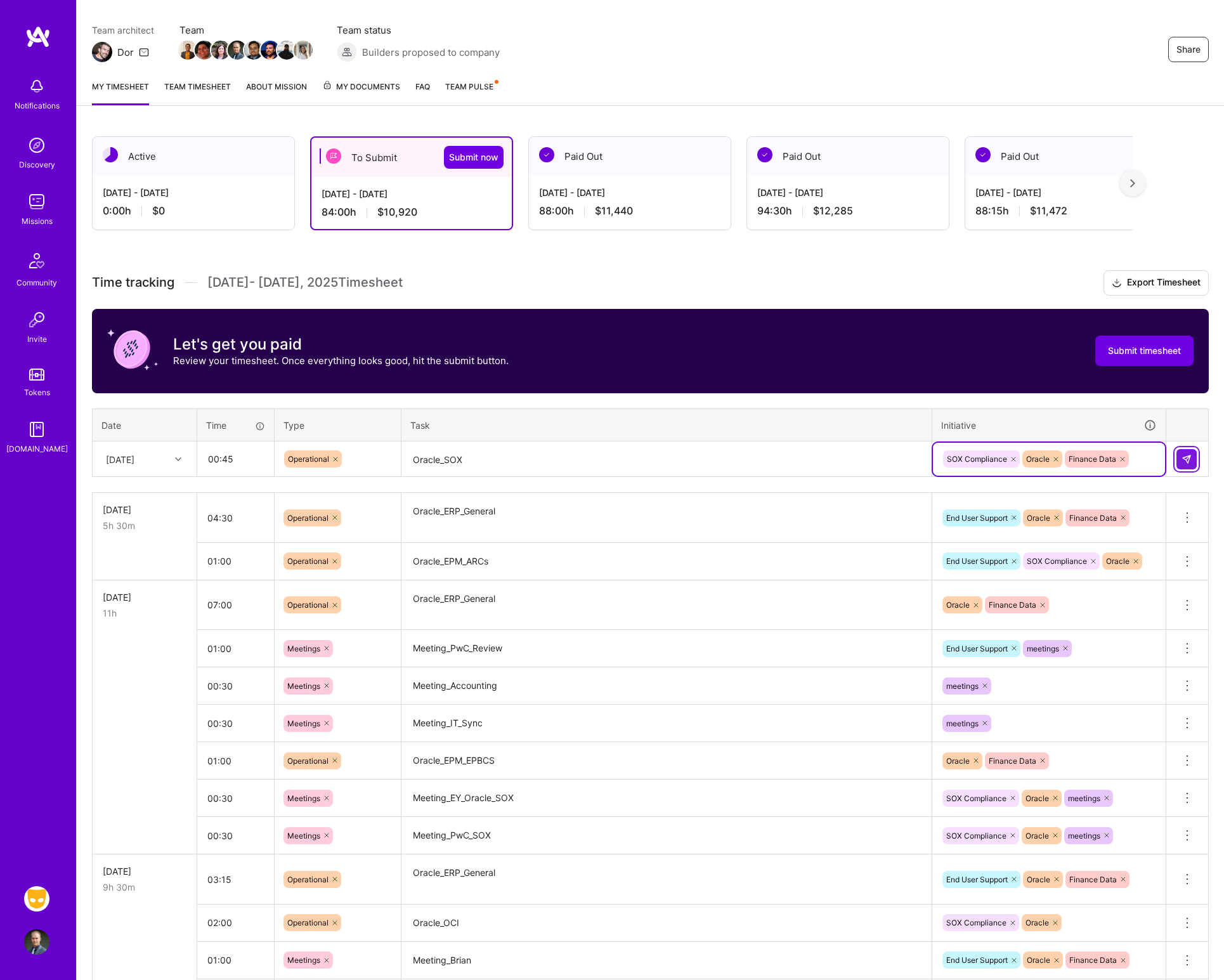
click at [1187, 462] on img at bounding box center [1186, 459] width 10 height 10
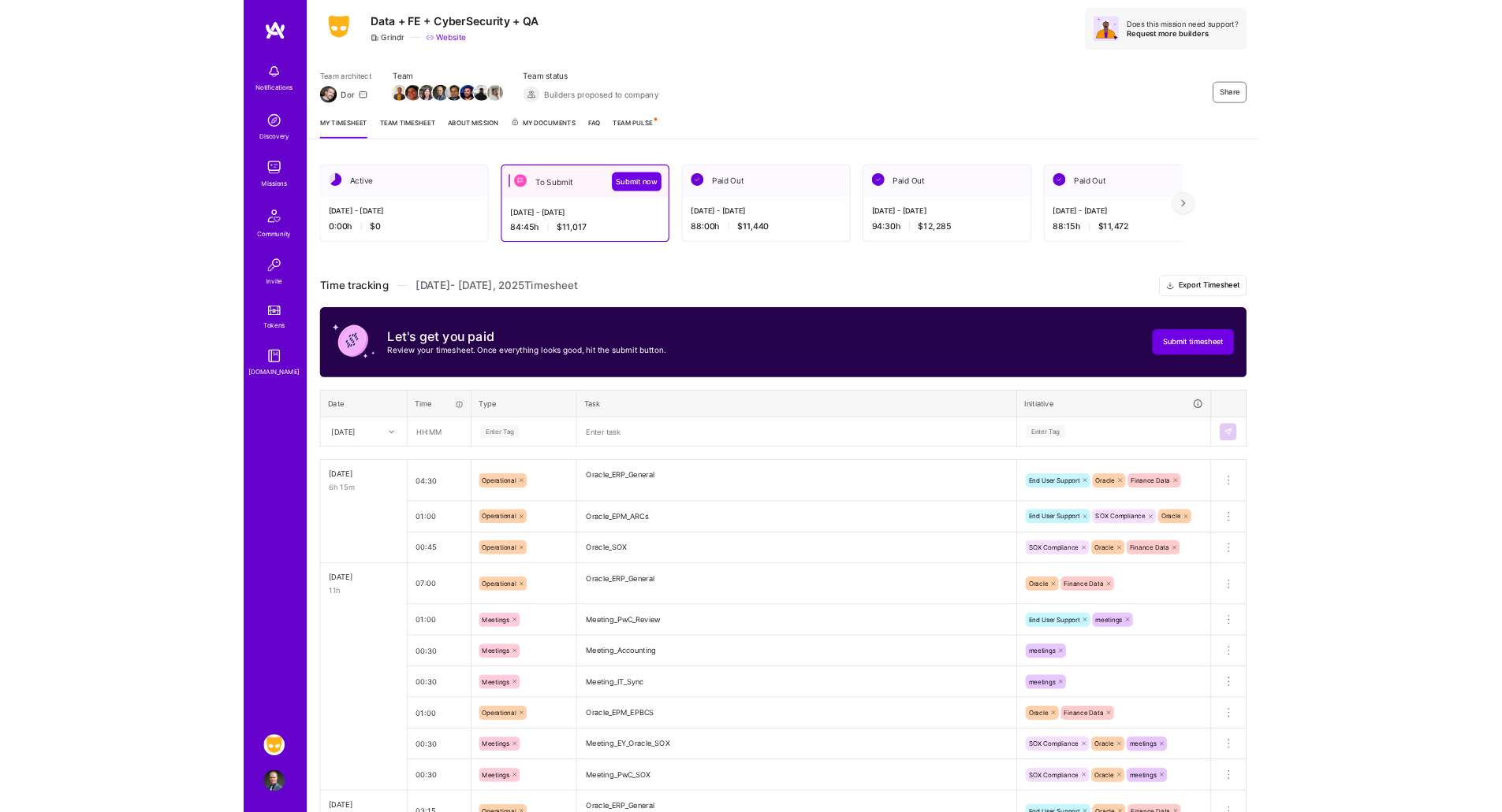
scroll to position [0, 0]
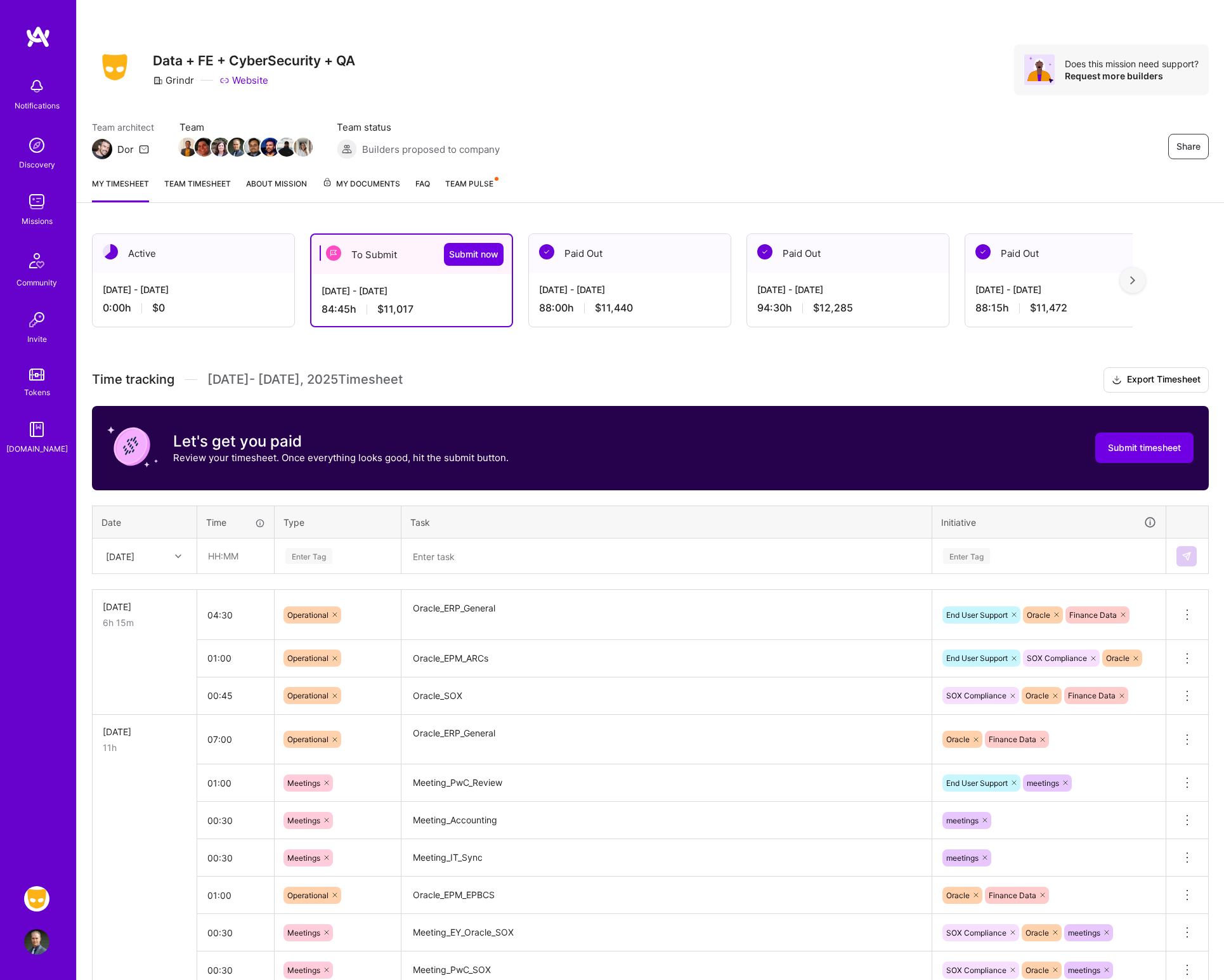
click at [804, 384] on h3 "Time tracking [DATE] - [DATE] Timesheet Export Timesheet" at bounding box center [650, 379] width 1117 height 25
click at [1119, 450] on span "Submit timesheet" at bounding box center [1145, 448] width 73 height 13
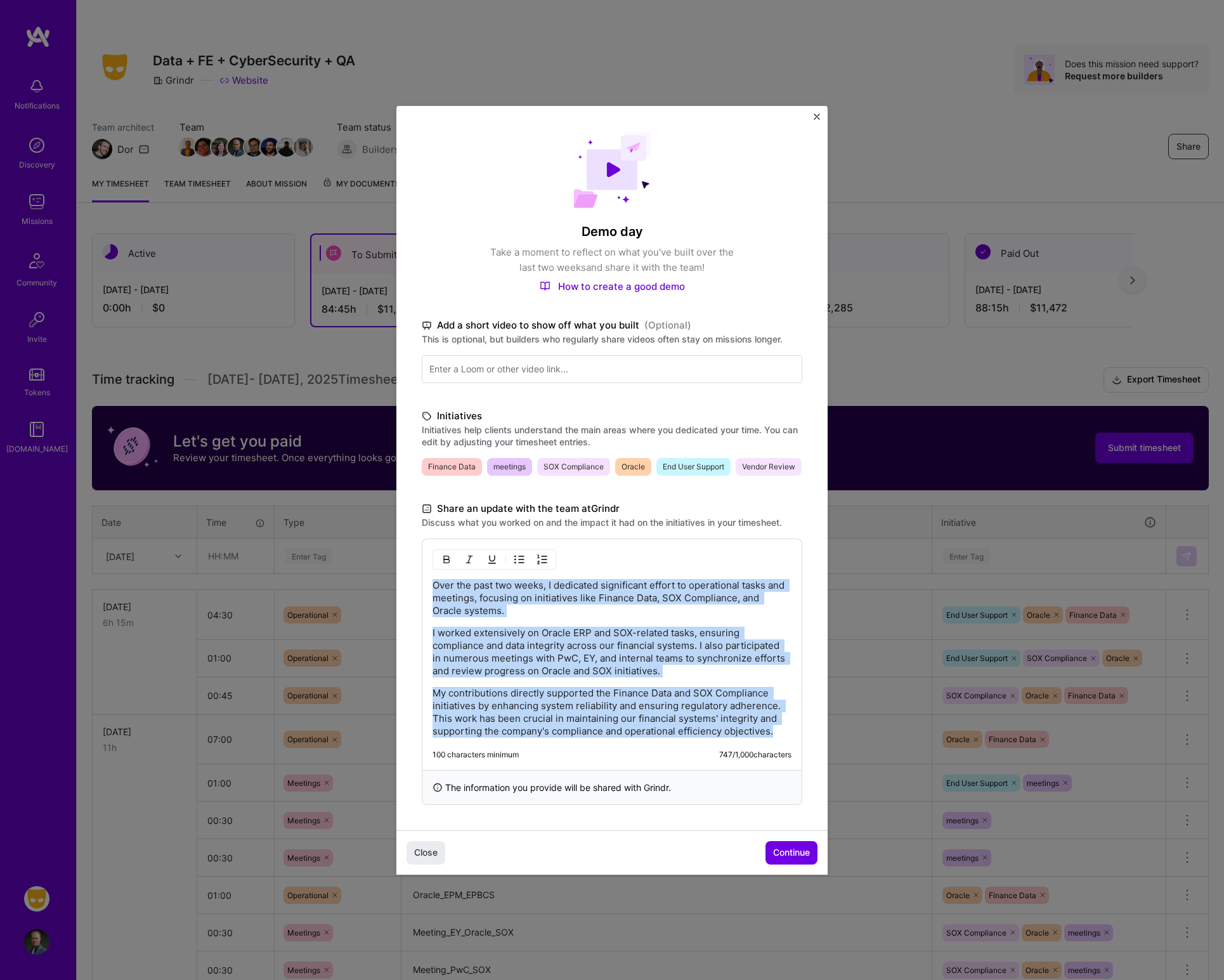
drag, startPoint x: 432, startPoint y: 597, endPoint x: 563, endPoint y: 770, distance: 217.0
click at [563, 653] on div "Over the past two weeks, I dedicated significant effort to operational tasks an…" at bounding box center [612, 654] width 381 height 231
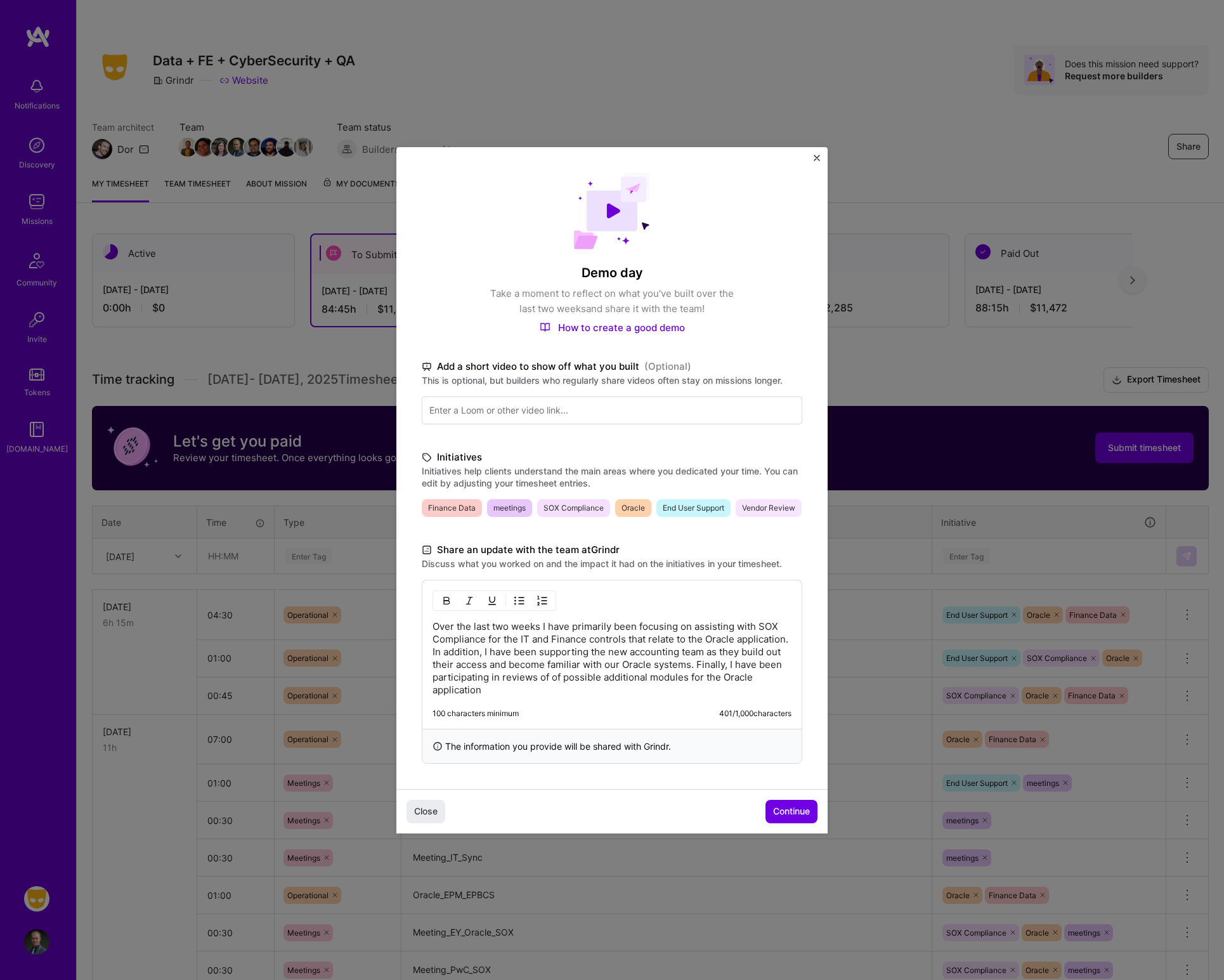
click at [649, 653] on p "Over the last two weeks I have primarily been focusing on assisting with SOX Co…" at bounding box center [611, 658] width 359 height 76
drag, startPoint x: 646, startPoint y: 690, endPoint x: 703, endPoint y: 732, distance: 70.8
click at [703, 653] on div "Over the last two weeks I have primarily been focusing on assisting with SOX Co…" at bounding box center [612, 654] width 381 height 149
click at [691, 653] on p "Over the last two weeks I have primarily been focusing on assisting with SOX Co…" at bounding box center [611, 658] width 359 height 76
drag, startPoint x: 611, startPoint y: 696, endPoint x: 620, endPoint y: 758, distance: 62.6
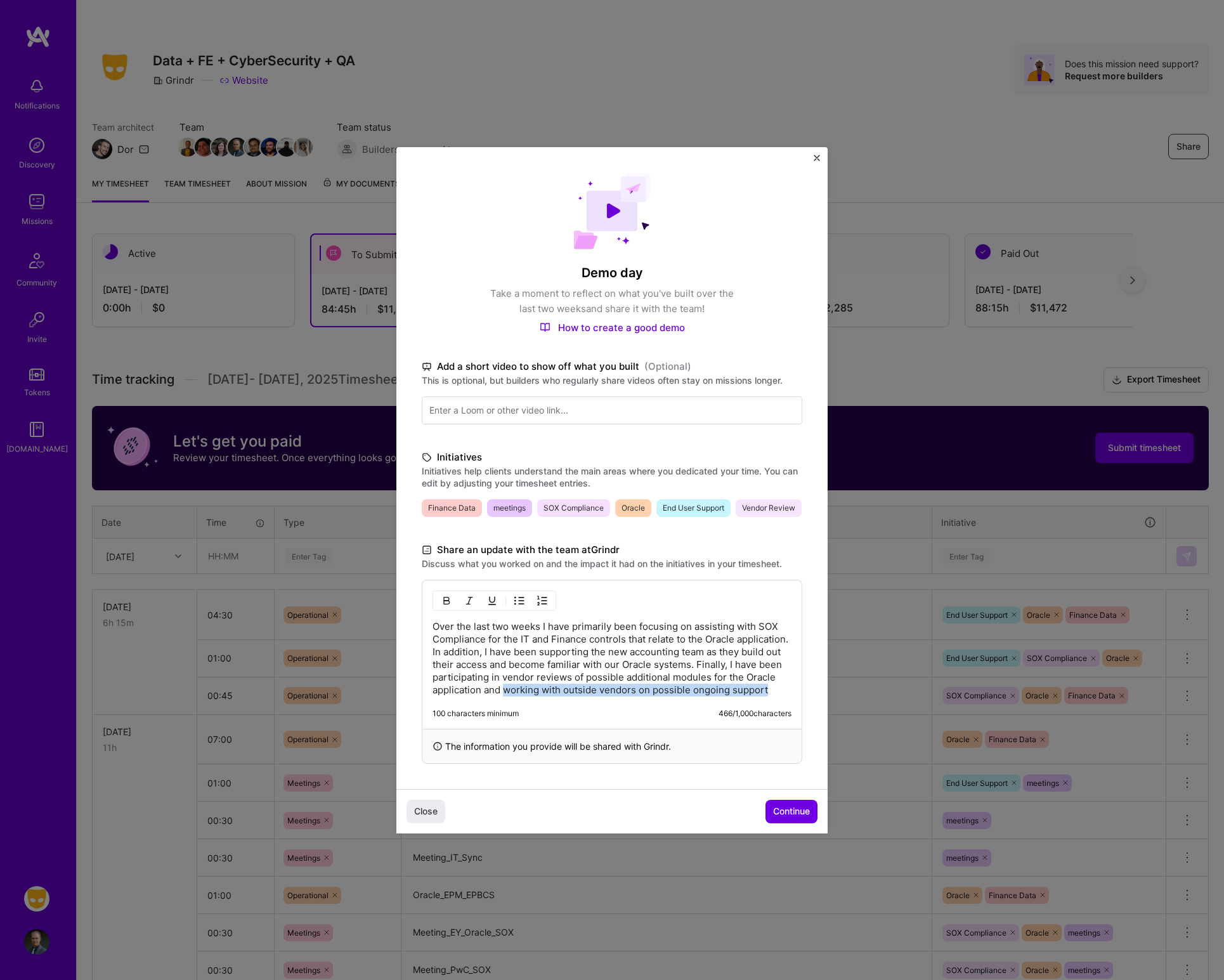
click at [620, 653] on div "Over the last two weeks I have primarily been focusing on assisting with SOX Co…" at bounding box center [612, 671] width 381 height 184
click at [782, 653] on button "Continue" at bounding box center [791, 811] width 52 height 23
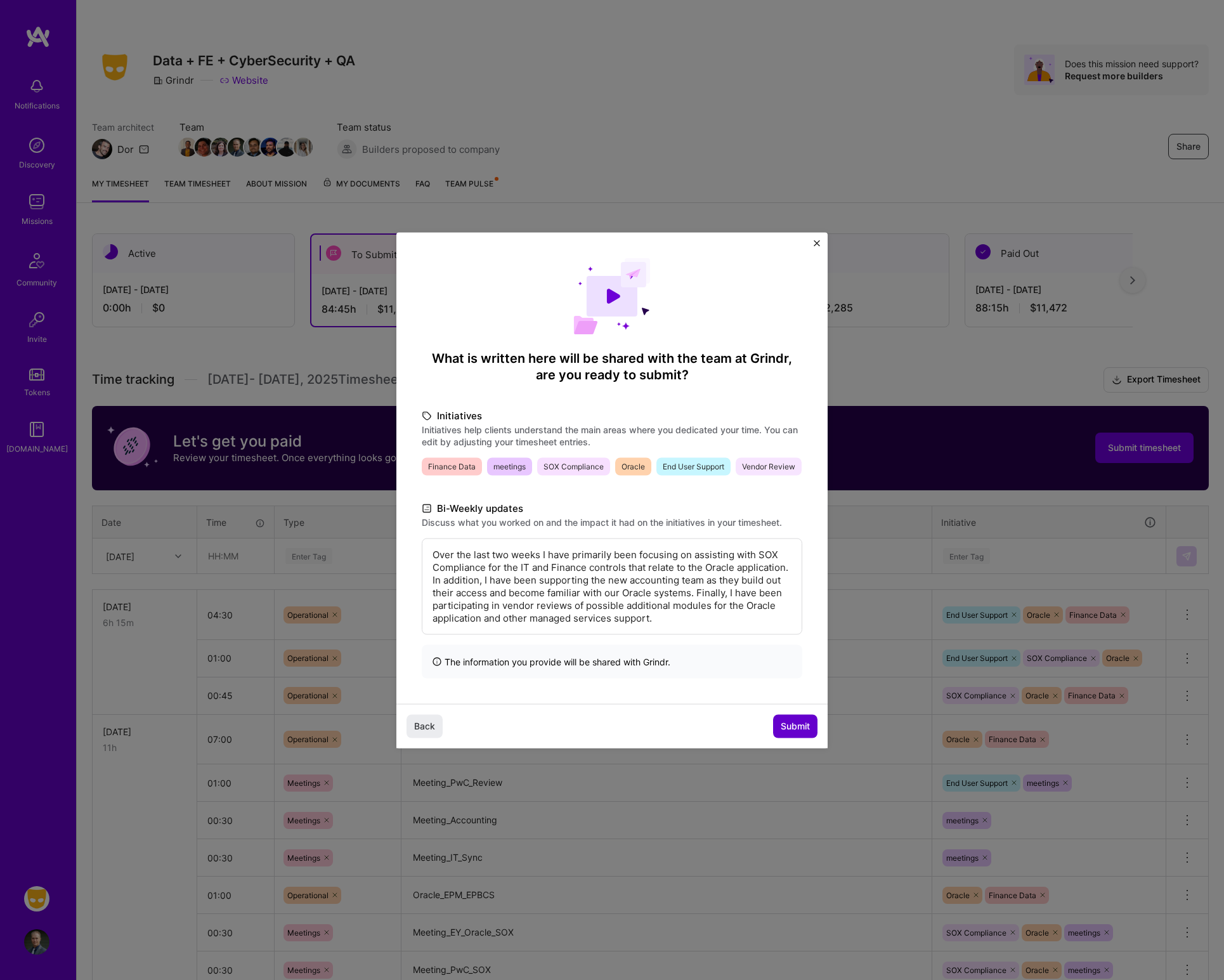
click at [796, 653] on span "Submit" at bounding box center [795, 726] width 29 height 13
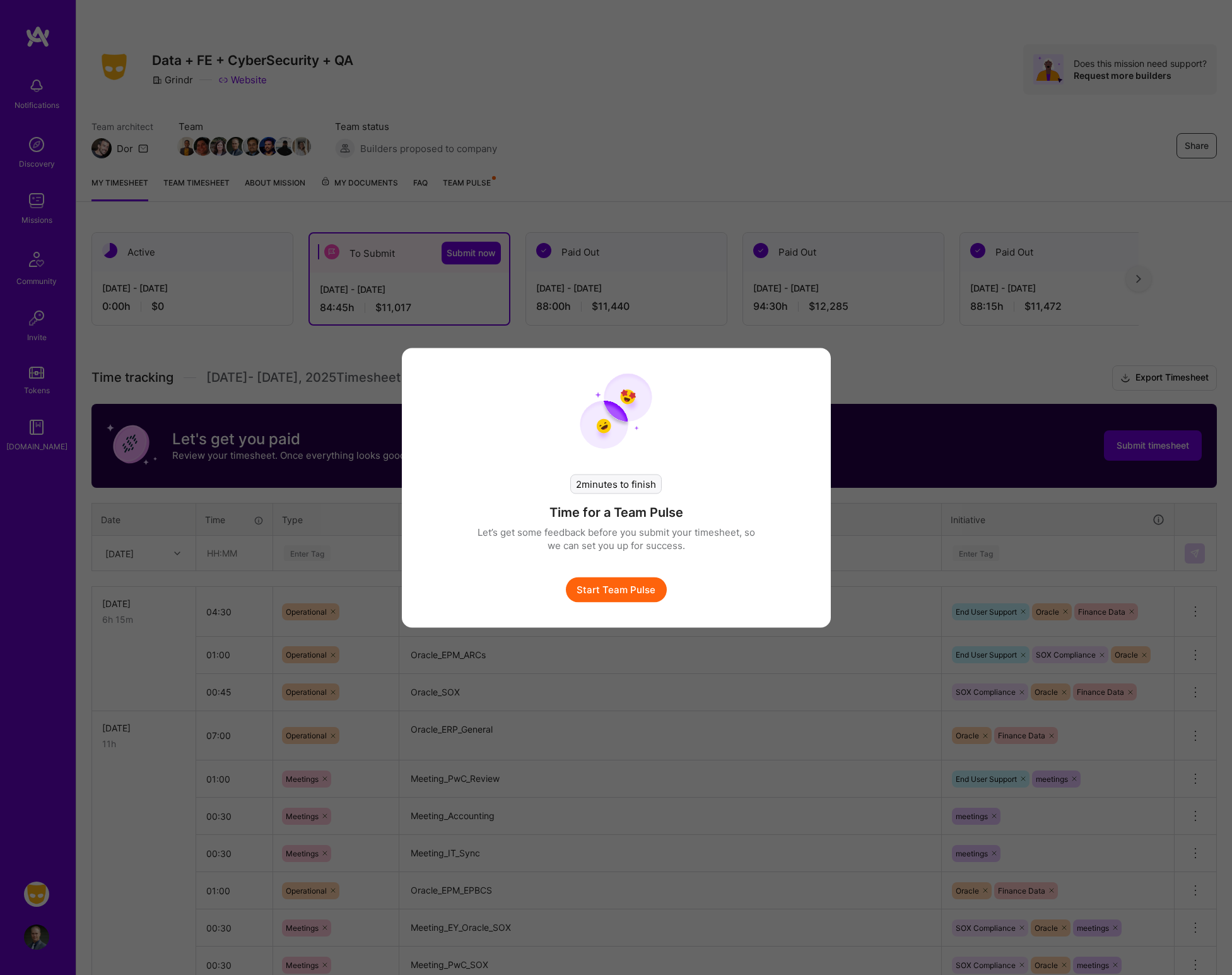
click at [629, 599] on button "Start Team Pulse" at bounding box center [617, 589] width 101 height 25
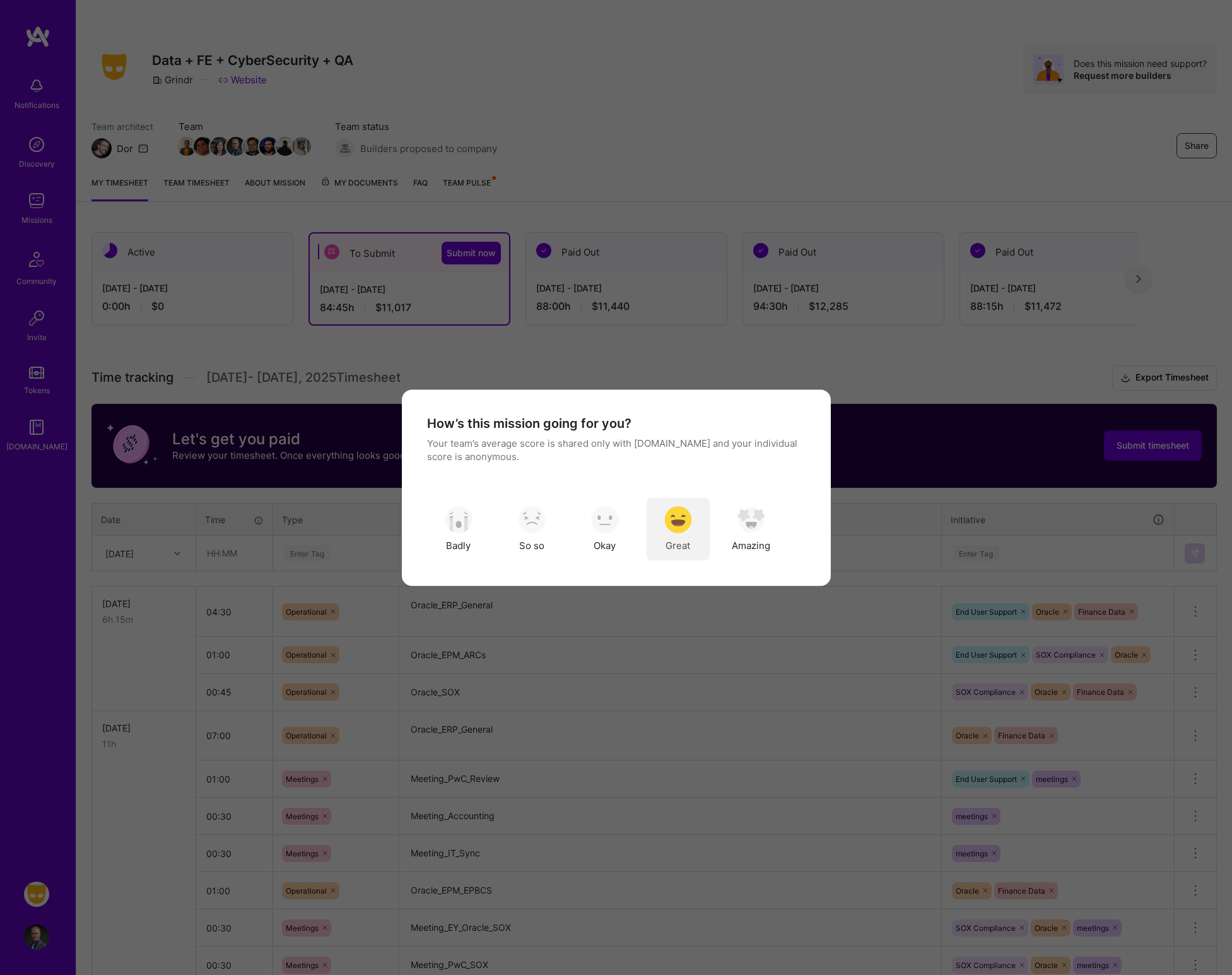
click at [672, 523] on img "modal" at bounding box center [678, 519] width 28 height 28
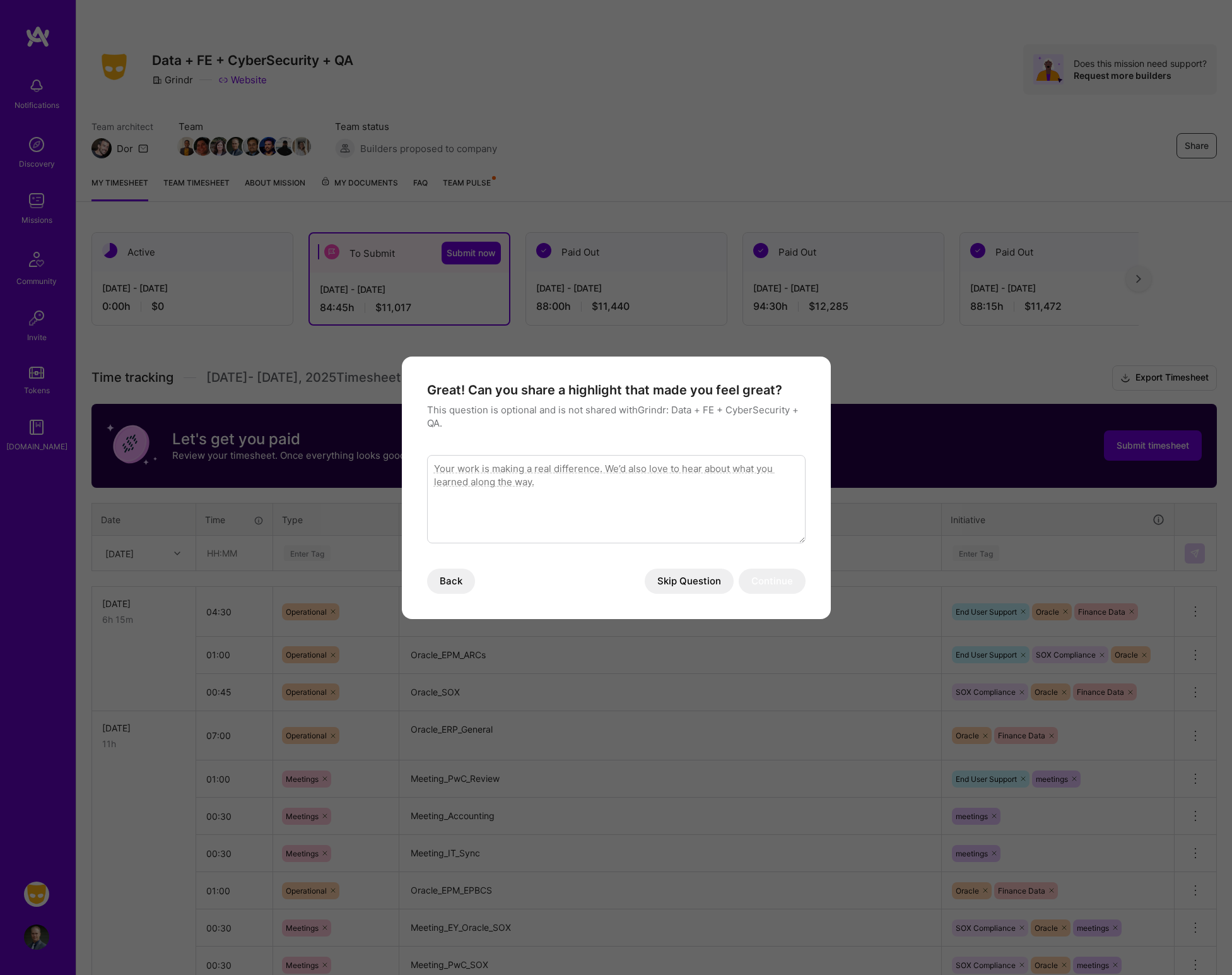
click at [672, 523] on textarea "modal" at bounding box center [617, 499] width 379 height 88
type textarea "G"
click at [637, 473] on textarea "Having one on one meetings with both my internal customers and my primary" at bounding box center [617, 499] width 379 height 88
click at [791, 465] on textarea "Having one on one meetings with both my end user customers and my primary" at bounding box center [617, 499] width 379 height 88
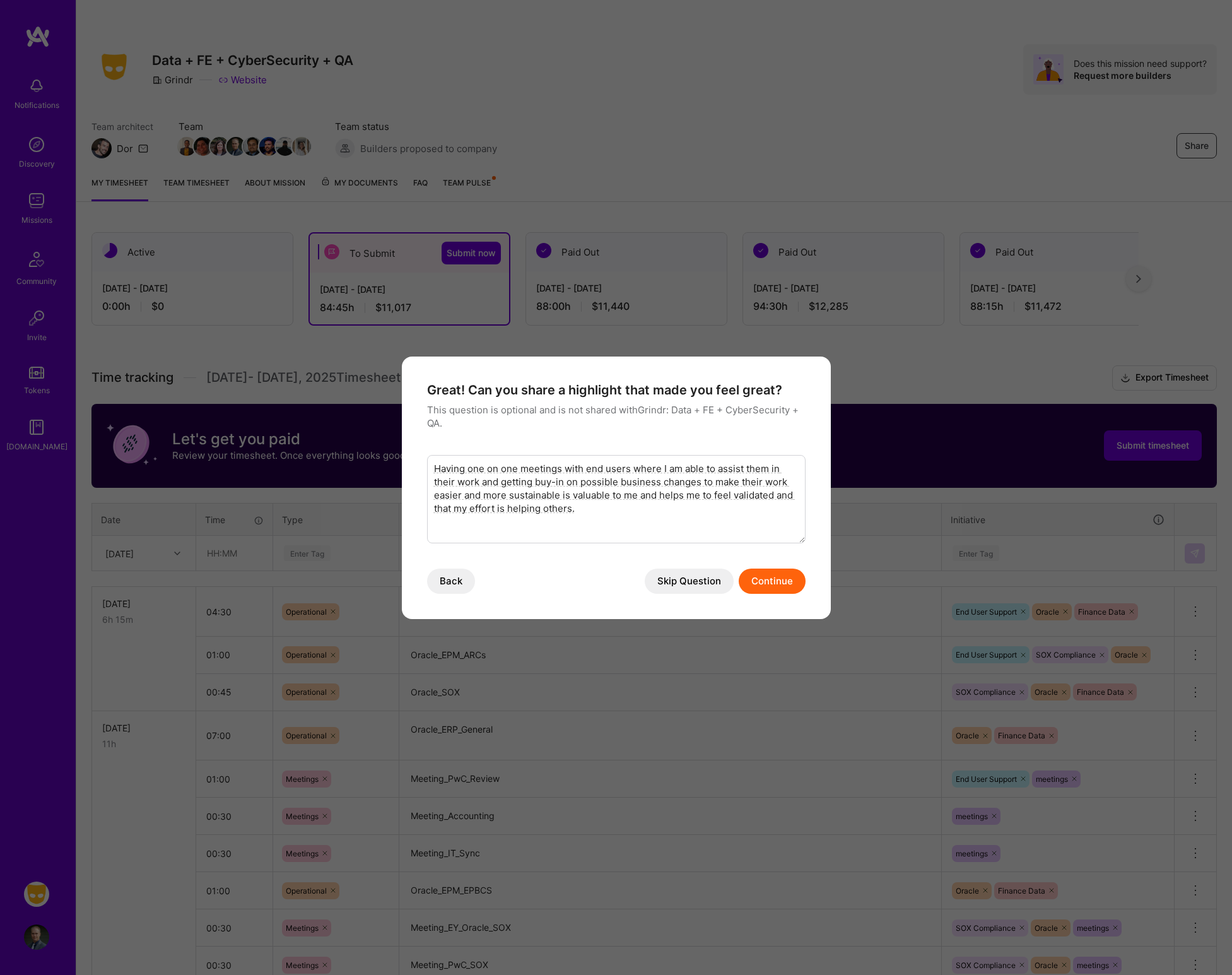
type textarea "Having one on one meetings with end users where I am able to assist them in the…"
click at [776, 583] on button "Continue" at bounding box center [772, 580] width 67 height 25
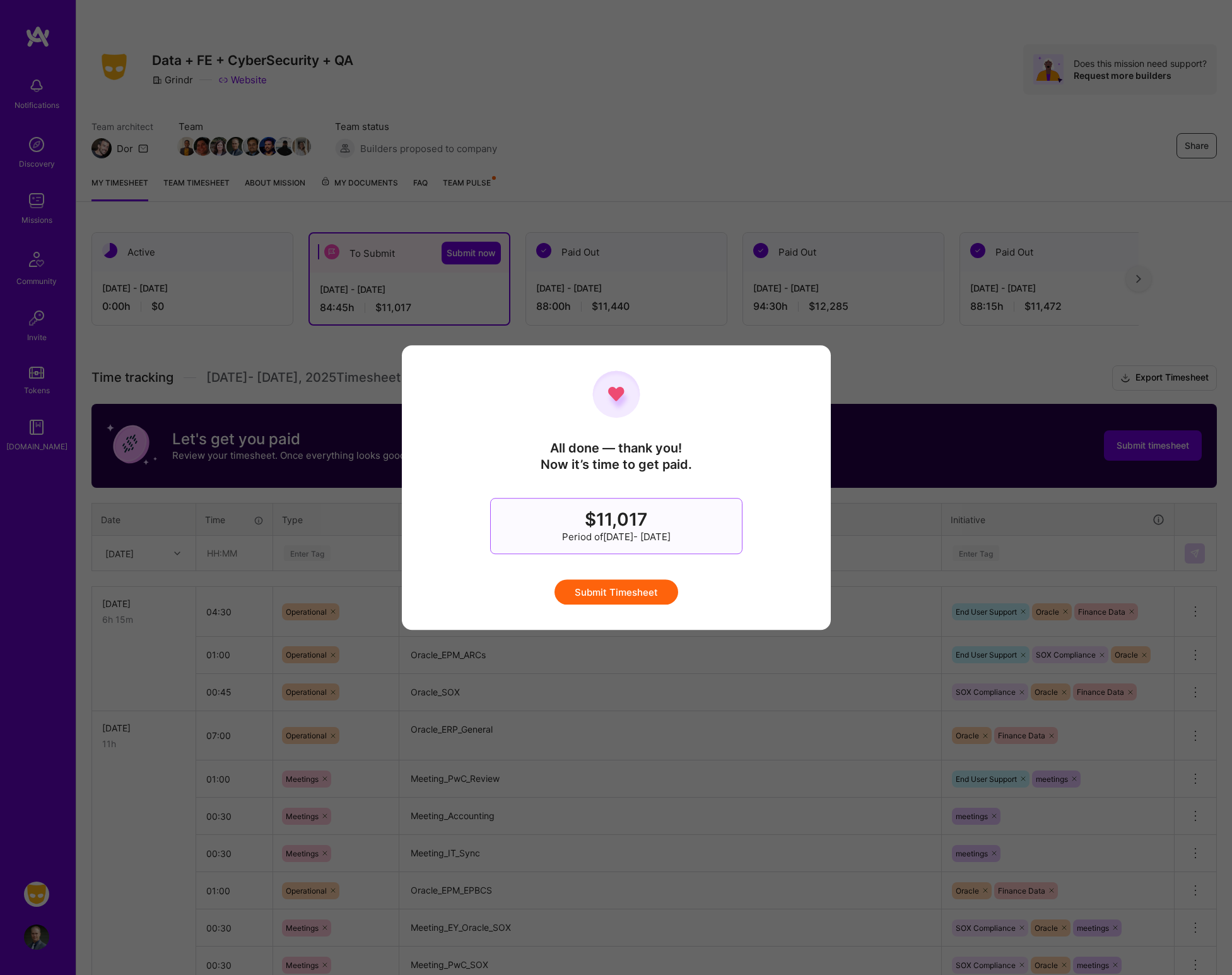
click at [635, 603] on button "Submit Timesheet" at bounding box center [617, 591] width 124 height 25
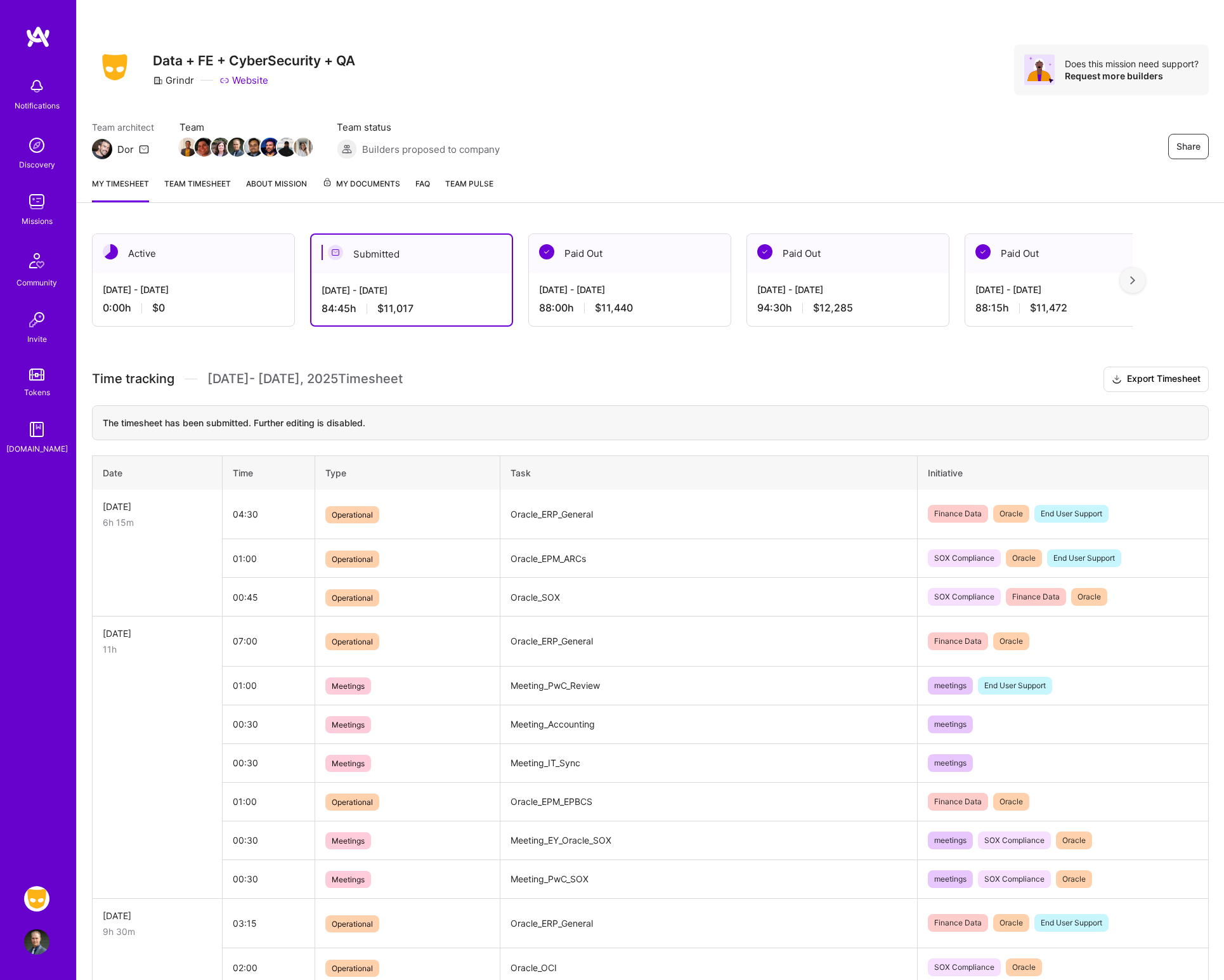
click at [278, 190] on link "About Mission" at bounding box center [276, 189] width 61 height 25
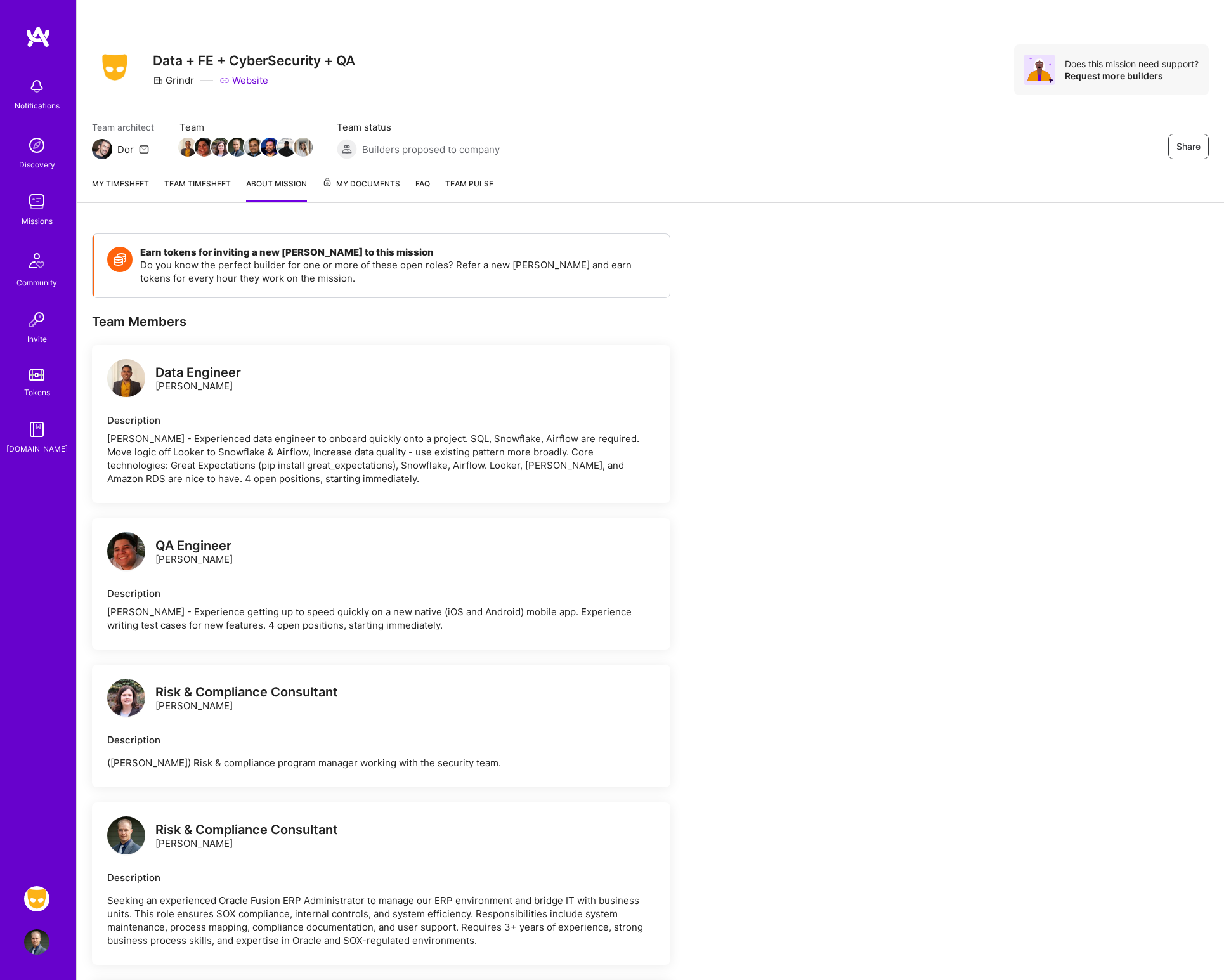
click at [421, 180] on link "FAQ" at bounding box center [422, 189] width 14 height 25
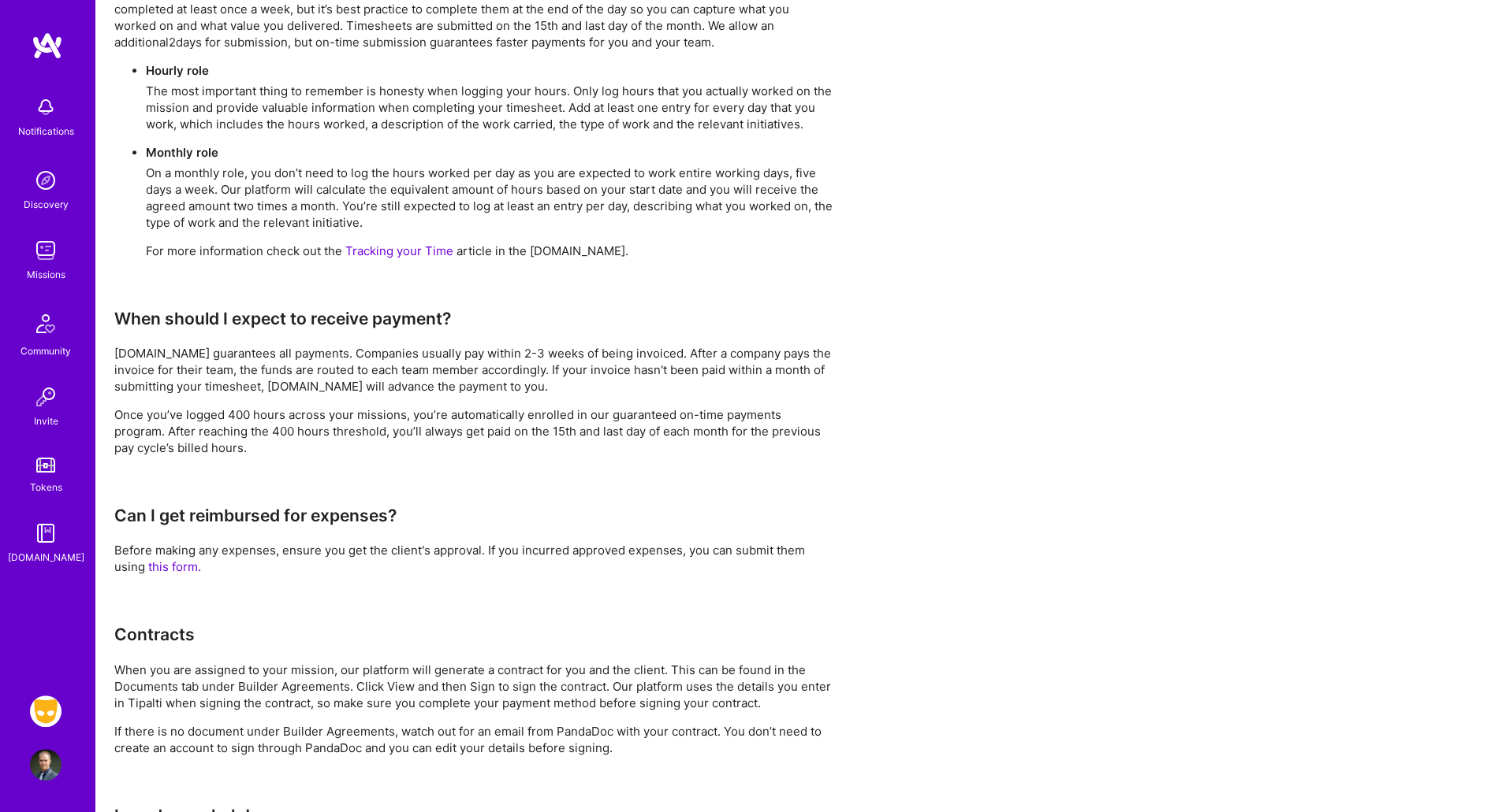
scroll to position [1073, 0]
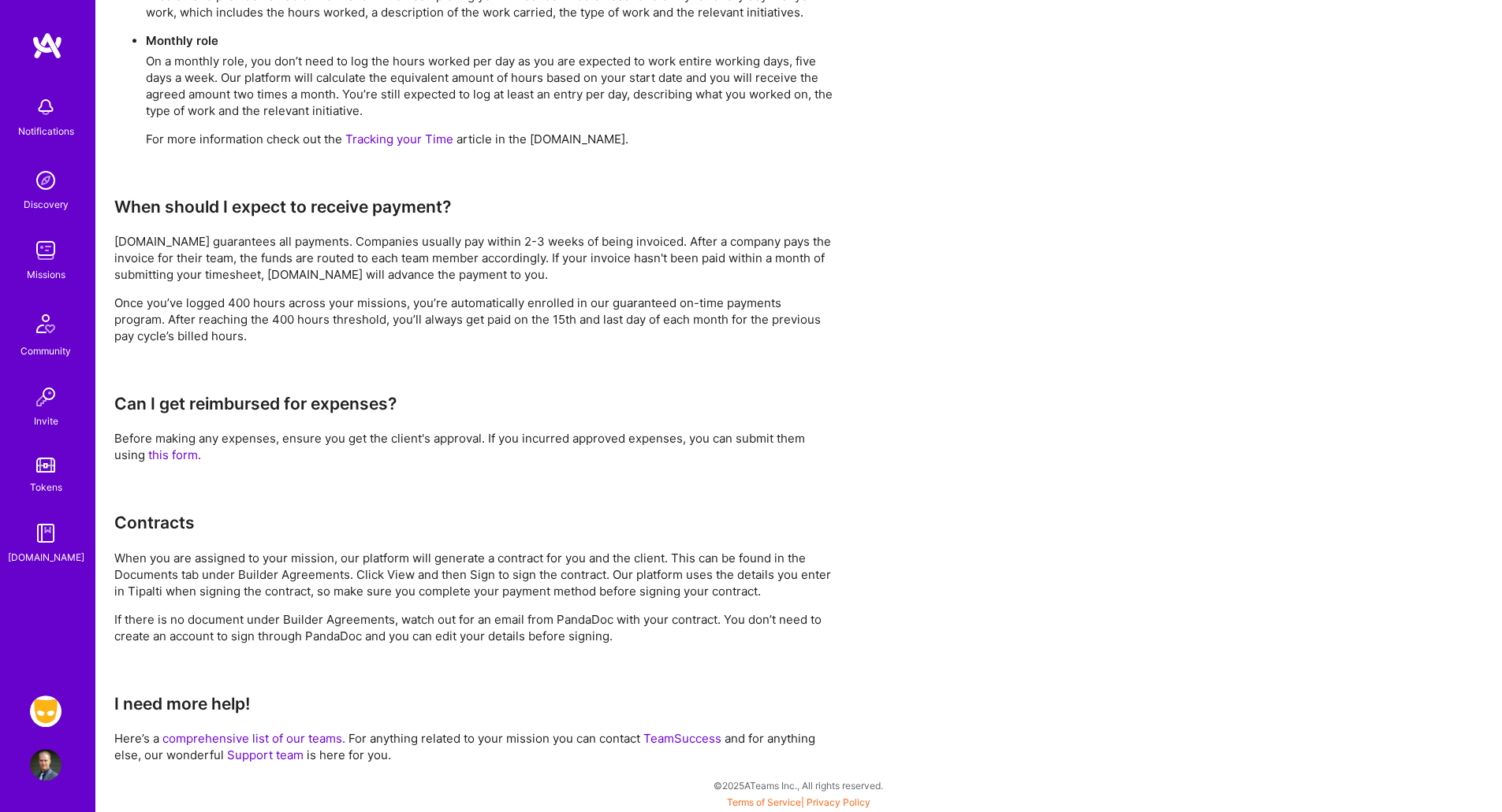
drag, startPoint x: 642, startPoint y: 586, endPoint x: 659, endPoint y: 652, distance: 68.2
click at [659, 652] on div "FAQ We’ve gathered the most frequently asked questions here for easy reference.…" at bounding box center [473, 0] width 719 height 1528
click at [181, 455] on link "this form." at bounding box center [174, 454] width 52 height 15
